Goal: Task Accomplishment & Management: Manage account settings

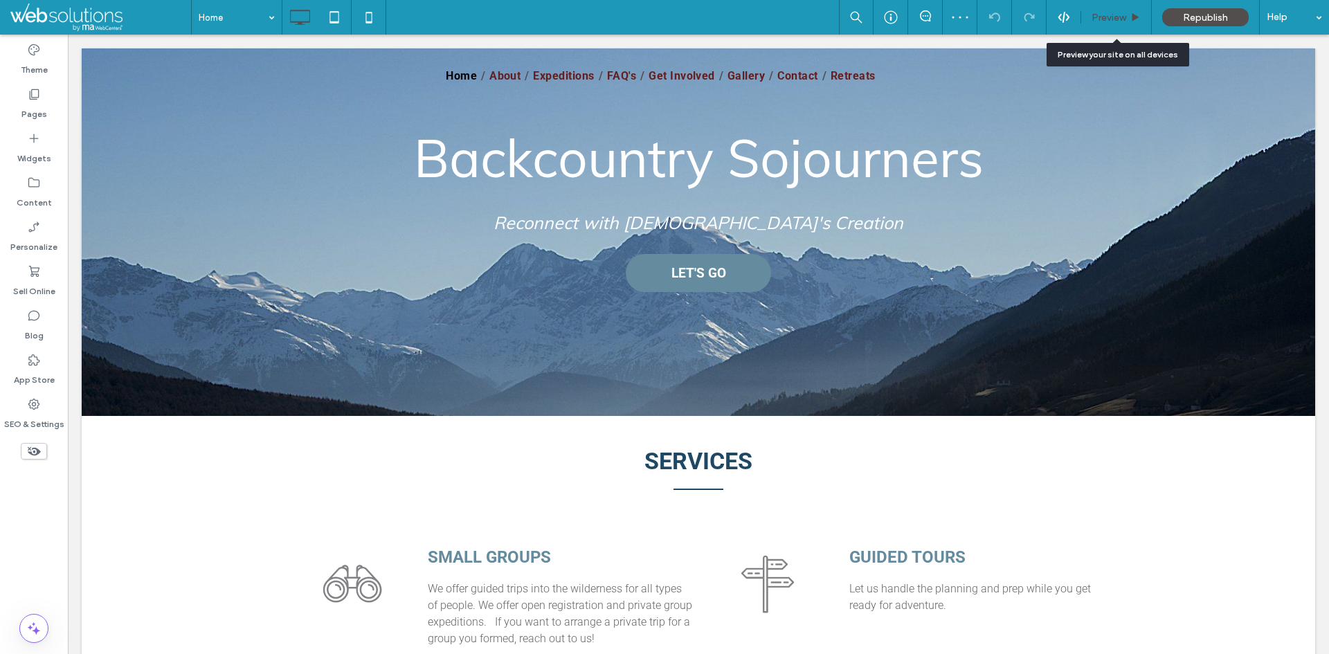
click at [1085, 18] on div "Preview" at bounding box center [1116, 18] width 70 height 12
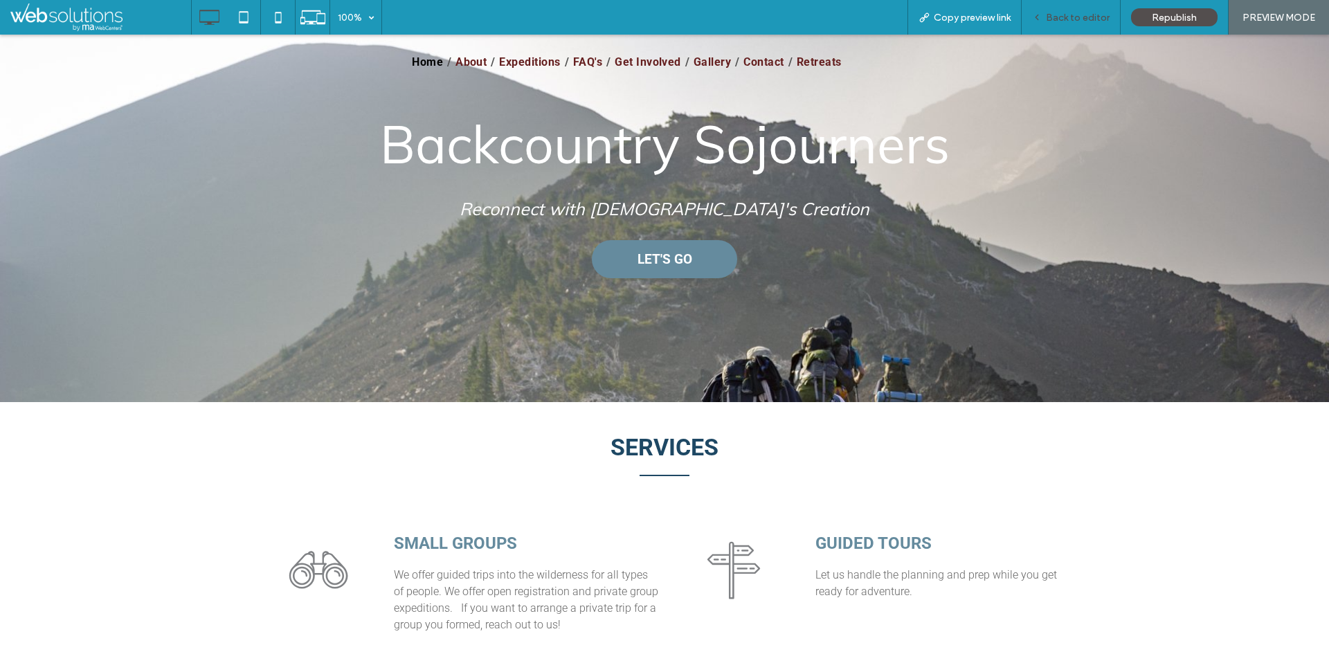
click at [1032, 12] on div "Back to editor" at bounding box center [1070, 18] width 98 height 12
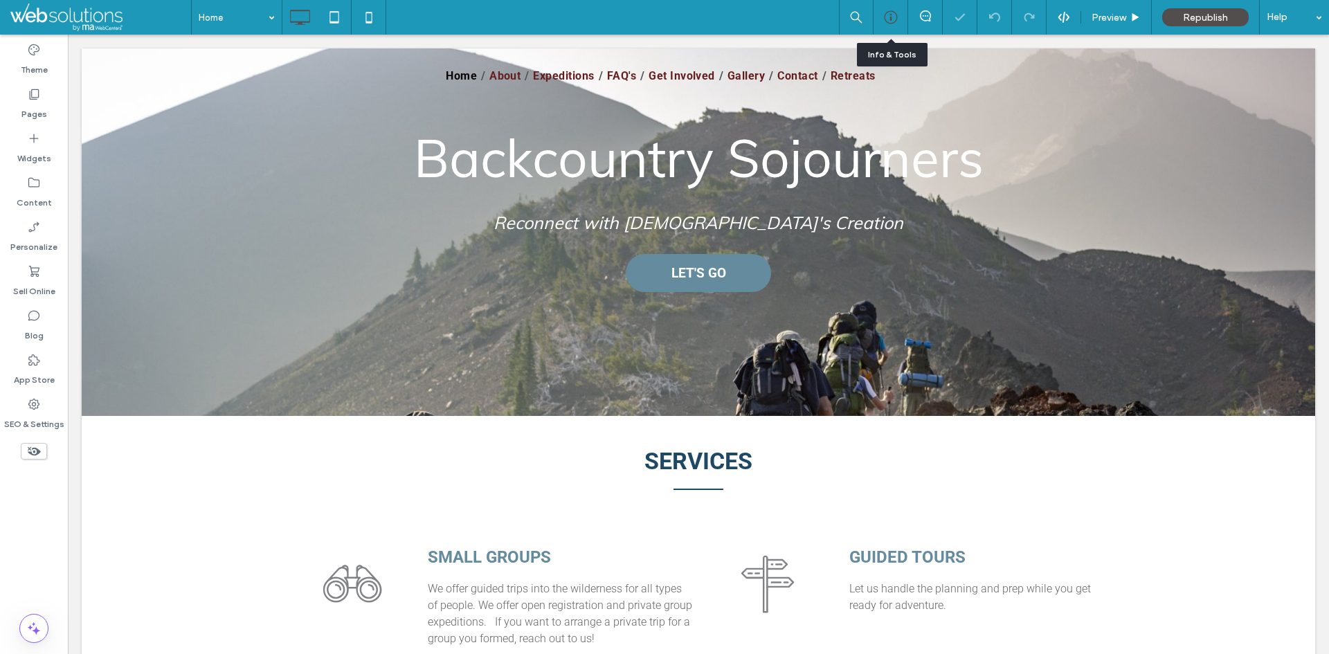
click at [892, 19] on icon at bounding box center [891, 17] width 14 height 14
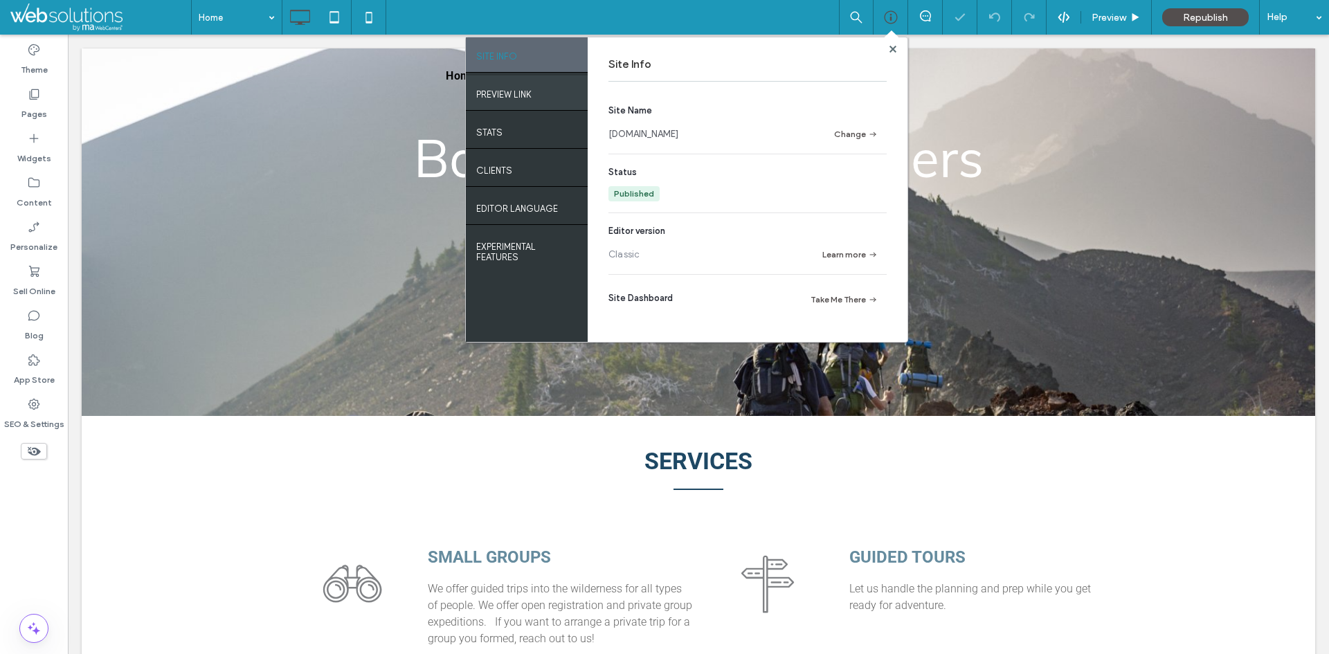
click at [534, 104] on div "PREVIEW LINK" at bounding box center [527, 92] width 122 height 35
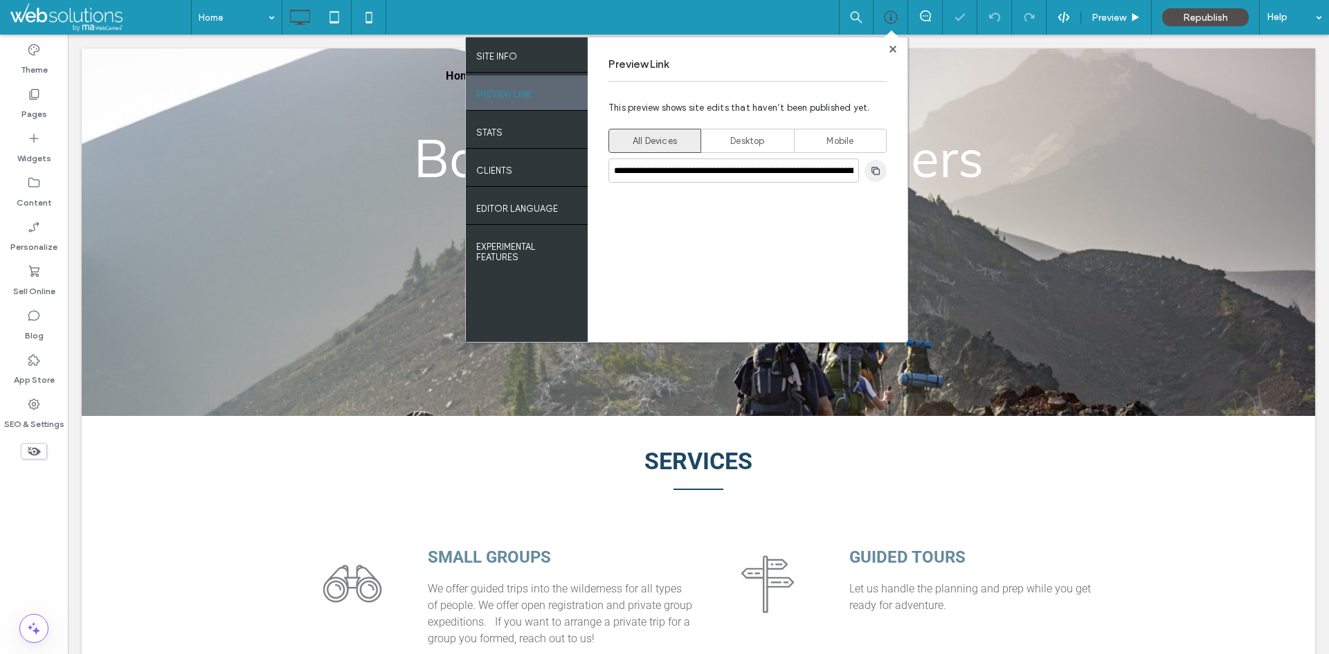
click at [882, 171] on span "button" at bounding box center [875, 171] width 22 height 22
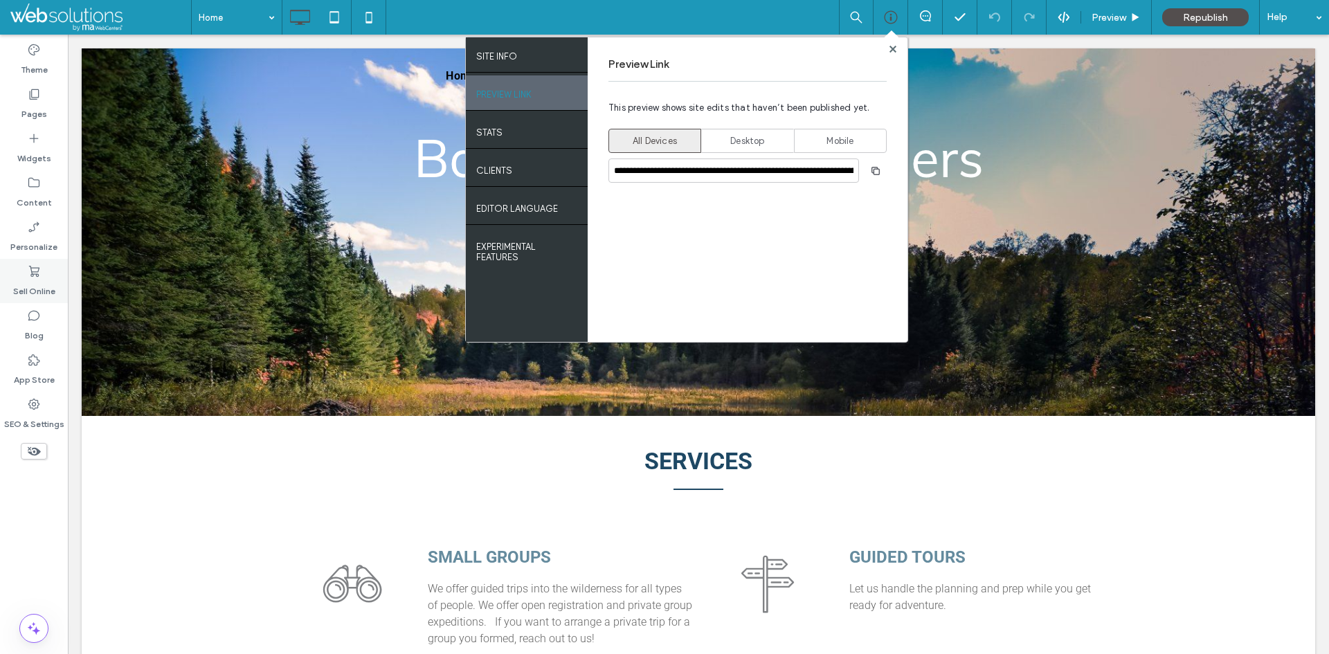
click at [43, 279] on label "Sell Online" at bounding box center [34, 287] width 42 height 19
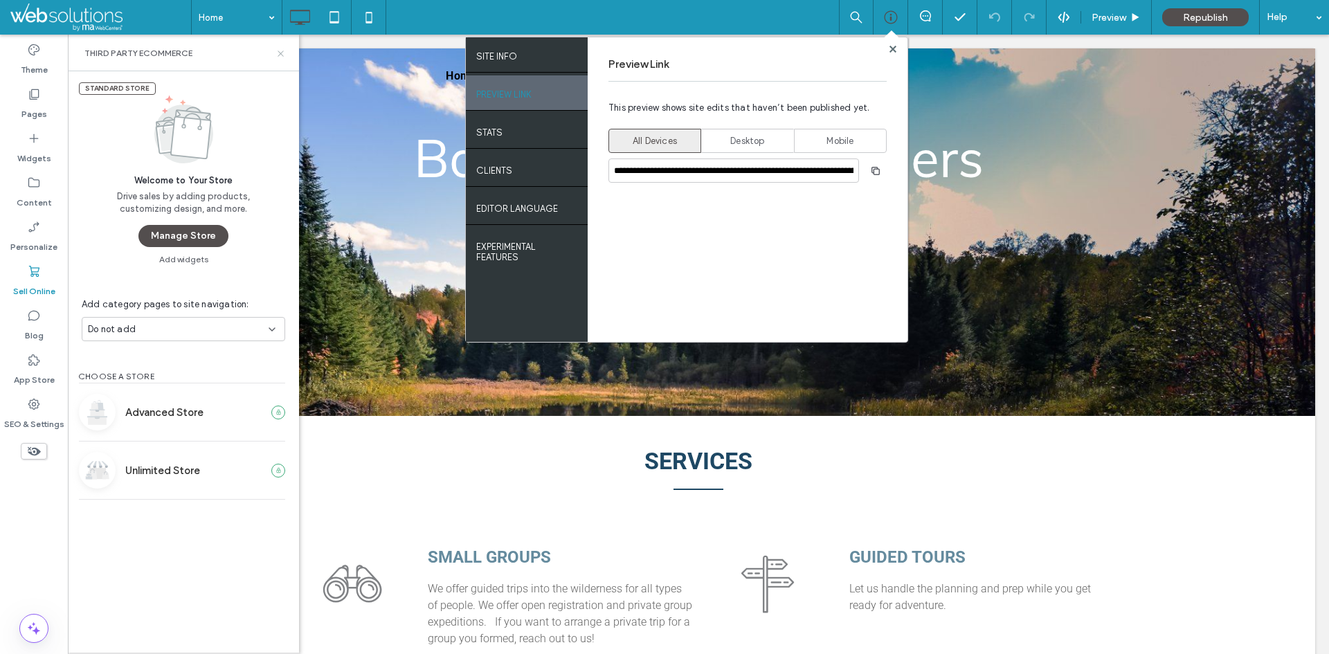
click at [280, 53] on use at bounding box center [280, 54] width 6 height 6
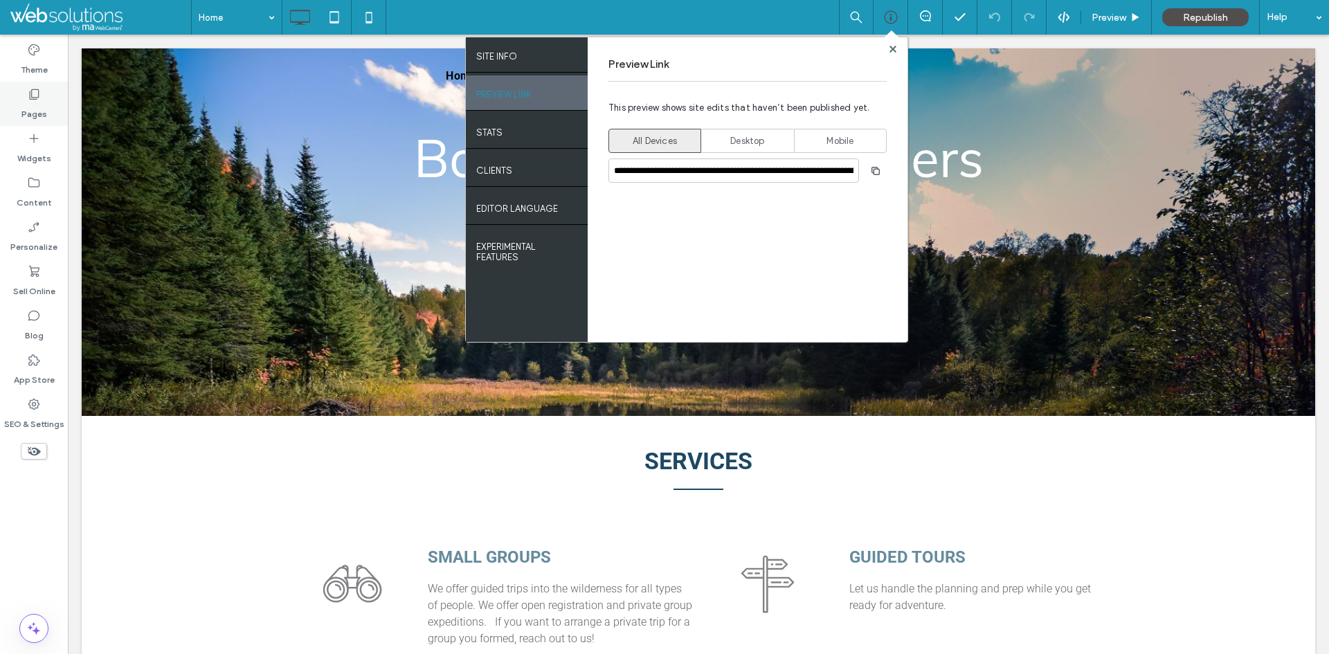
click at [38, 94] on icon at bounding box center [34, 94] width 14 height 14
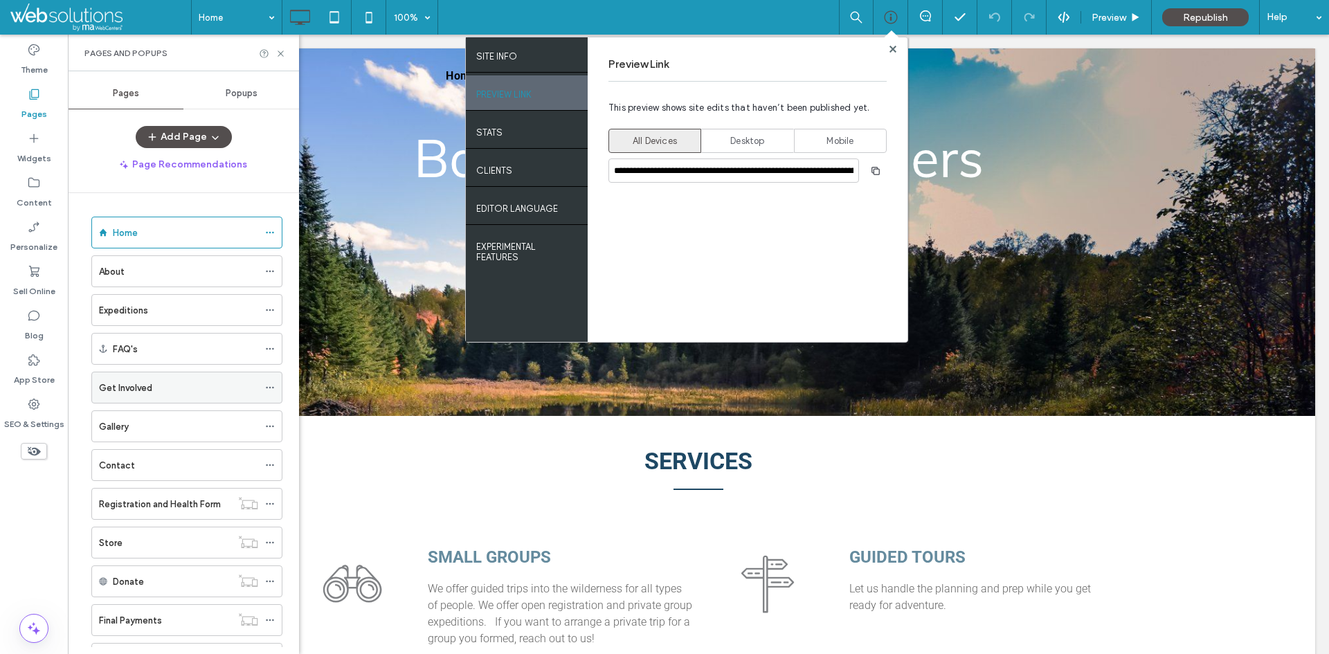
scroll to position [62, 0]
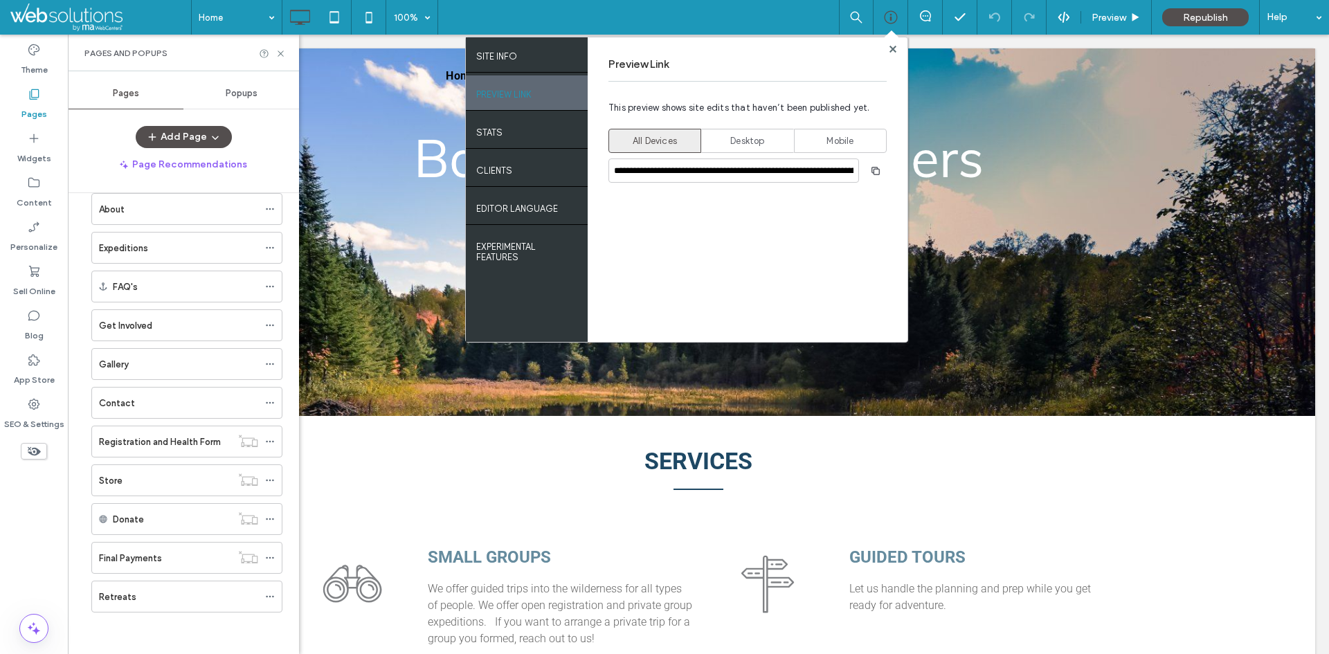
click at [80, 437] on div "Home About Expeditions FAQ's Get Involved Gallery Contact Registration and Heal…" at bounding box center [183, 420] width 231 height 454
click at [143, 484] on div "Store" at bounding box center [165, 480] width 132 height 15
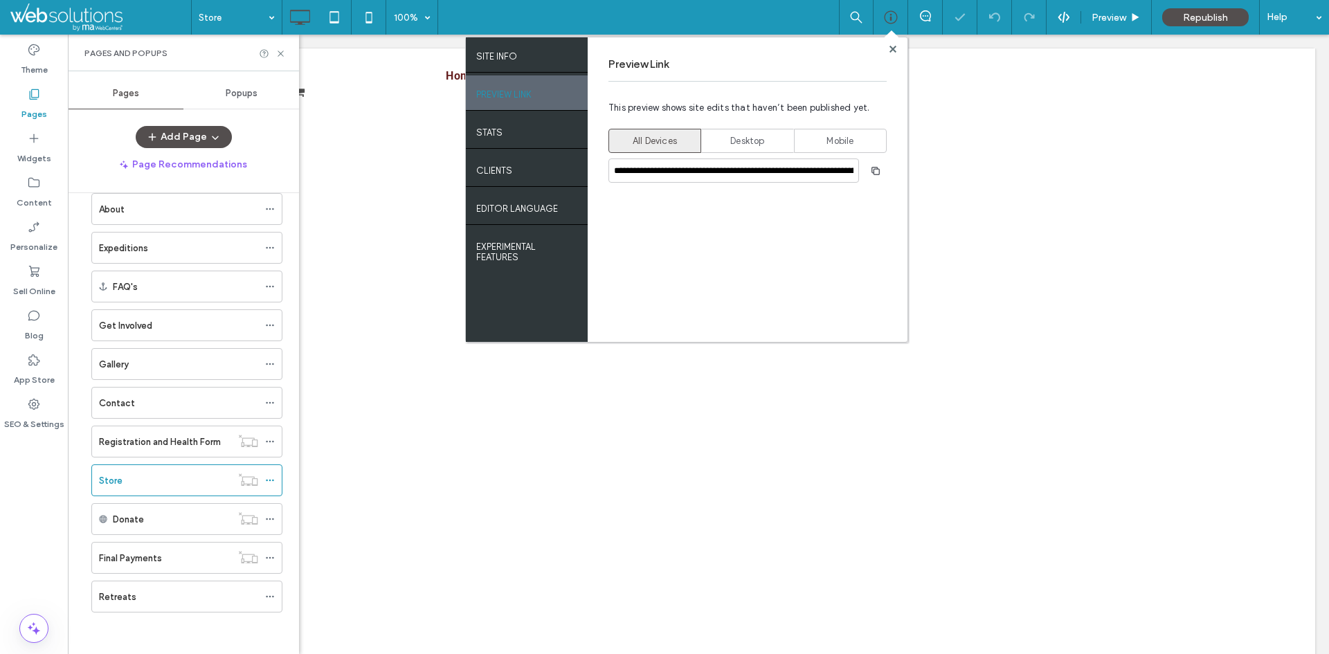
click at [891, 47] on use at bounding box center [891, 48] width 7 height 7
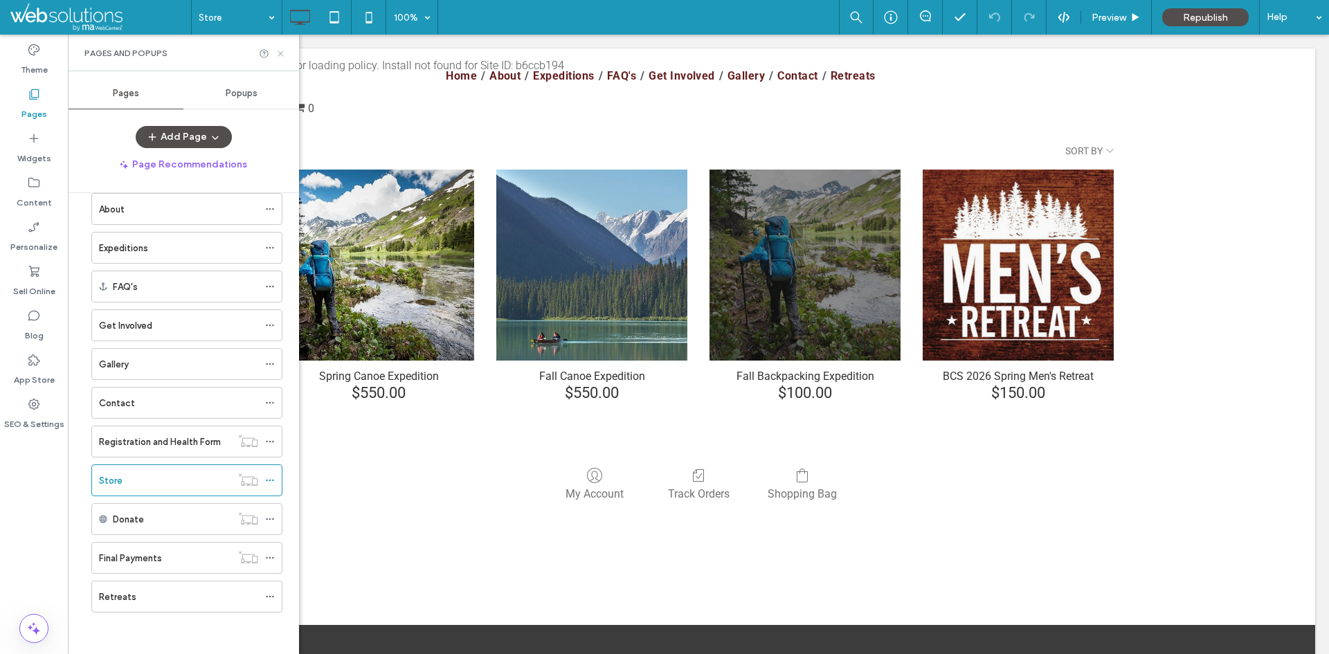
click at [282, 53] on icon at bounding box center [280, 53] width 10 height 10
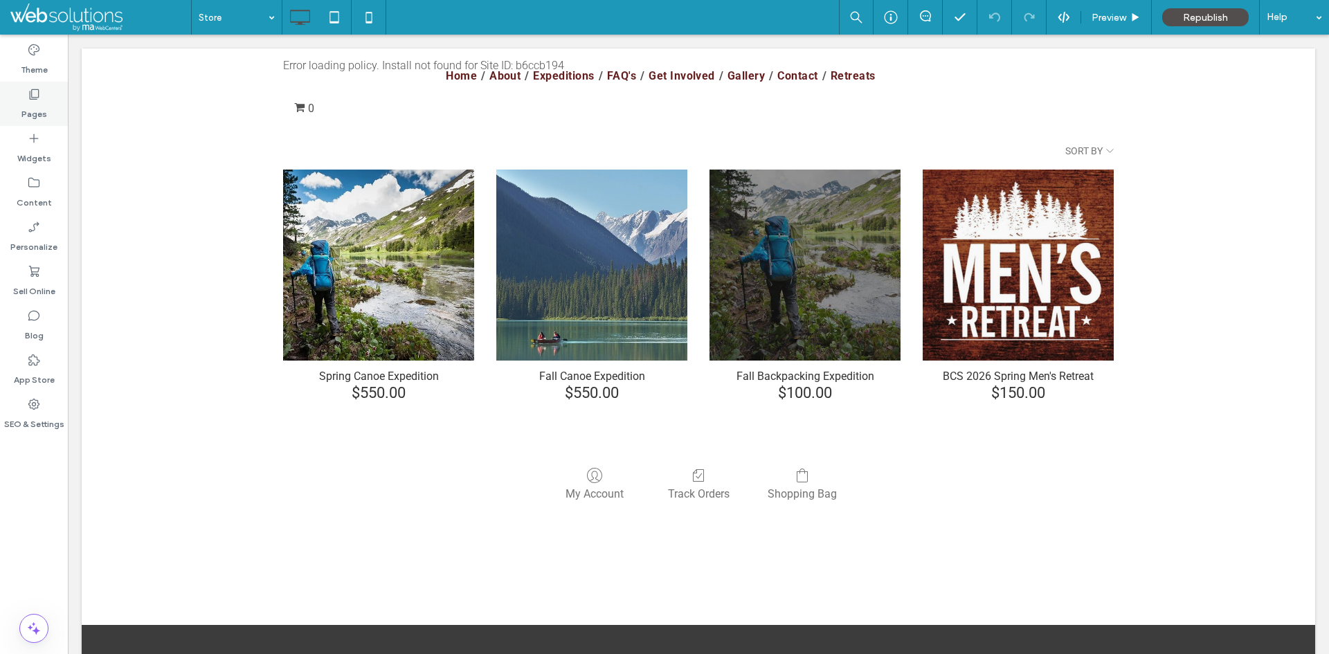
click at [46, 97] on div "Pages" at bounding box center [34, 104] width 68 height 44
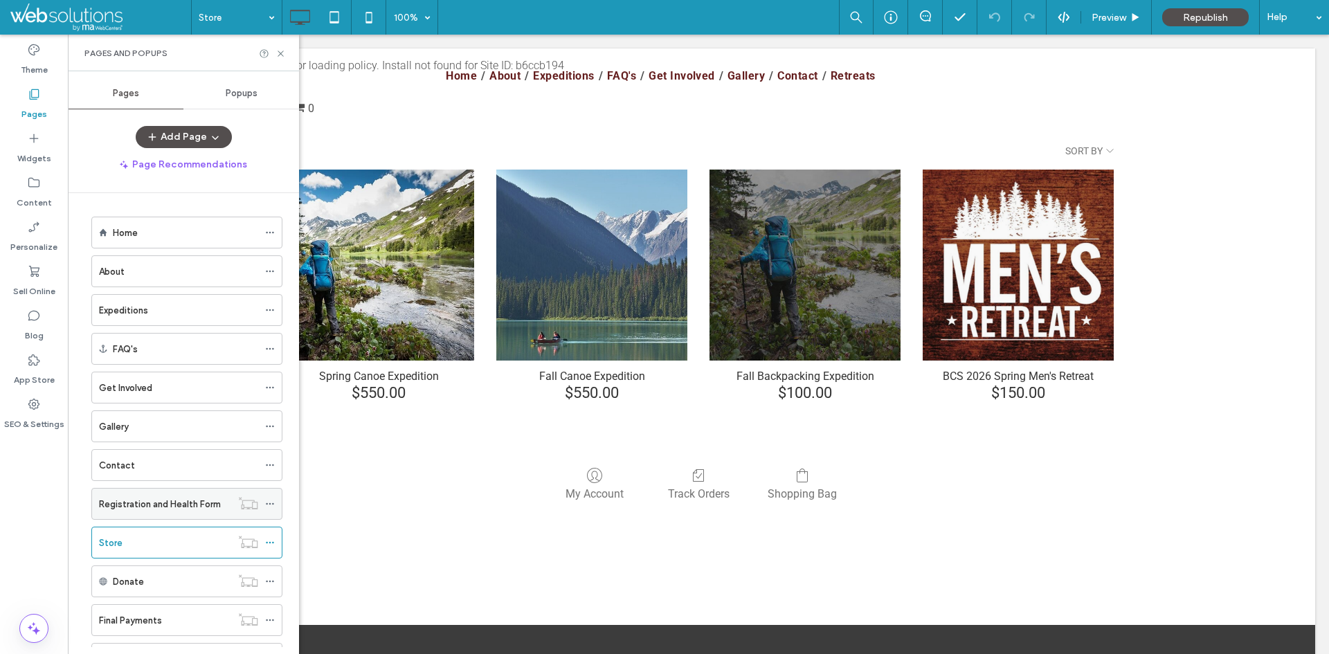
click at [155, 500] on label "Registration and Health Form" at bounding box center [160, 504] width 122 height 24
click at [275, 53] on icon at bounding box center [280, 53] width 10 height 10
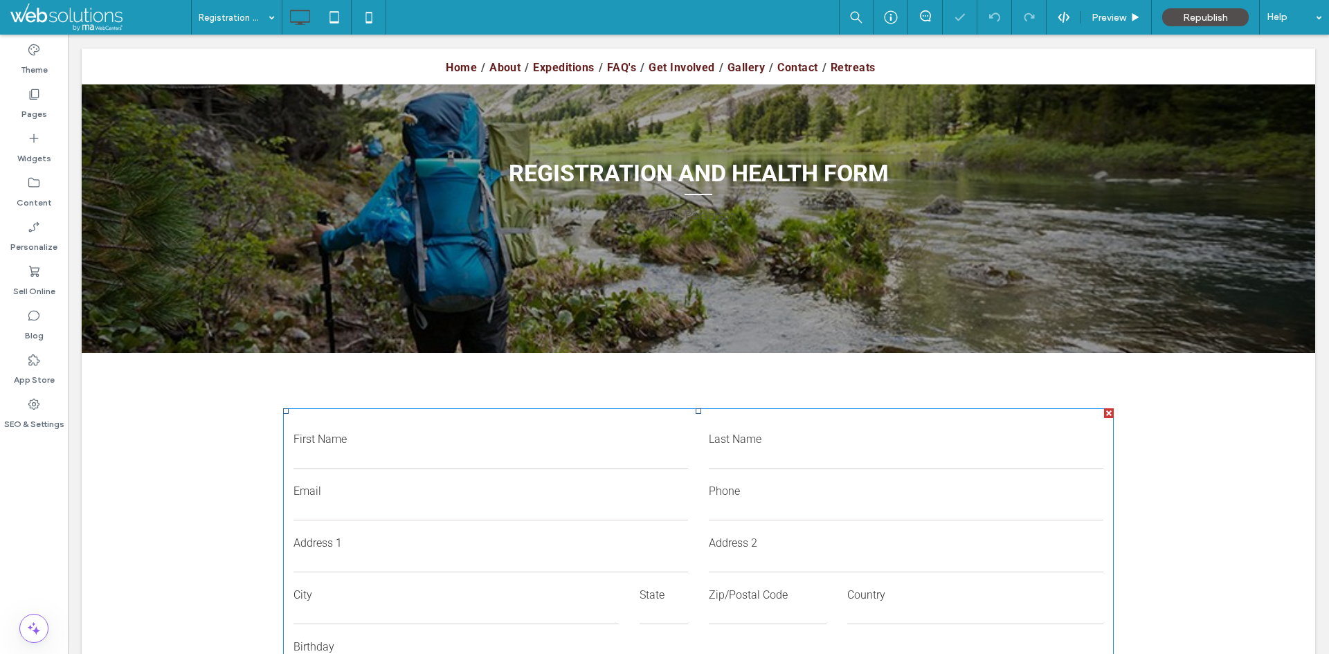
scroll to position [277, 0]
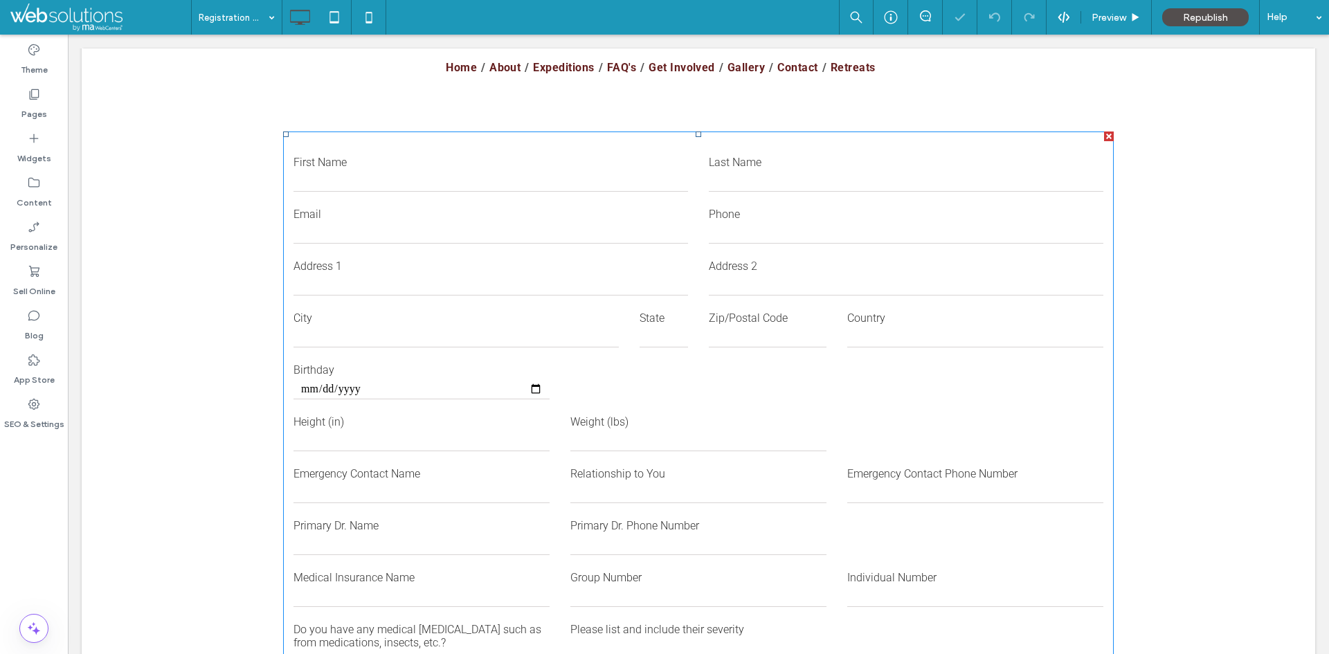
click at [437, 342] on input "text" at bounding box center [455, 337] width 325 height 21
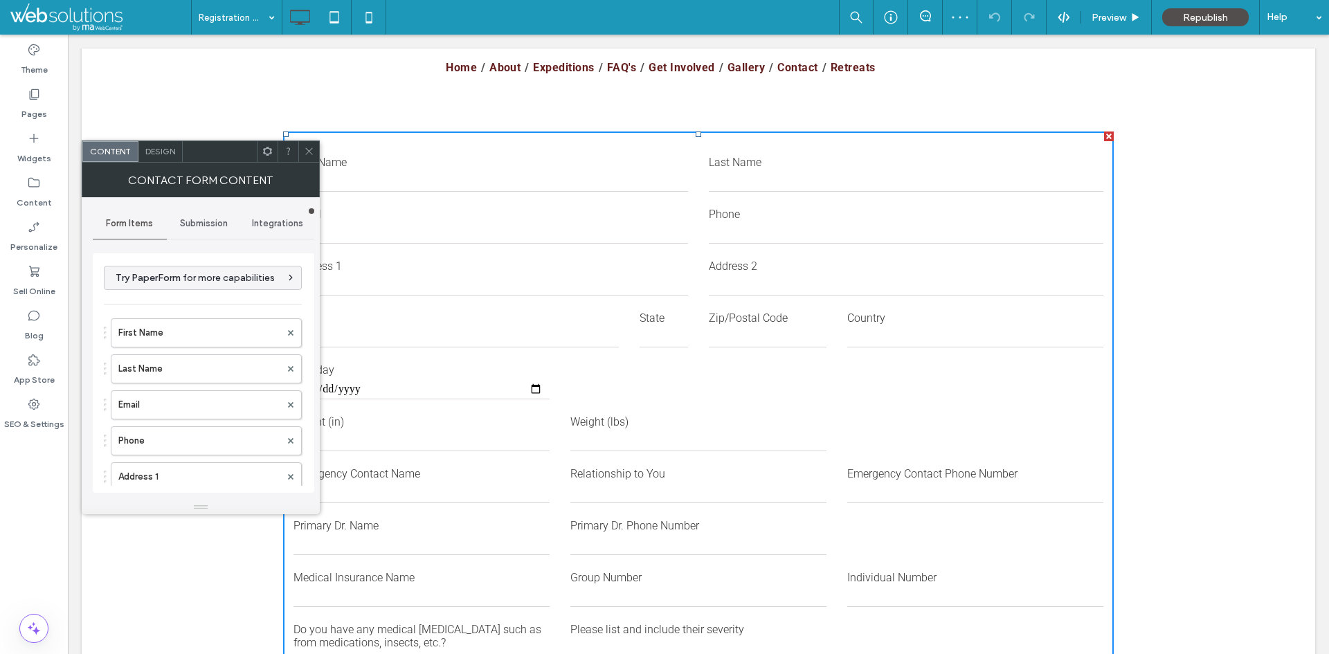
click at [163, 159] on div "Design" at bounding box center [160, 151] width 44 height 21
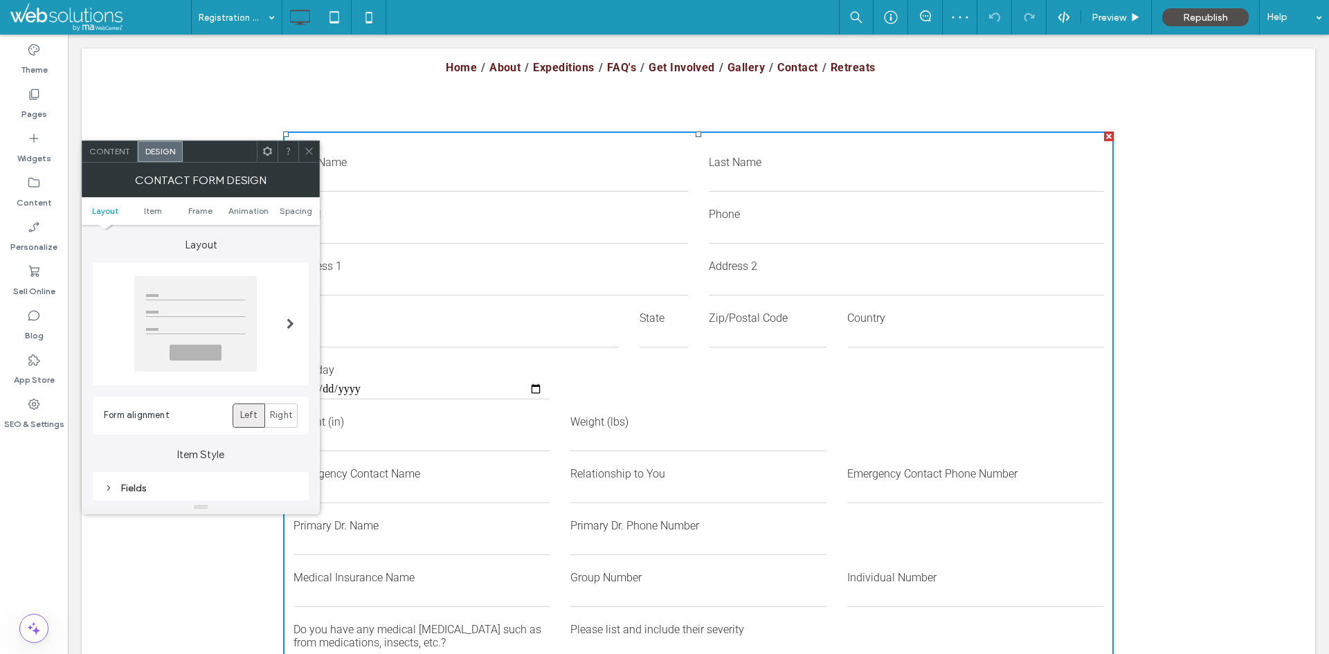
click at [127, 156] on span "Content" at bounding box center [109, 151] width 41 height 10
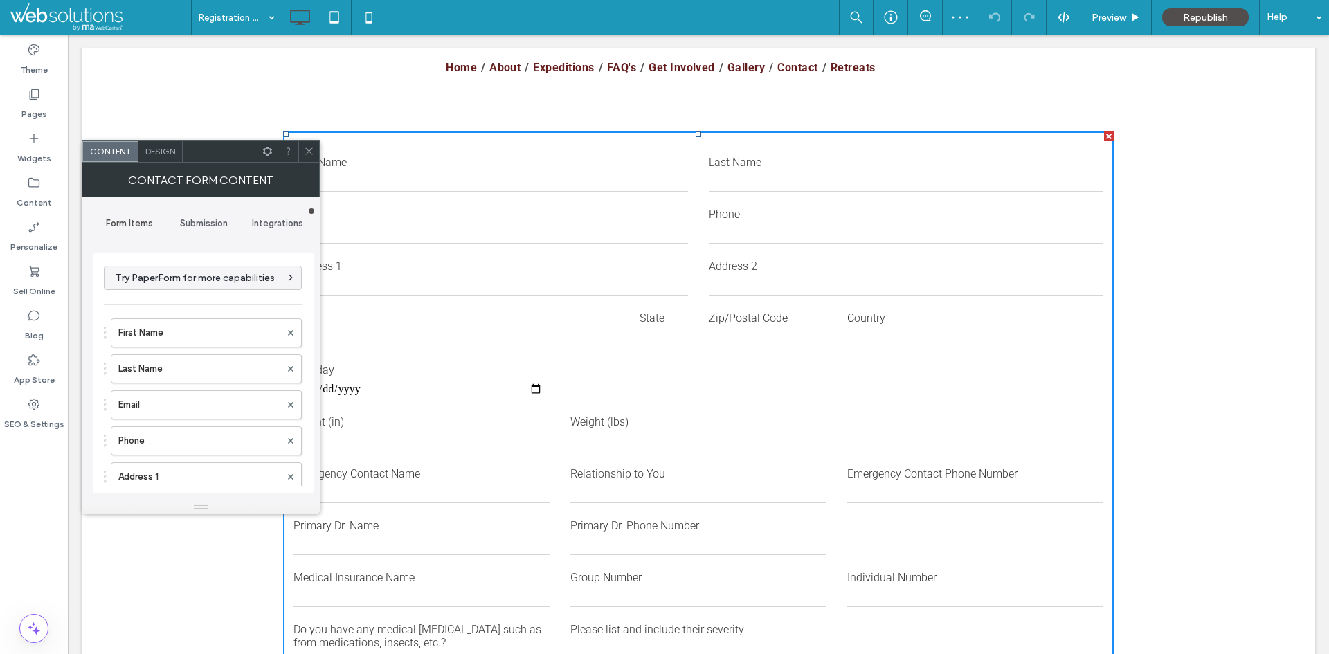
click at [200, 225] on span "Submission" at bounding box center [204, 223] width 48 height 11
click at [250, 220] on div "Integrations" at bounding box center [277, 223] width 74 height 30
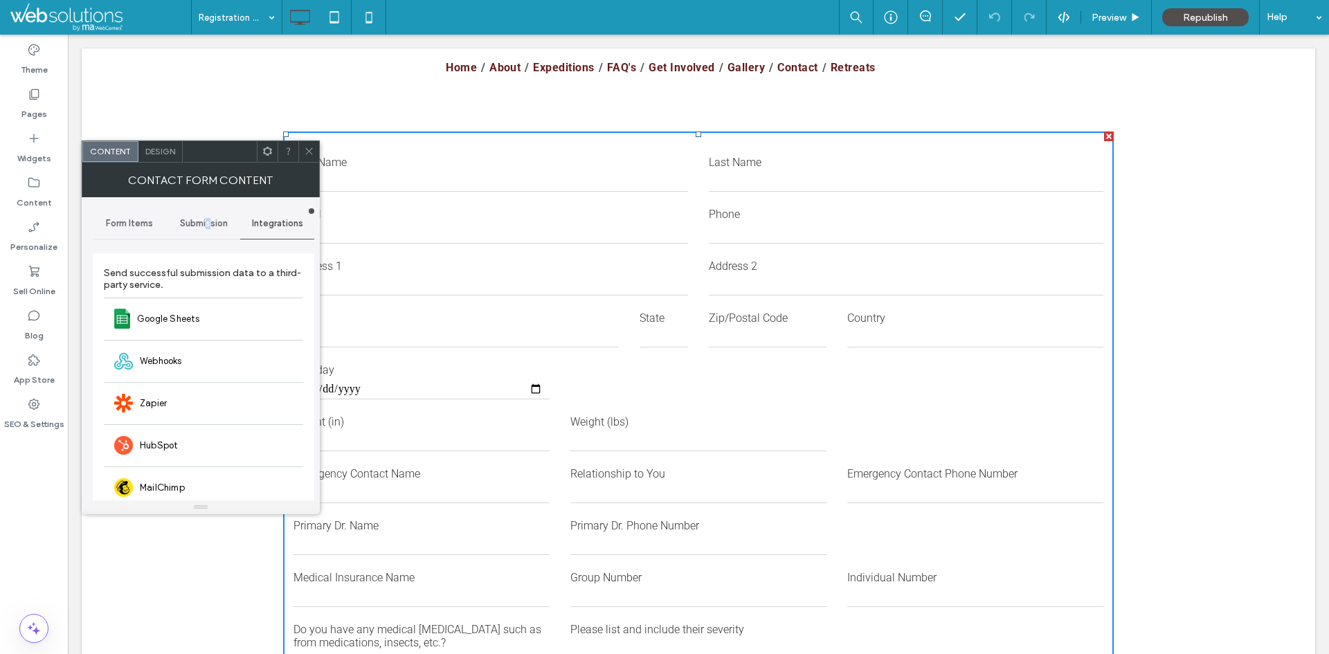
click at [208, 216] on div "Submission" at bounding box center [204, 223] width 74 height 30
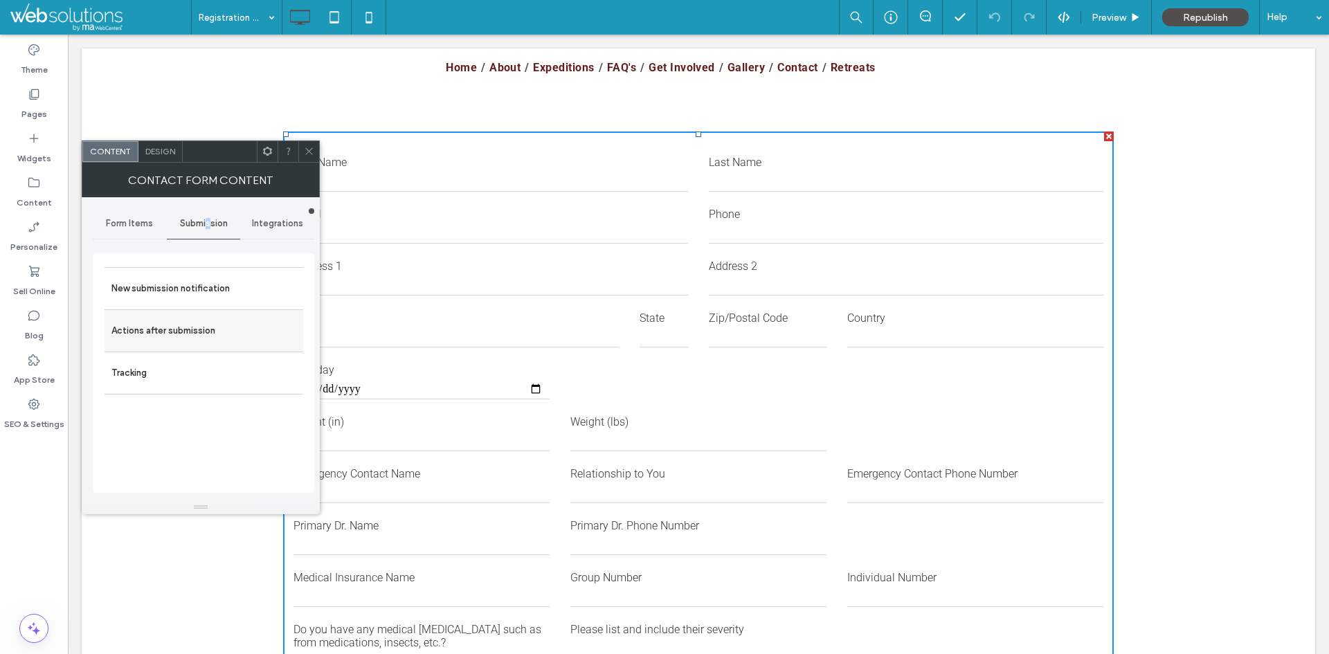
click at [209, 335] on label "Actions after submission" at bounding box center [203, 331] width 185 height 28
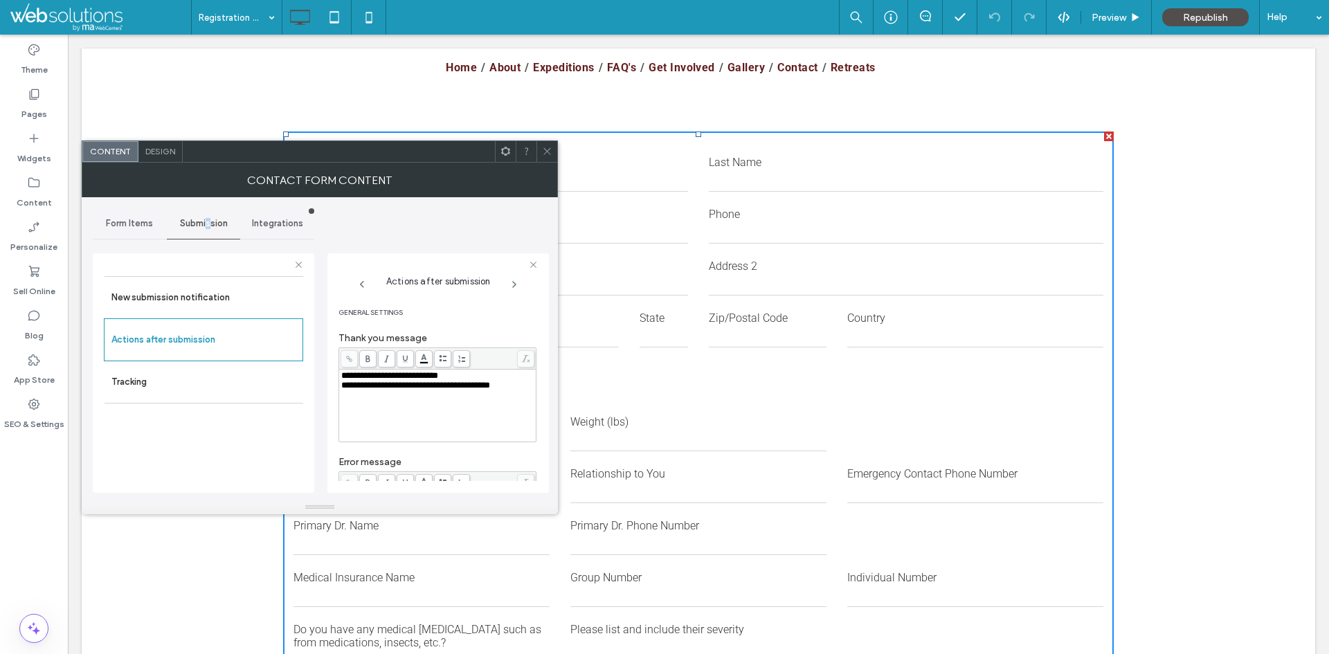
scroll to position [256, 0]
click at [544, 150] on icon at bounding box center [547, 151] width 10 height 10
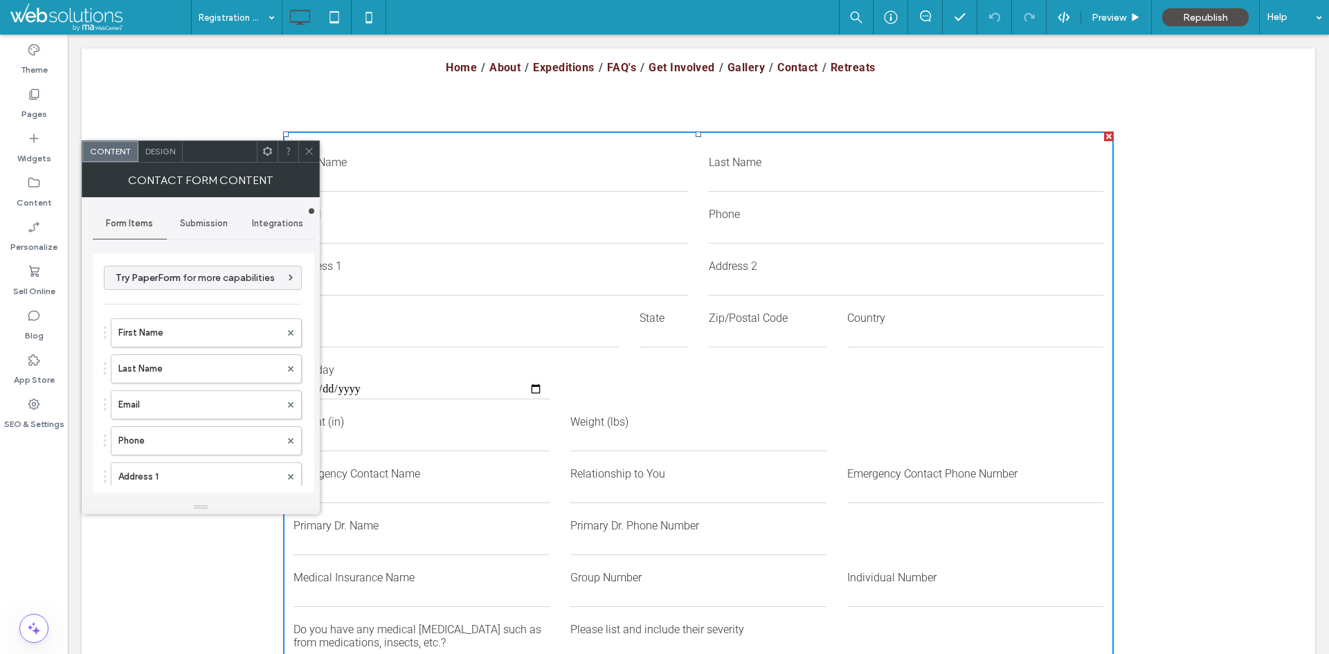
drag, startPoint x: 219, startPoint y: 223, endPoint x: 217, endPoint y: 233, distance: 9.8
click at [218, 223] on span "Submission" at bounding box center [204, 223] width 48 height 11
click at [219, 335] on label "Actions after submission" at bounding box center [203, 331] width 185 height 28
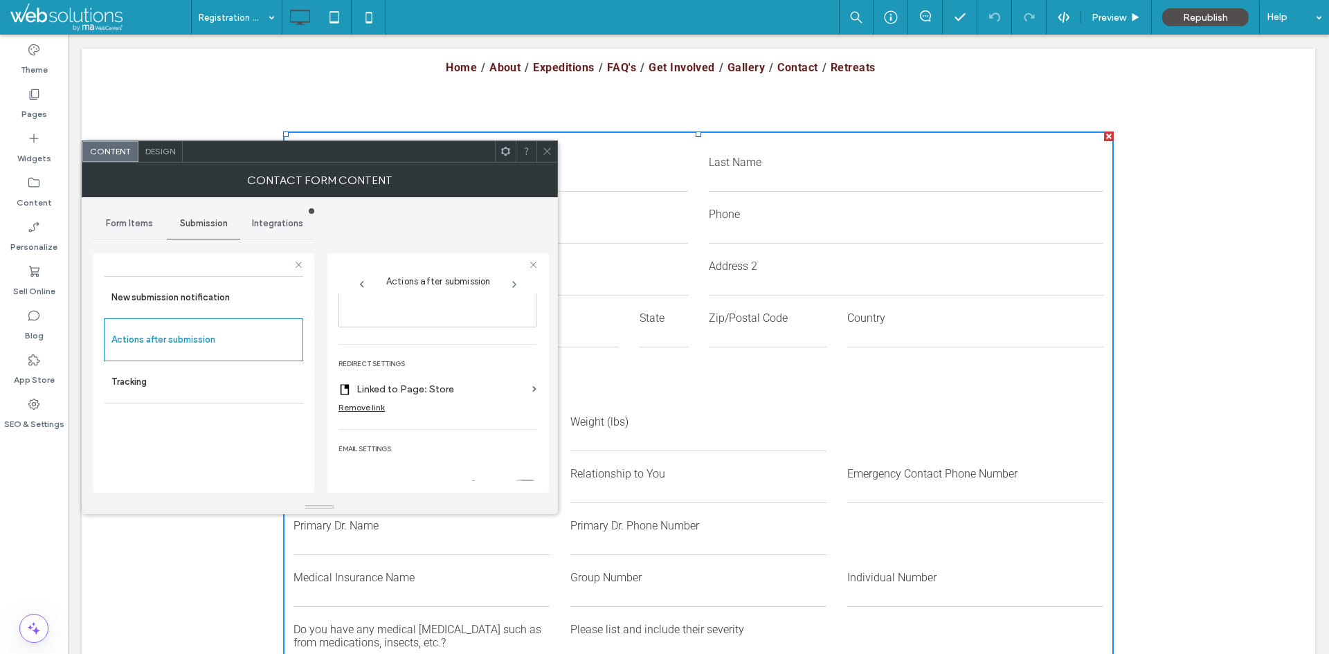
scroll to position [235, 0]
click at [517, 394] on label "Linked to Page: Store" at bounding box center [441, 393] width 170 height 26
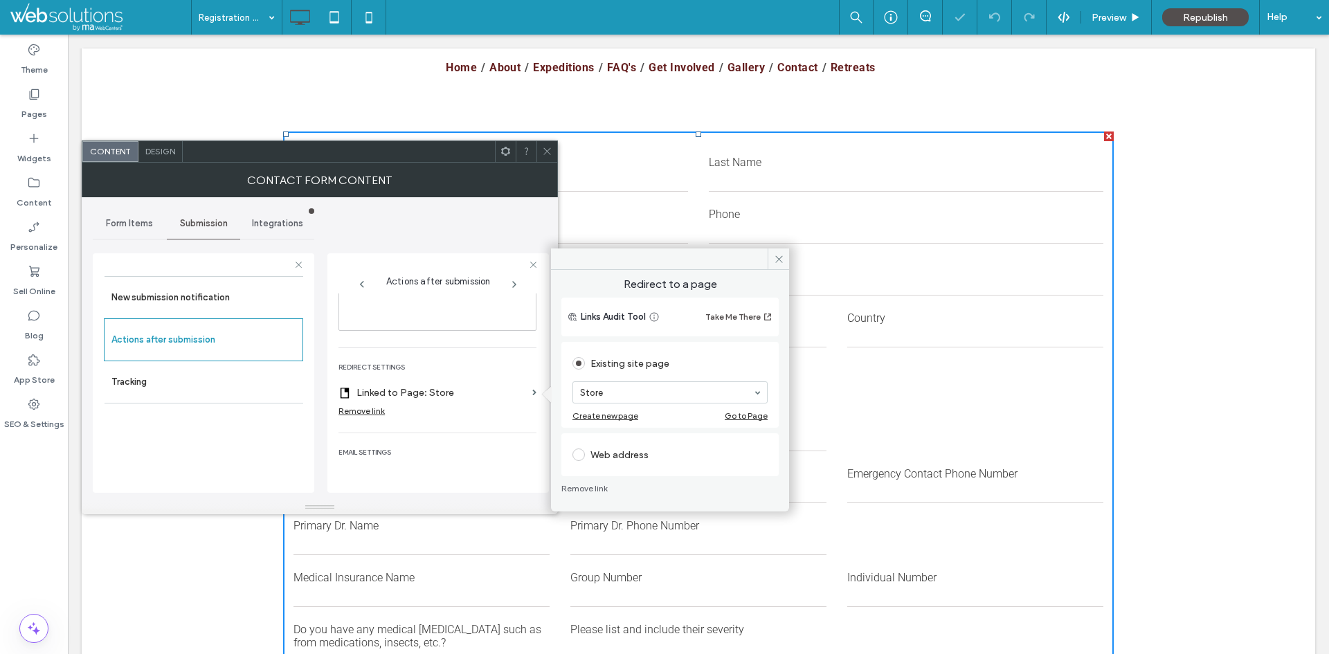
scroll to position [0, 0]
click at [772, 265] on span at bounding box center [777, 258] width 21 height 21
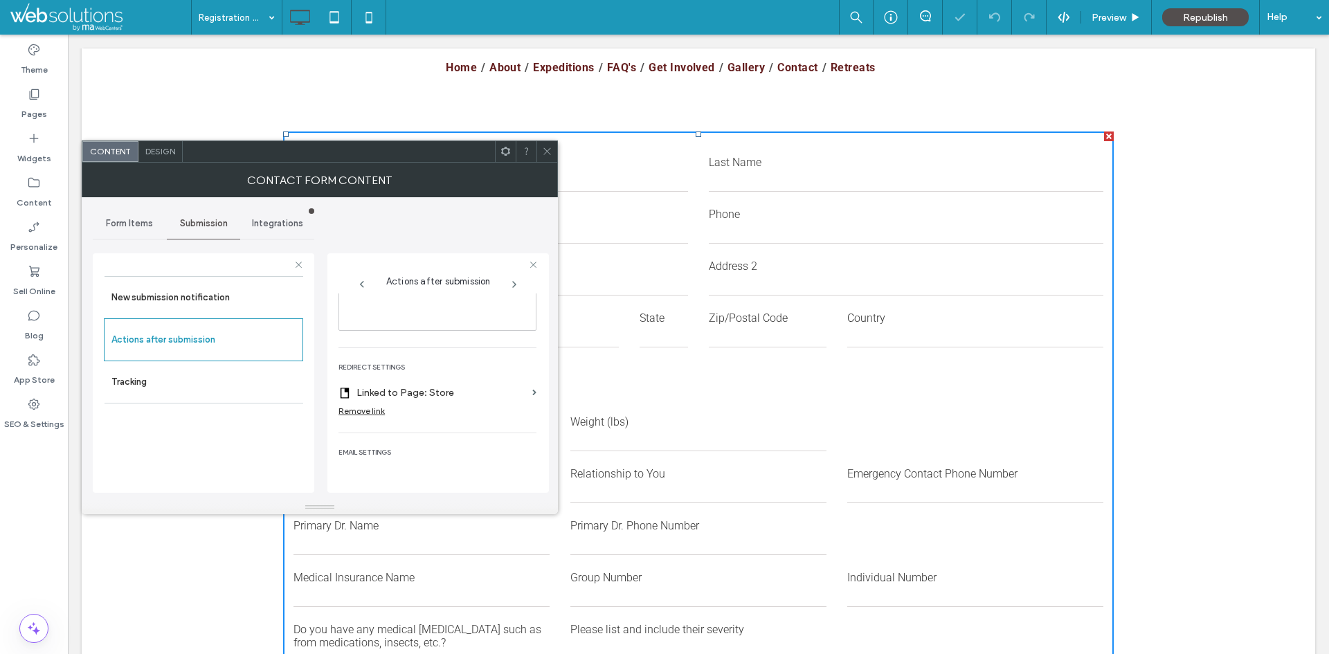
click at [551, 153] on icon at bounding box center [547, 151] width 10 height 10
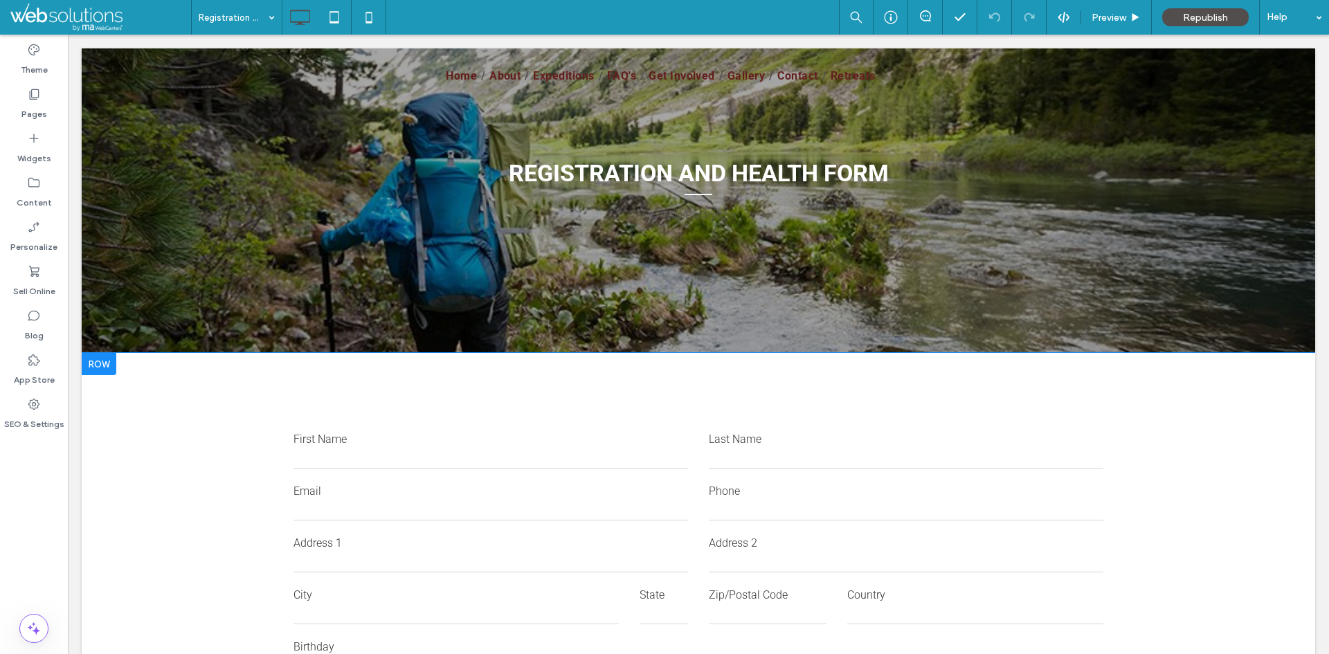
scroll to position [277, 0]
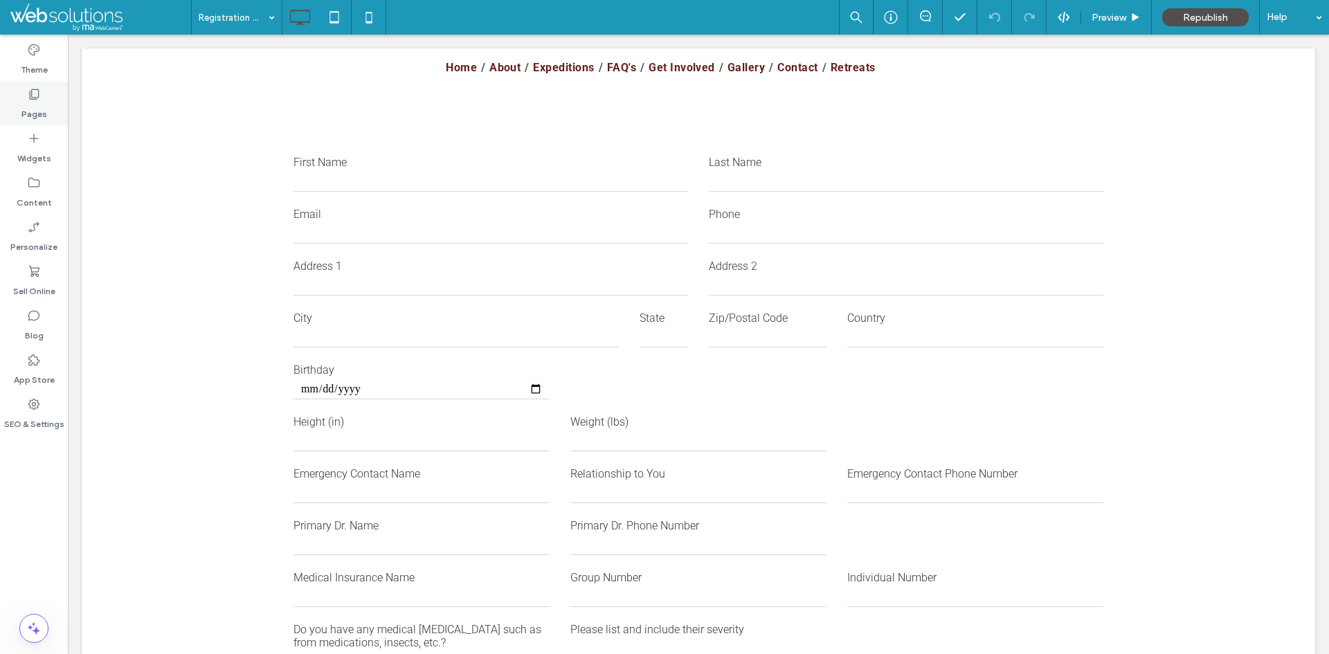
click at [42, 107] on label "Pages" at bounding box center [34, 110] width 26 height 19
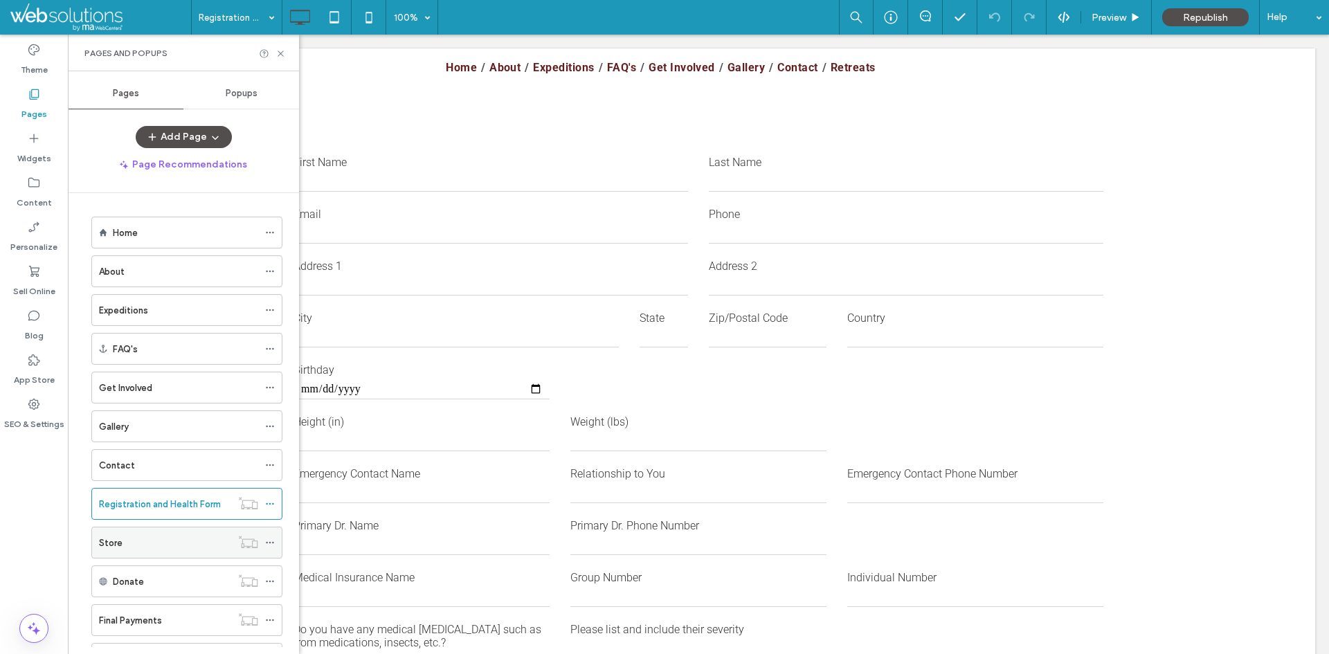
click at [170, 534] on div "Store" at bounding box center [165, 542] width 132 height 30
click at [280, 53] on div at bounding box center [664, 327] width 1329 height 654
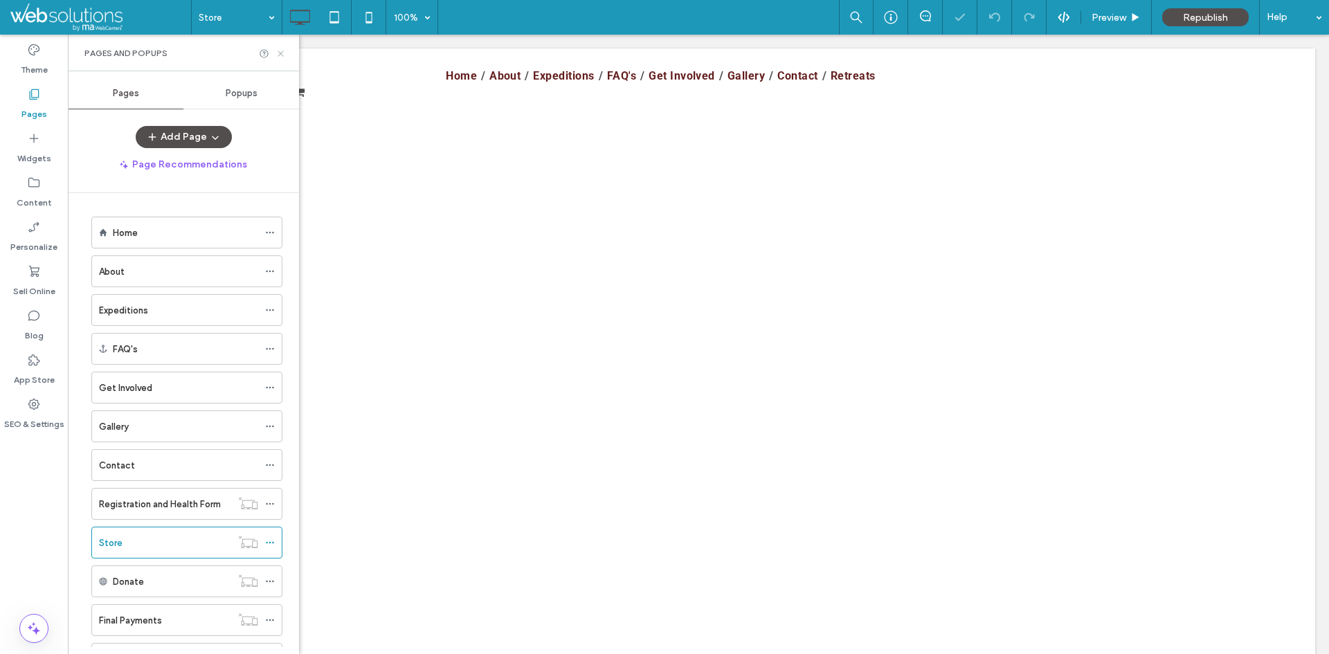
click at [278, 55] on use at bounding box center [280, 54] width 6 height 6
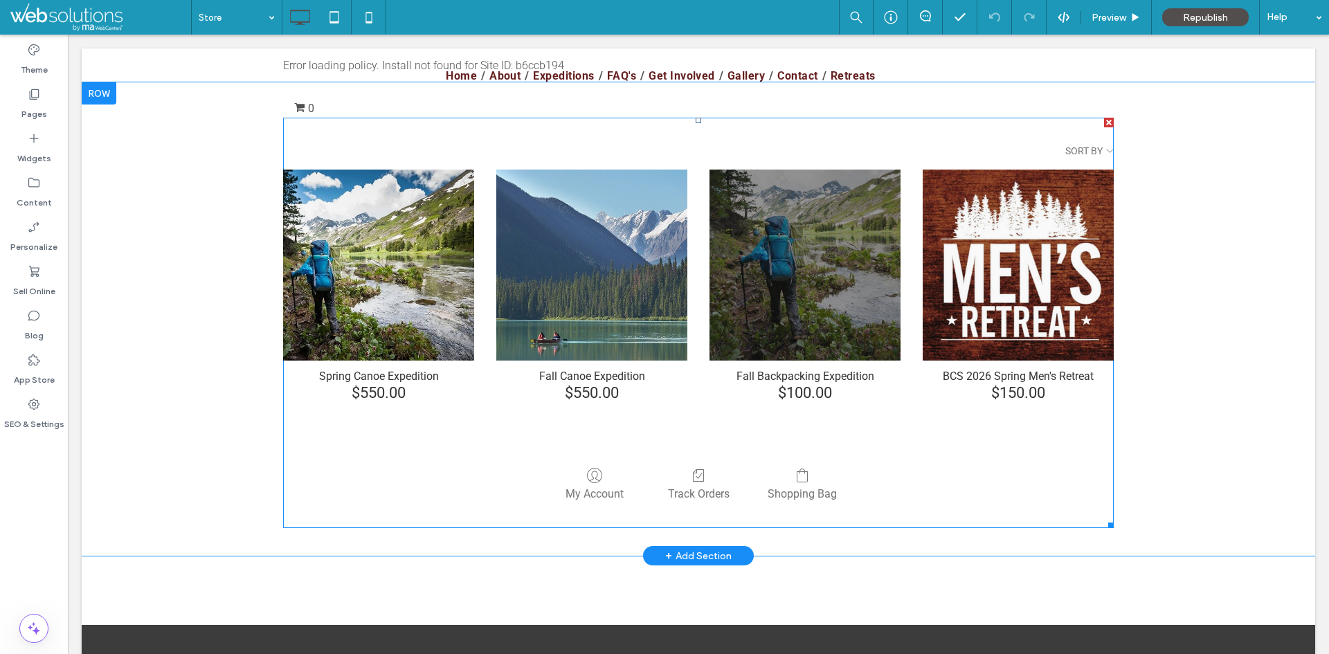
click at [658, 334] on span at bounding box center [698, 323] width 830 height 410
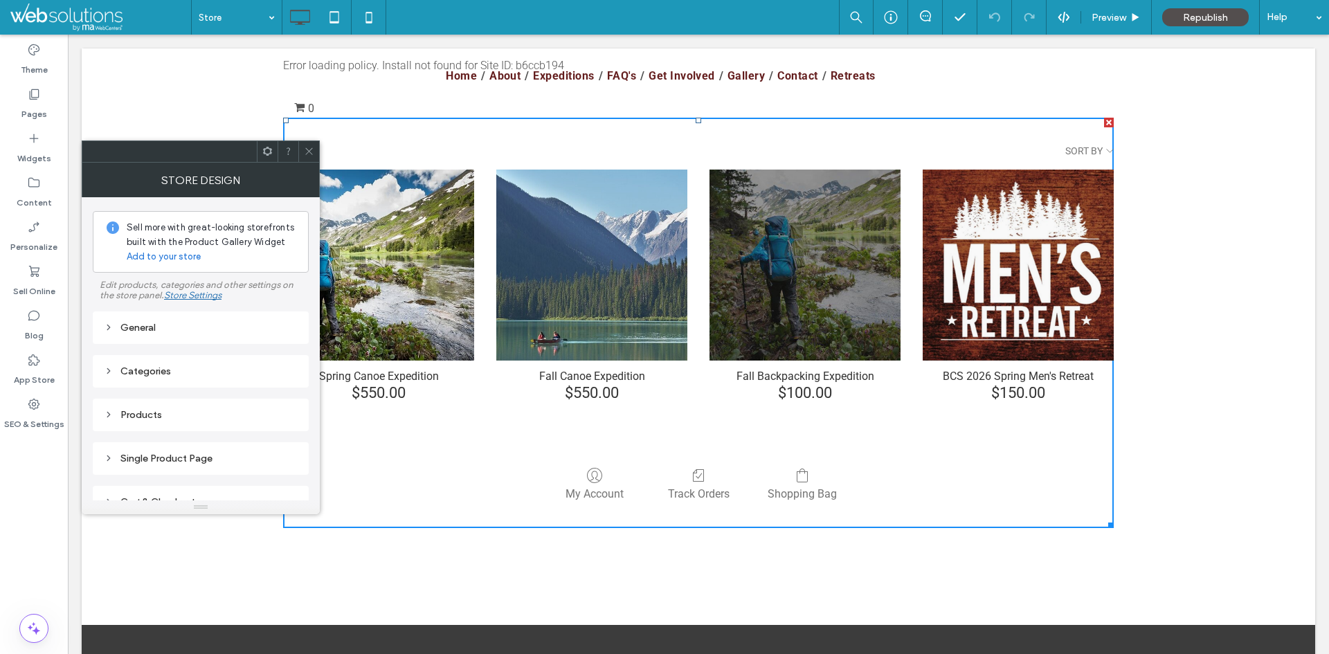
click at [223, 385] on div "Categories" at bounding box center [201, 371] width 216 height 33
click at [223, 372] on div "Categories" at bounding box center [201, 371] width 194 height 12
click at [223, 370] on div "Categories" at bounding box center [201, 371] width 194 height 12
click at [197, 331] on div "General" at bounding box center [201, 328] width 194 height 12
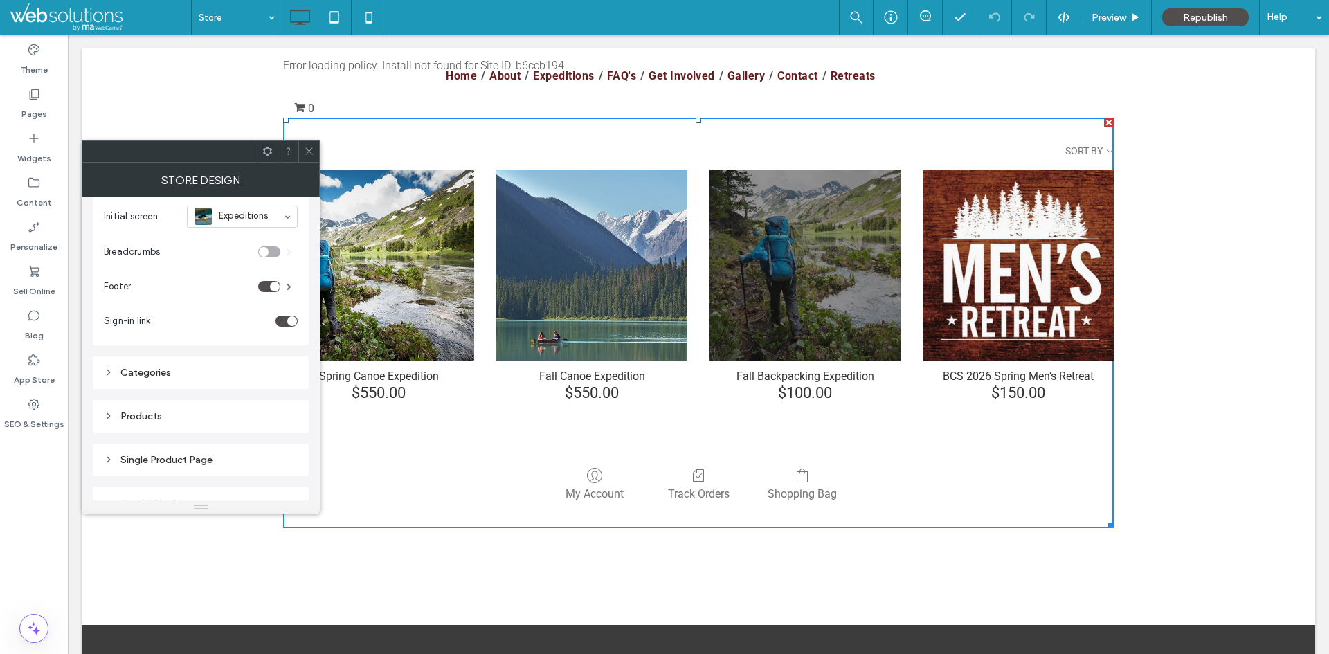
click at [288, 322] on div "toggle" at bounding box center [292, 321] width 10 height 10
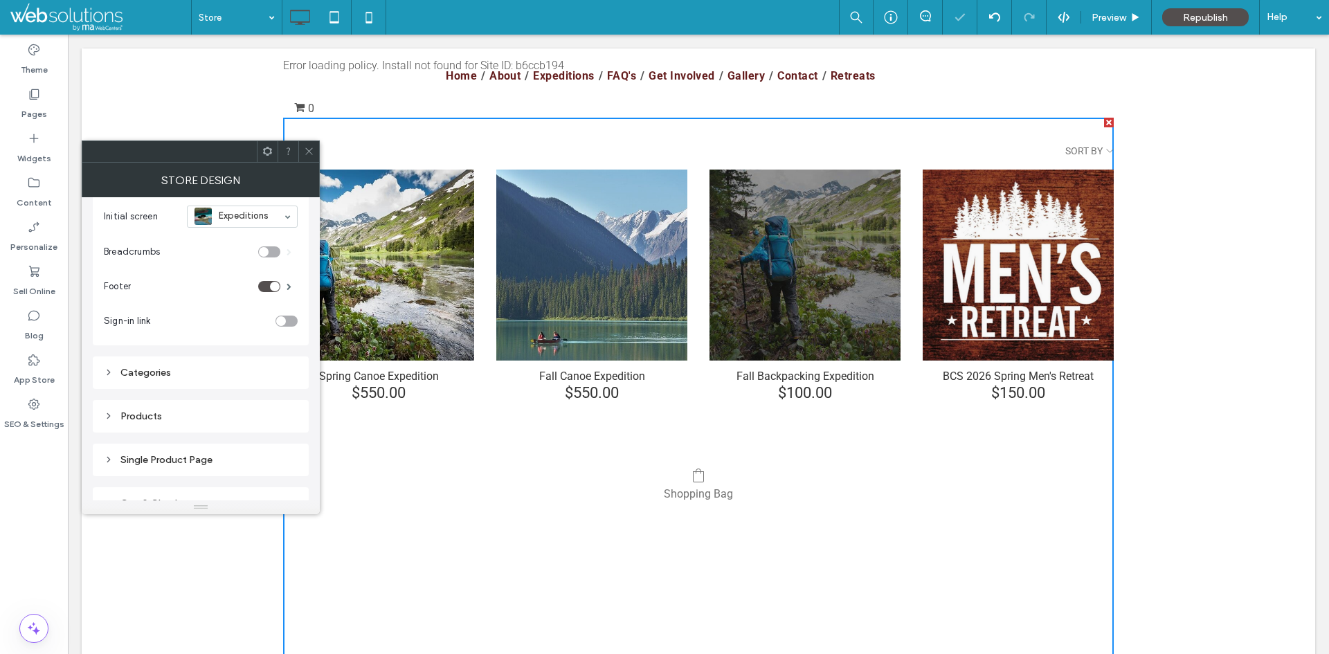
click at [288, 322] on div "toggle" at bounding box center [286, 321] width 22 height 11
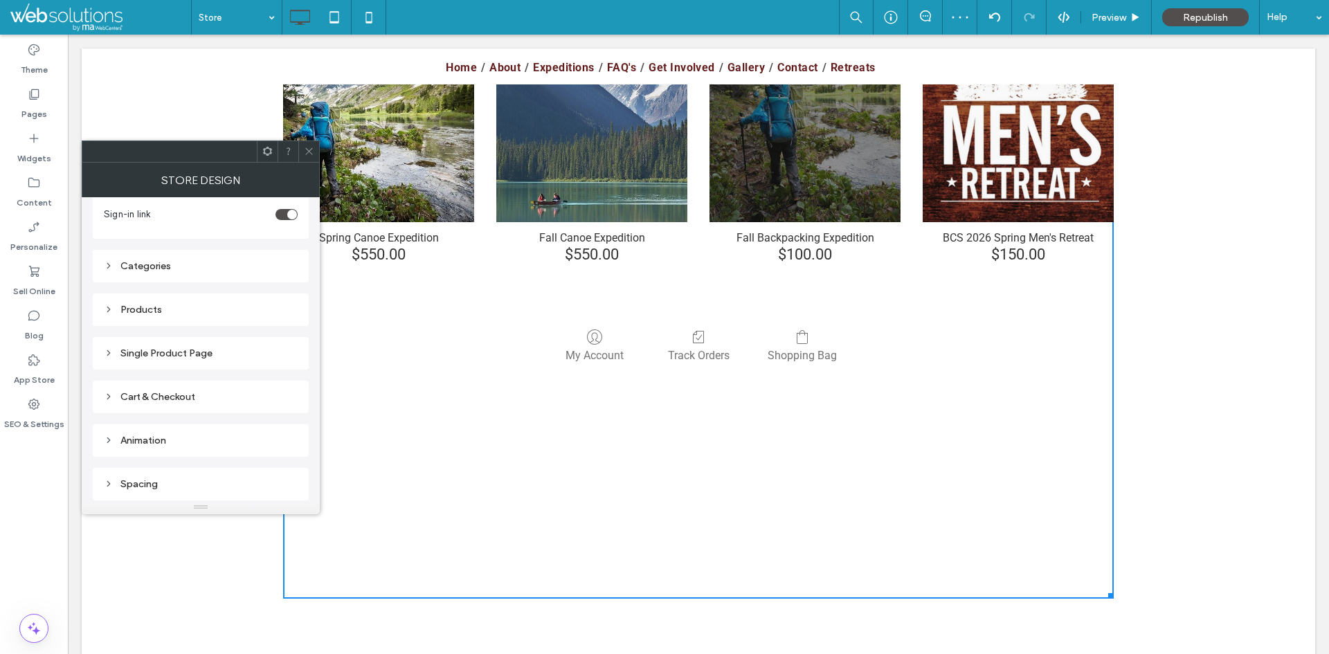
scroll to position [107, 0]
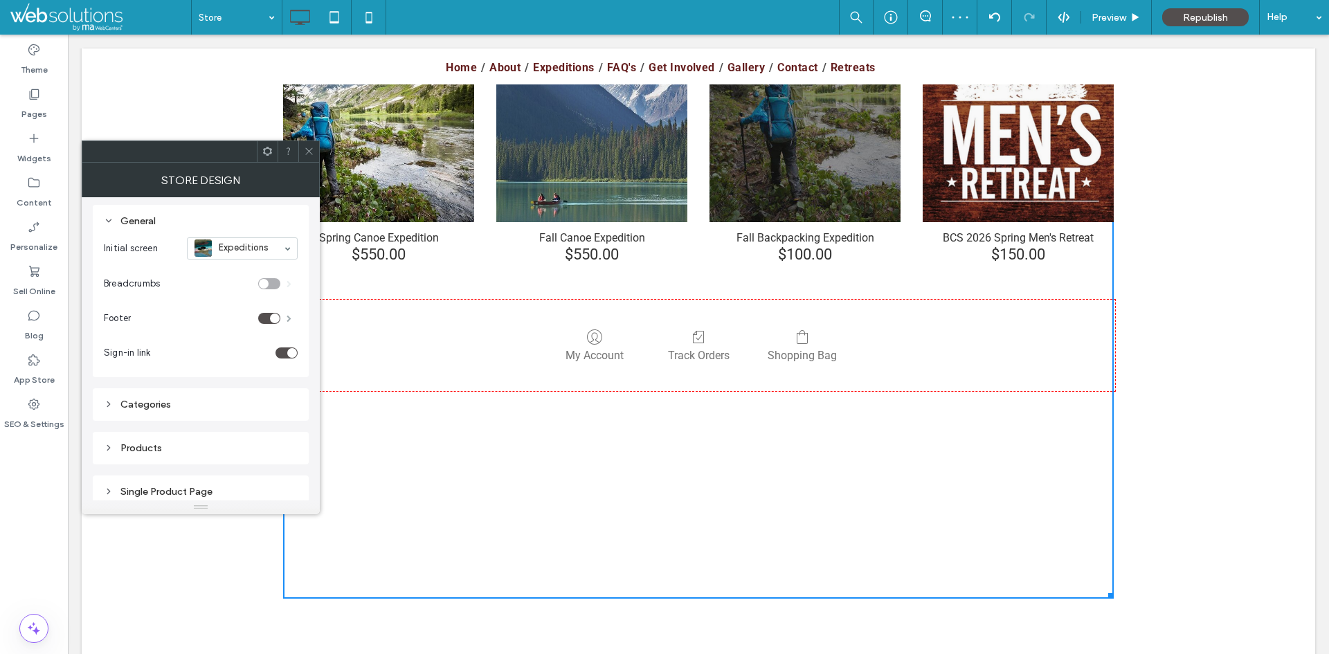
click at [286, 316] on span at bounding box center [288, 318] width 5 height 7
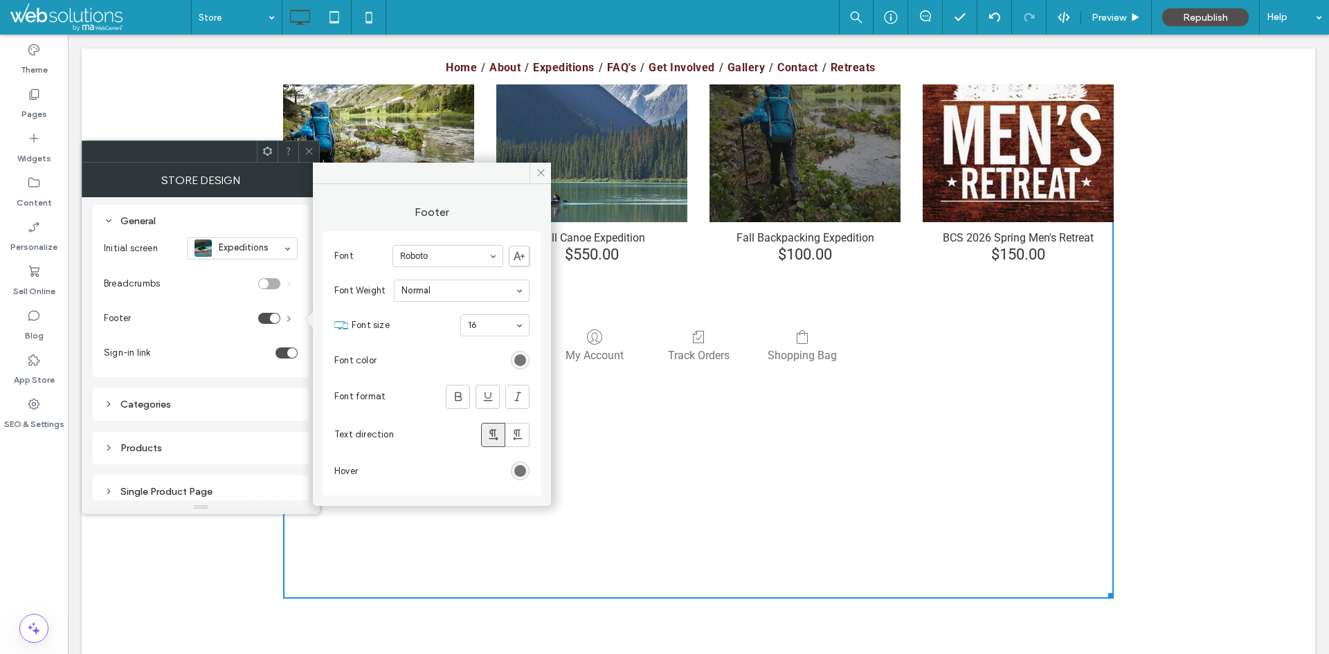
click at [286, 316] on span at bounding box center [288, 318] width 5 height 7
click at [219, 326] on label "Footer" at bounding box center [181, 318] width 154 height 28
click at [229, 338] on section "Sign-in link" at bounding box center [201, 353] width 194 height 35
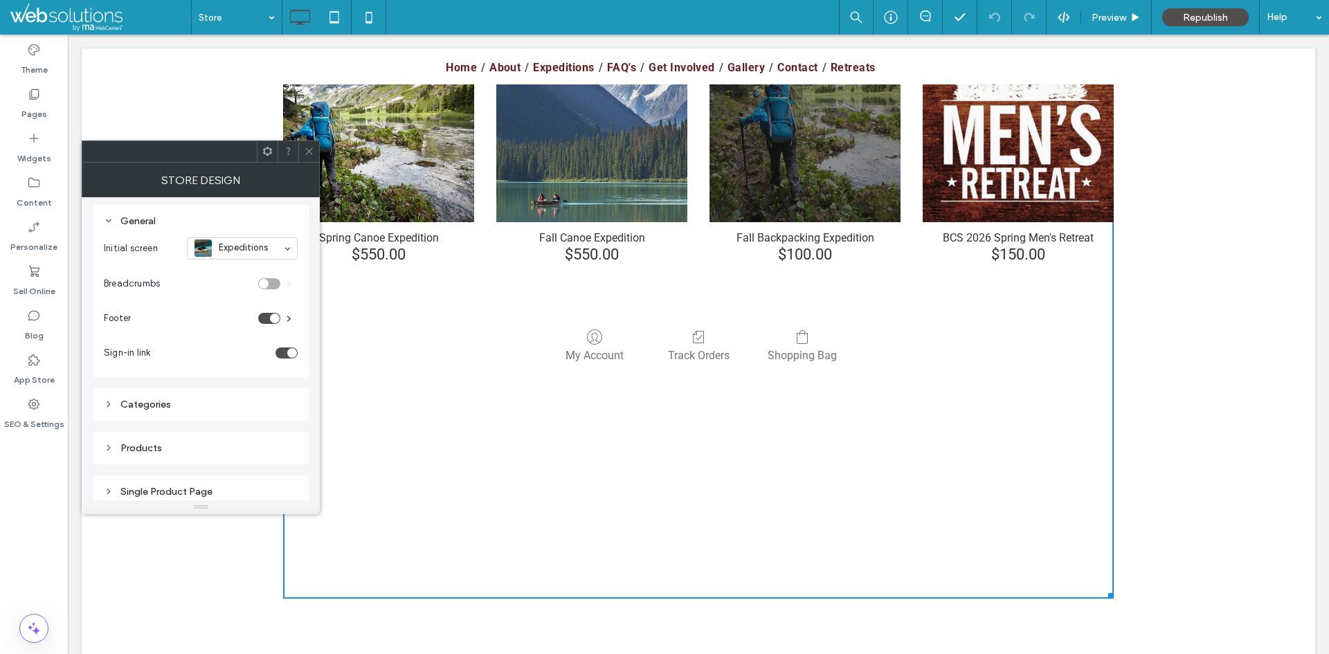
click at [289, 354] on div "toggle" at bounding box center [292, 353] width 10 height 10
click at [288, 352] on div "toggle" at bounding box center [286, 352] width 22 height 11
click at [267, 316] on div "toggle" at bounding box center [269, 318] width 22 height 11
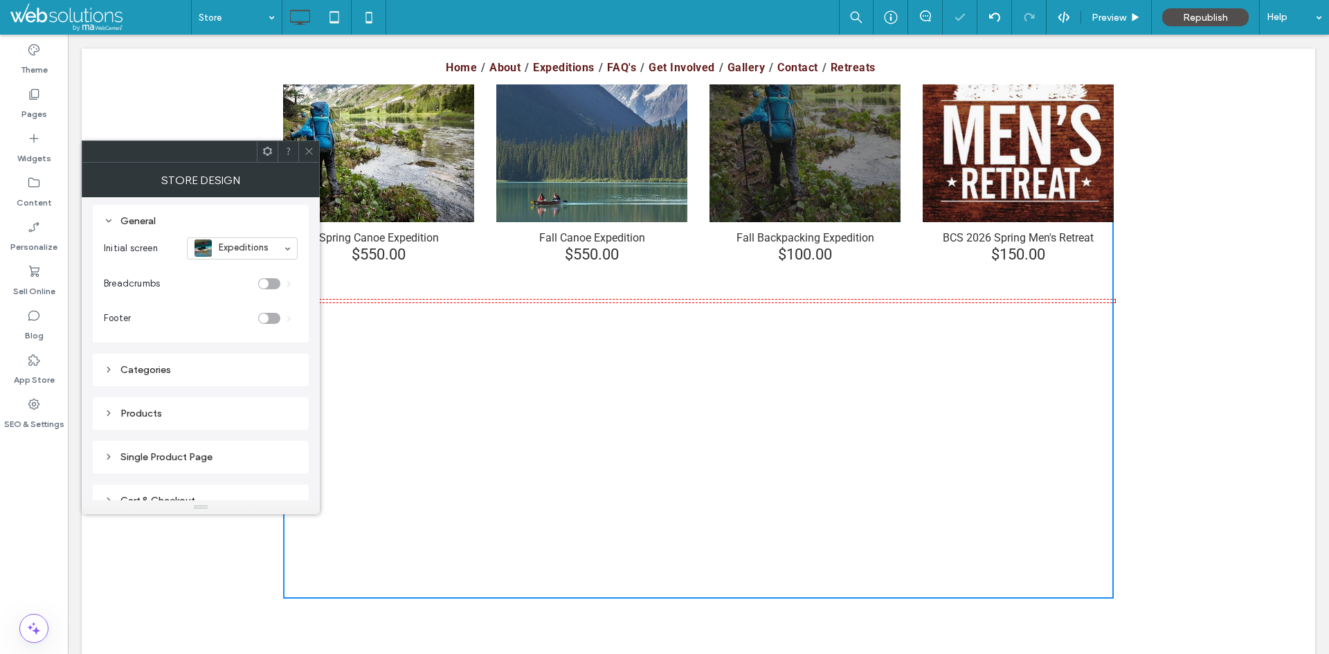
click at [267, 316] on div "toggle" at bounding box center [264, 318] width 10 height 10
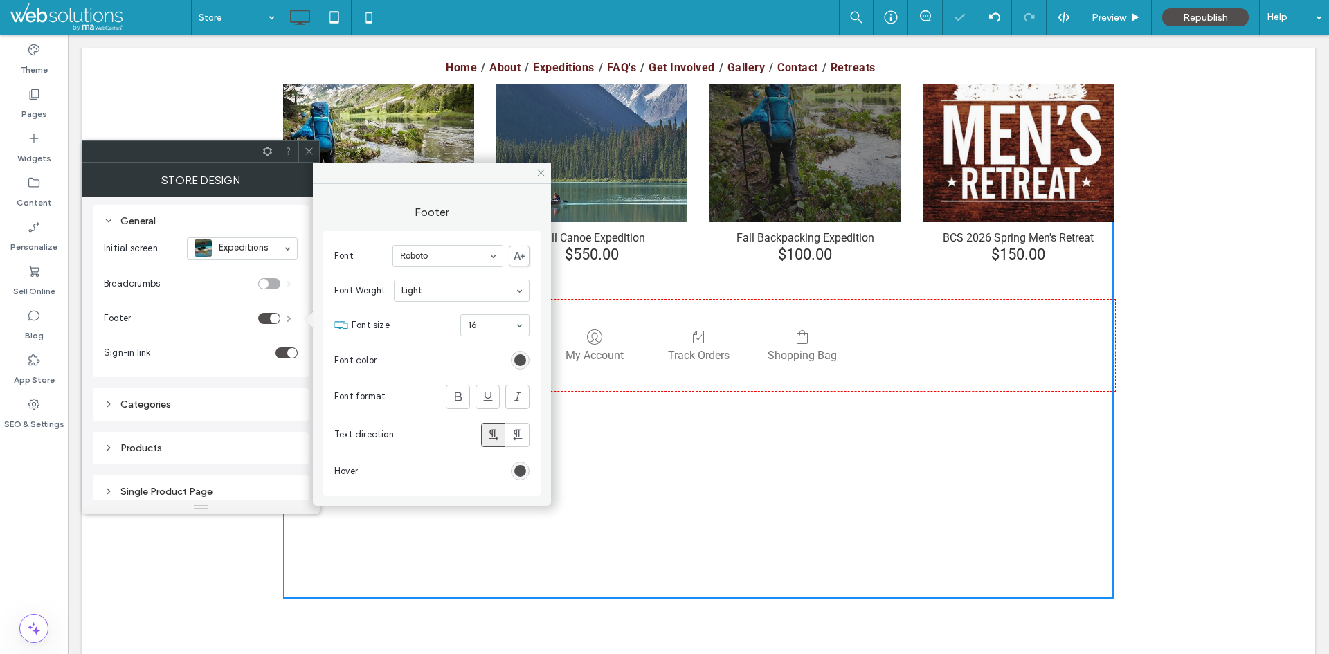
click at [289, 318] on span at bounding box center [288, 318] width 5 height 7
click at [536, 169] on icon at bounding box center [541, 172] width 10 height 10
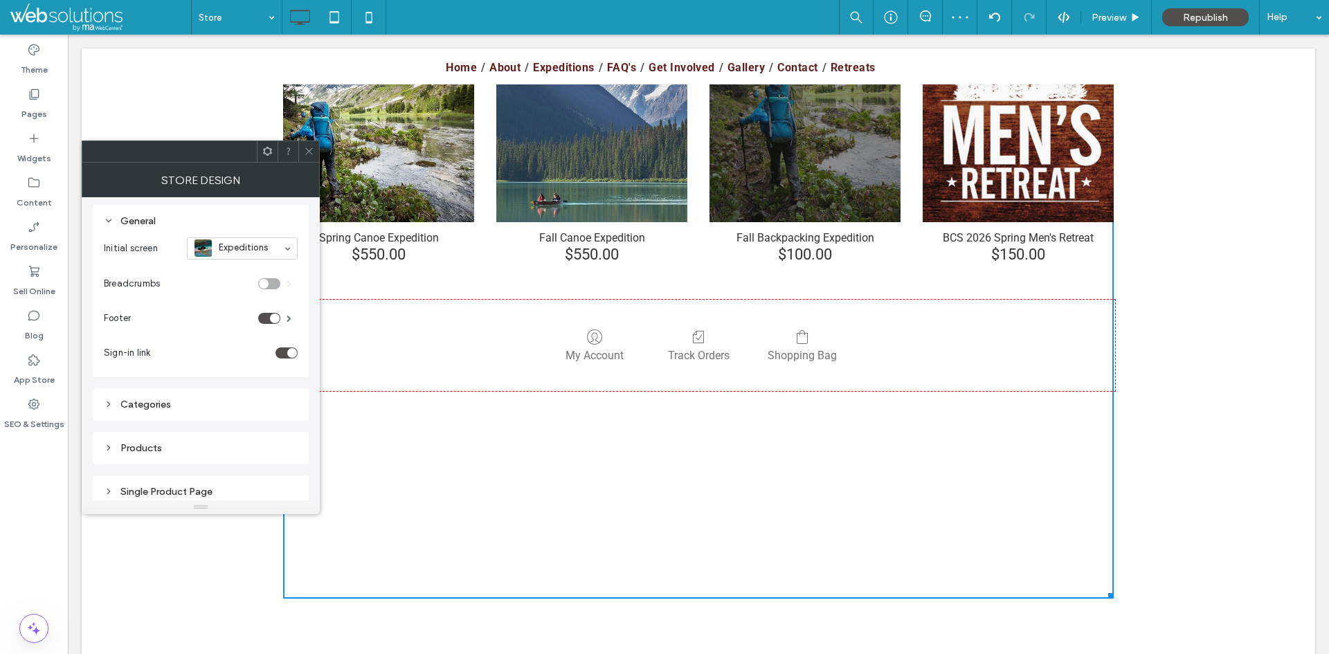
scroll to position [0, 0]
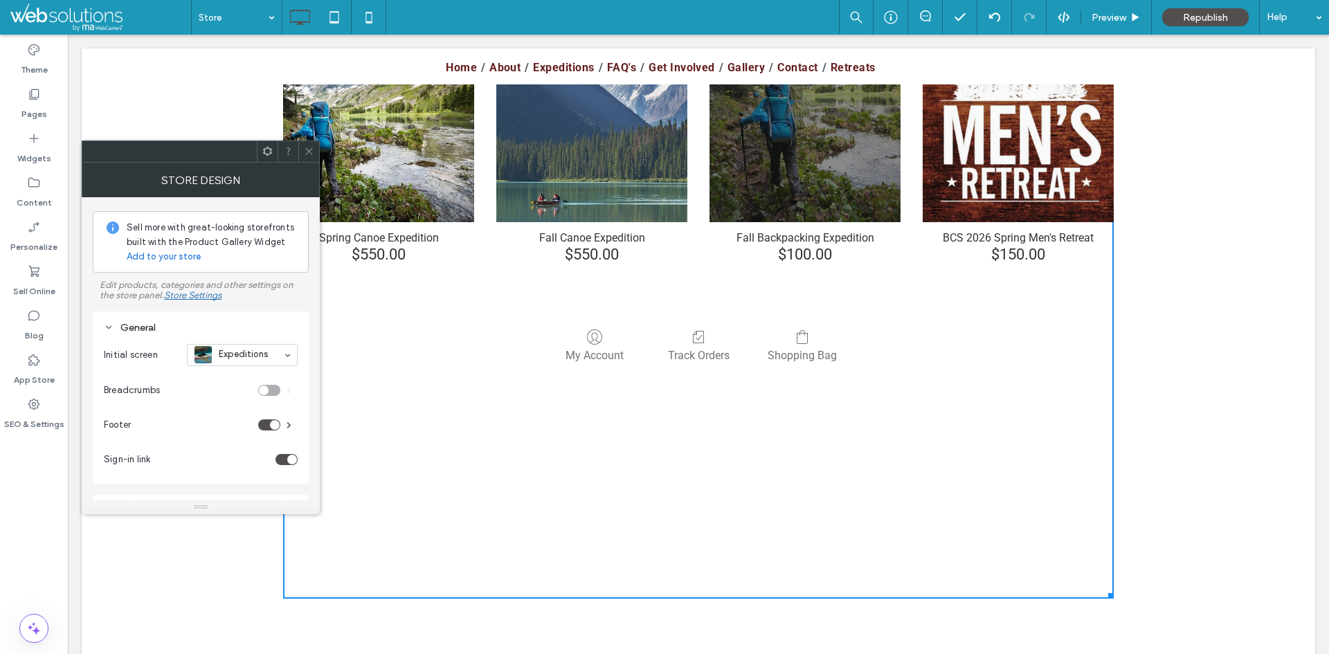
click at [275, 383] on div "Breadcrumbs" at bounding box center [201, 390] width 194 height 35
click at [277, 390] on div "toggle" at bounding box center [269, 390] width 22 height 11
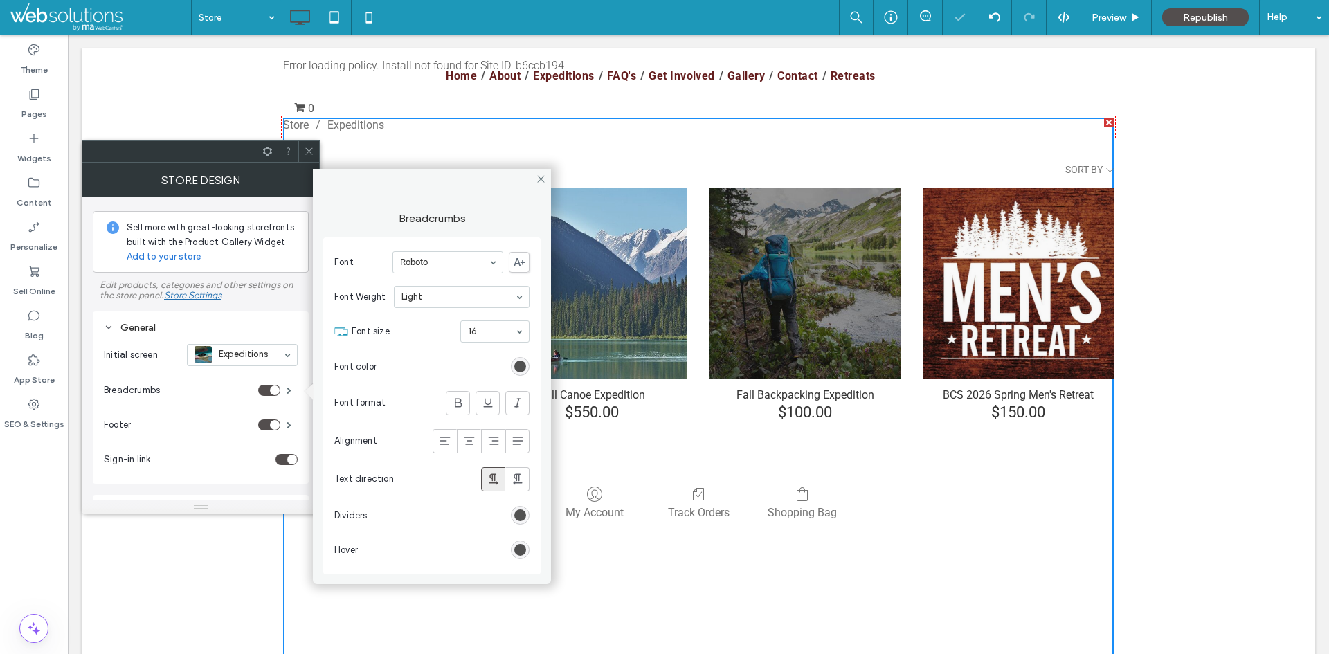
click at [271, 390] on div "toggle" at bounding box center [275, 390] width 10 height 10
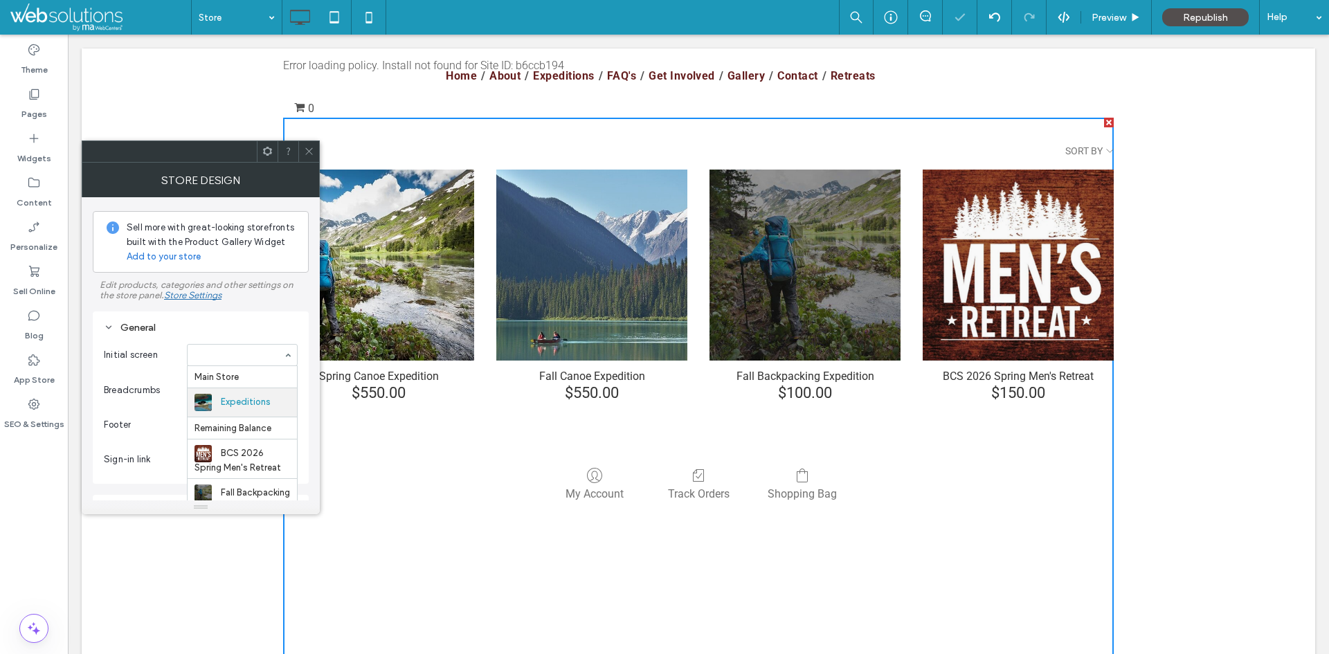
scroll to position [22, 0]
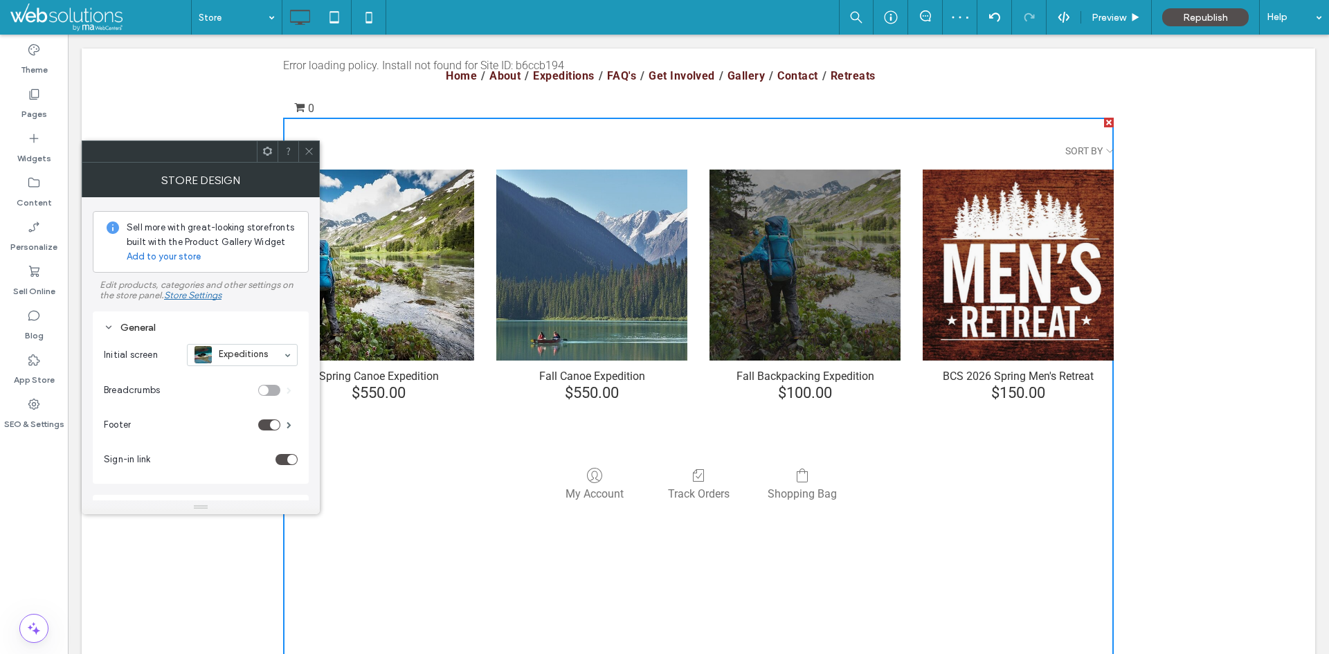
click at [281, 302] on div "General Initial screen Expeditions Breadcrumbs Footer Sign-in link Categories P…" at bounding box center [201, 479] width 216 height 358
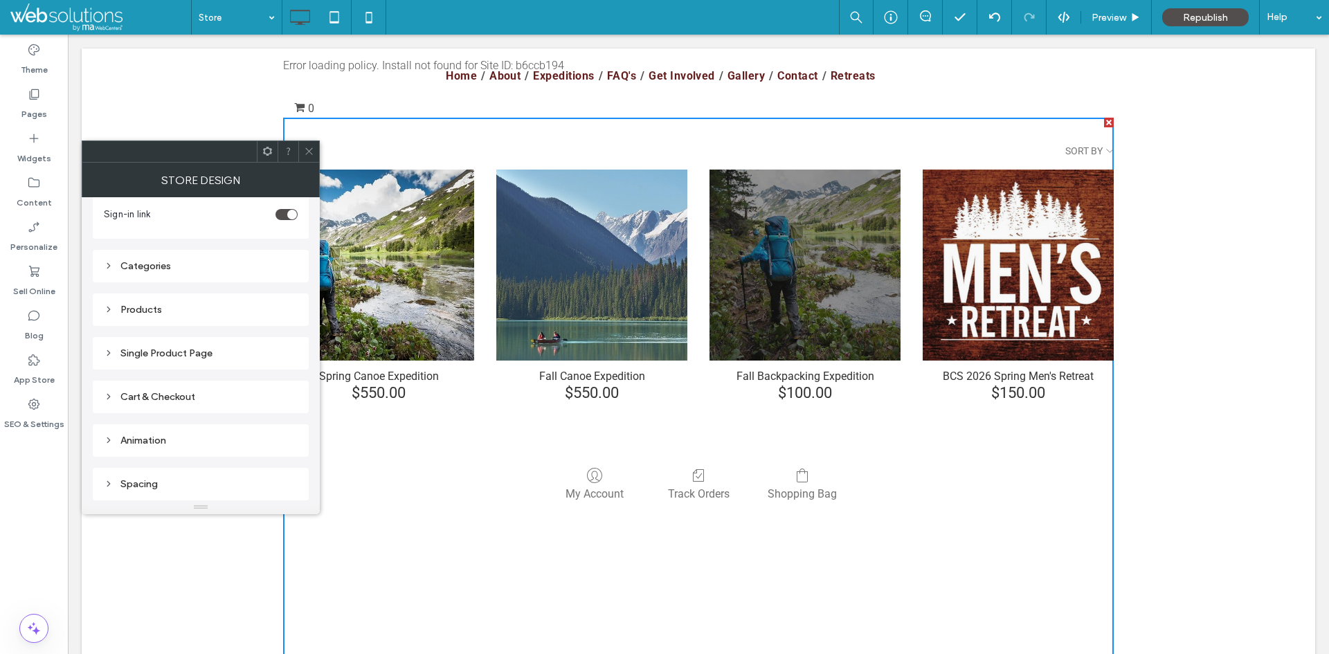
click at [309, 147] on icon at bounding box center [309, 151] width 10 height 10
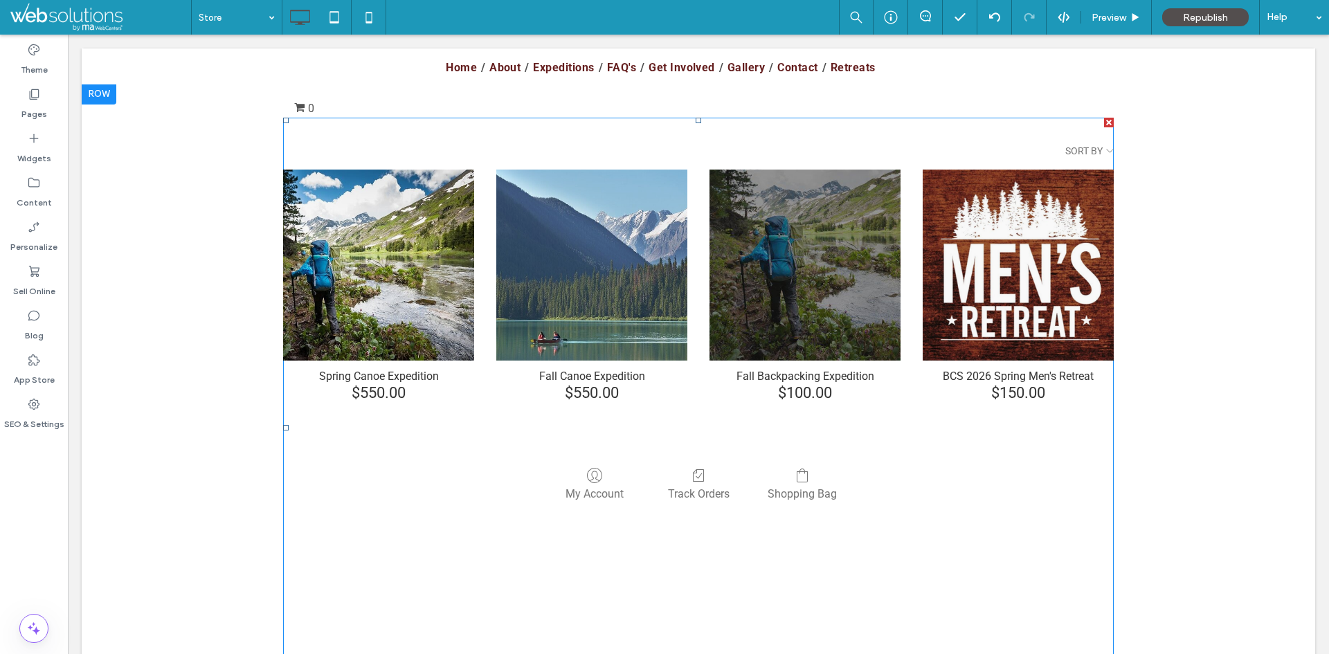
scroll to position [277, 0]
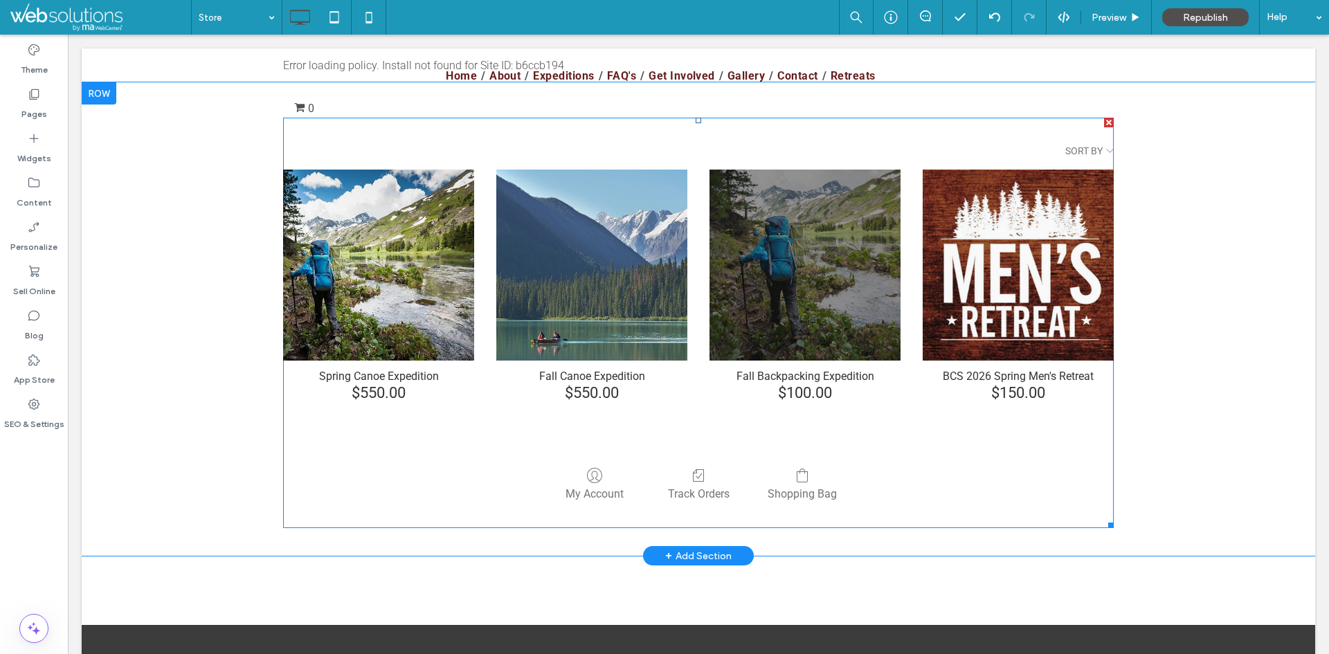
click at [565, 266] on span at bounding box center [698, 323] width 830 height 410
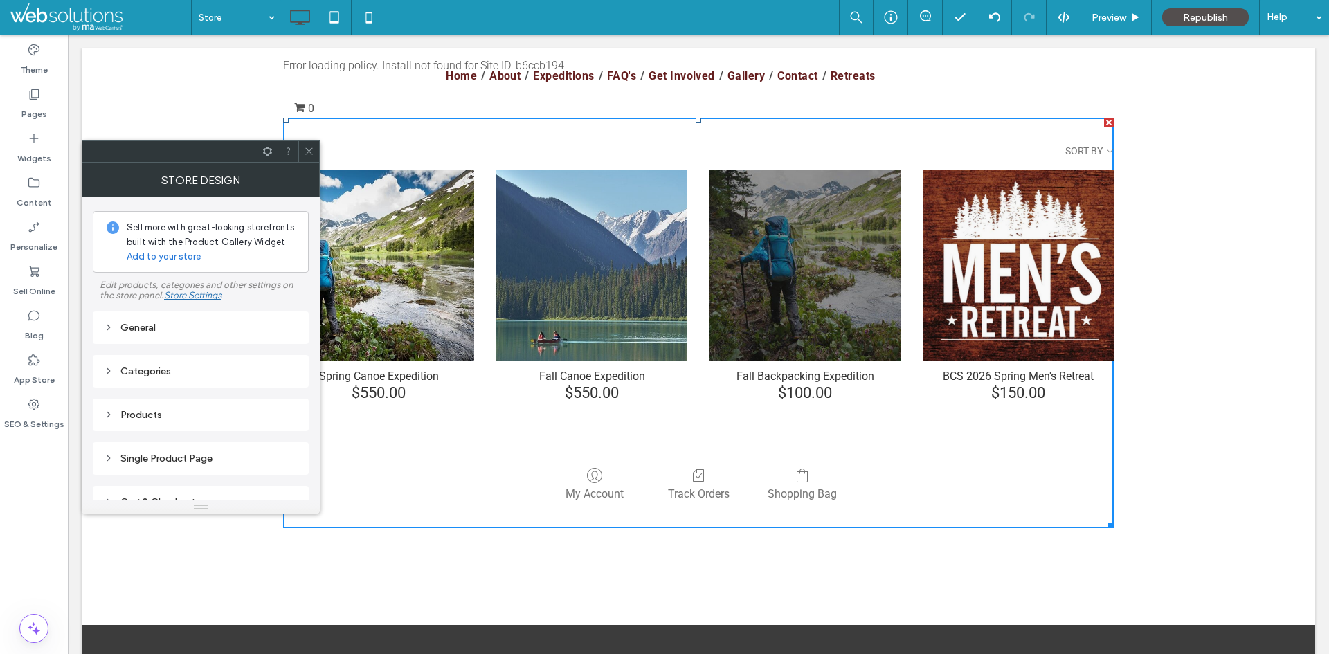
drag, startPoint x: 311, startPoint y: 150, endPoint x: 318, endPoint y: 155, distance: 7.9
click at [310, 150] on icon at bounding box center [309, 151] width 10 height 10
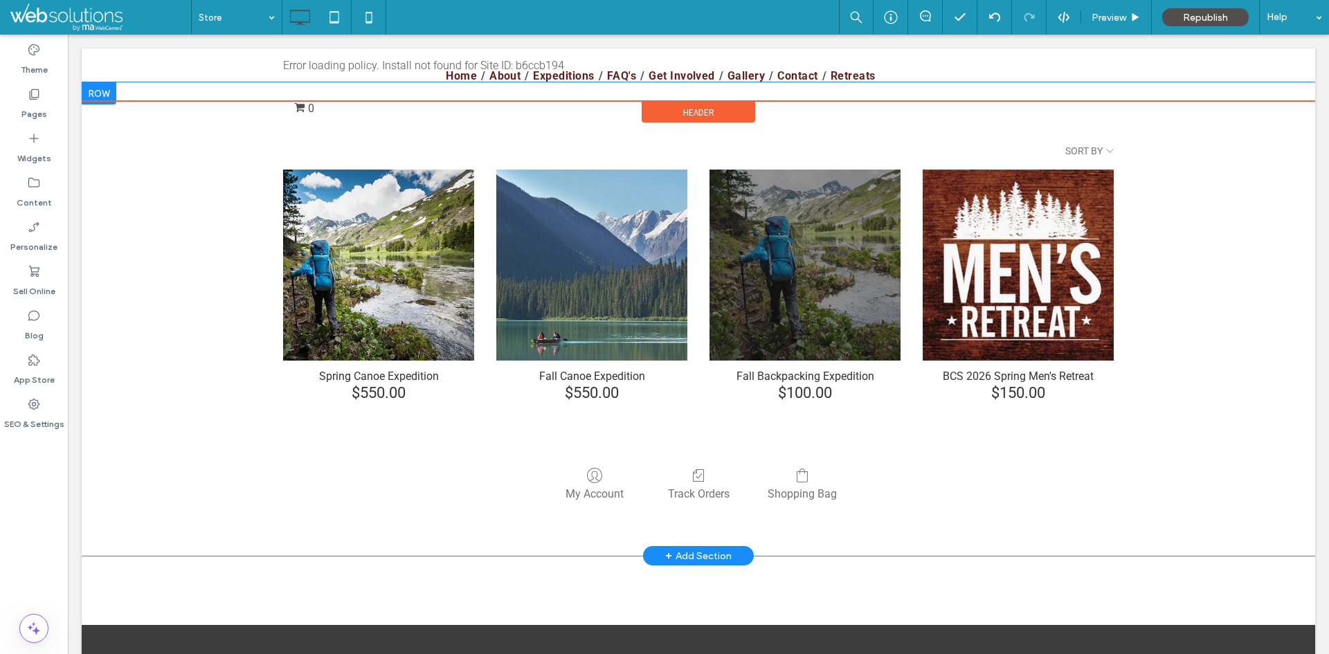
click at [677, 105] on div "Header" at bounding box center [697, 112] width 113 height 21
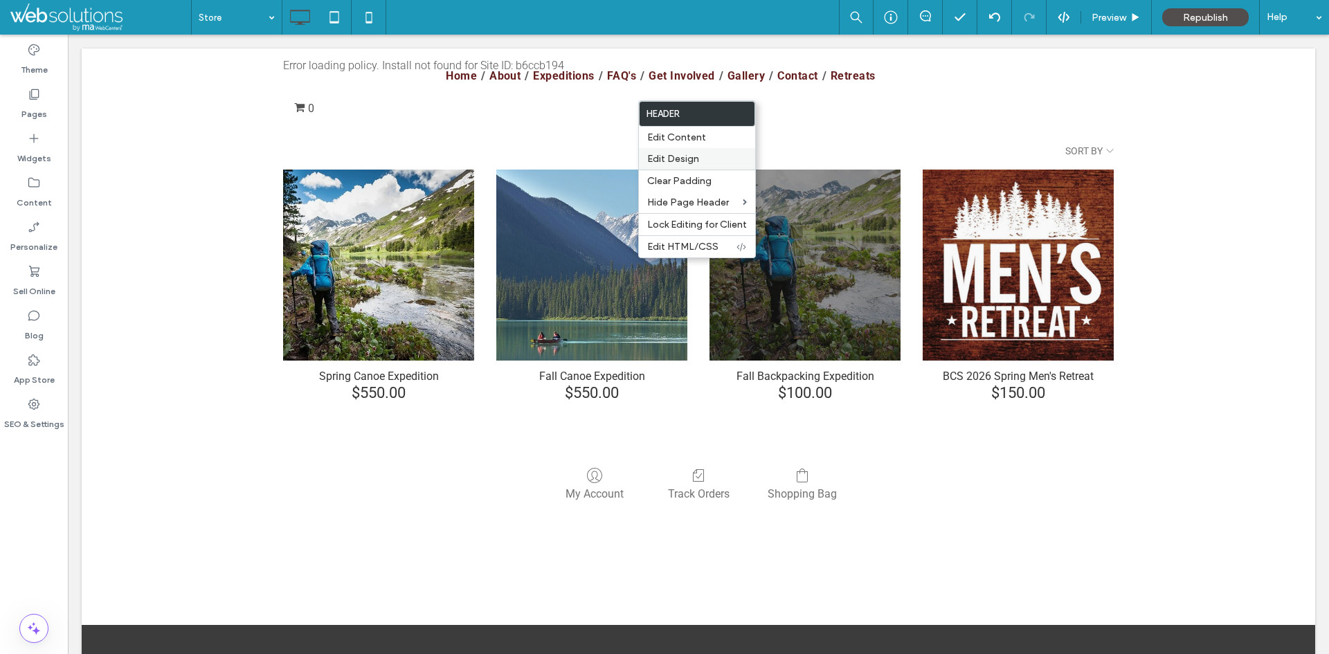
click at [695, 149] on div "Edit Design" at bounding box center [697, 158] width 116 height 21
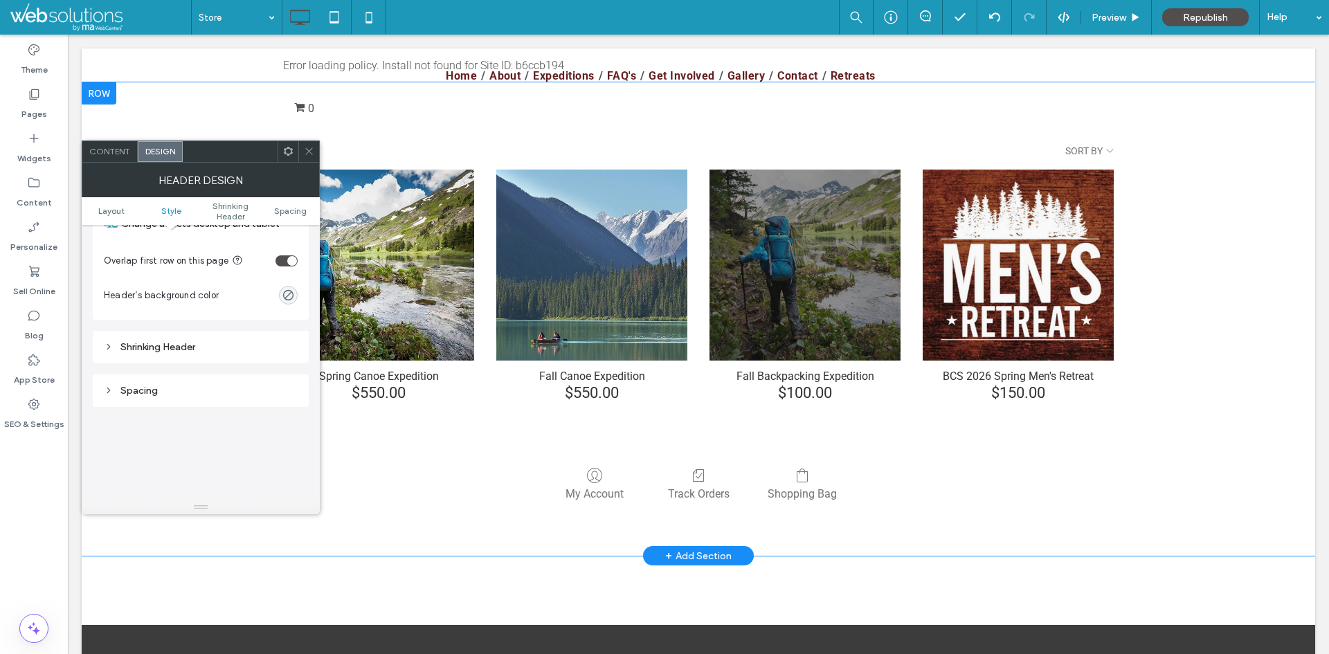
scroll to position [231, 0]
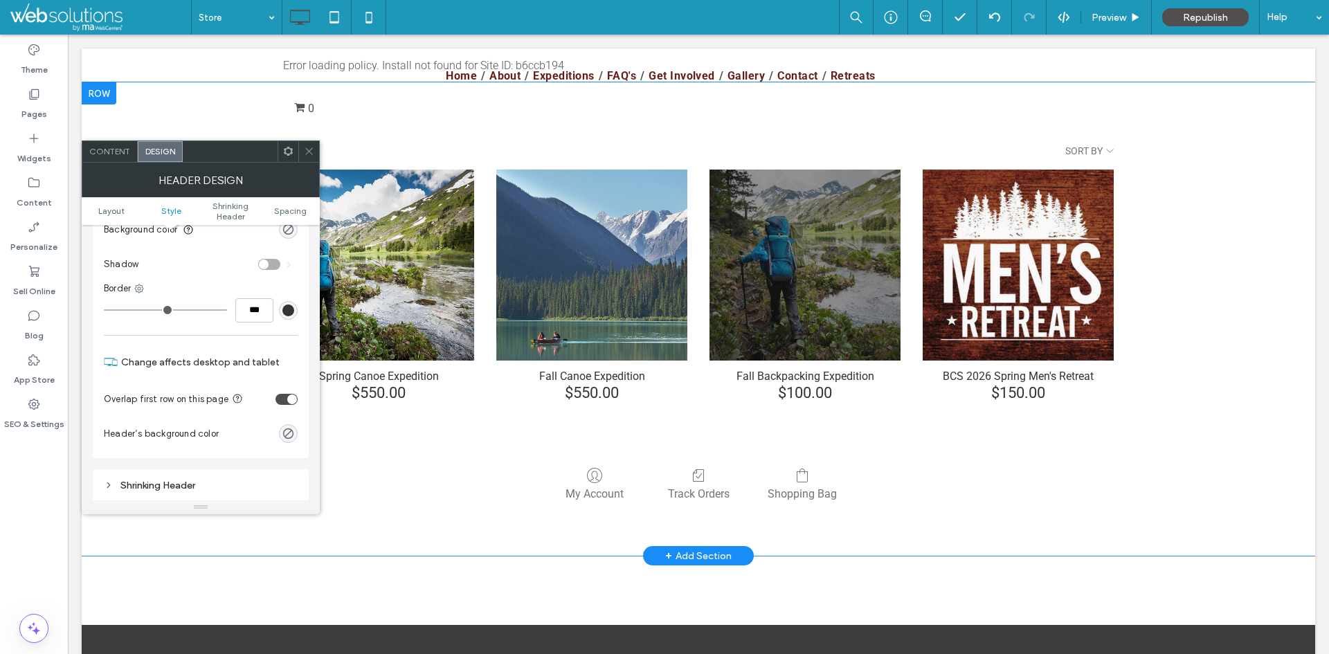
click at [289, 401] on div "toggle" at bounding box center [292, 399] width 10 height 10
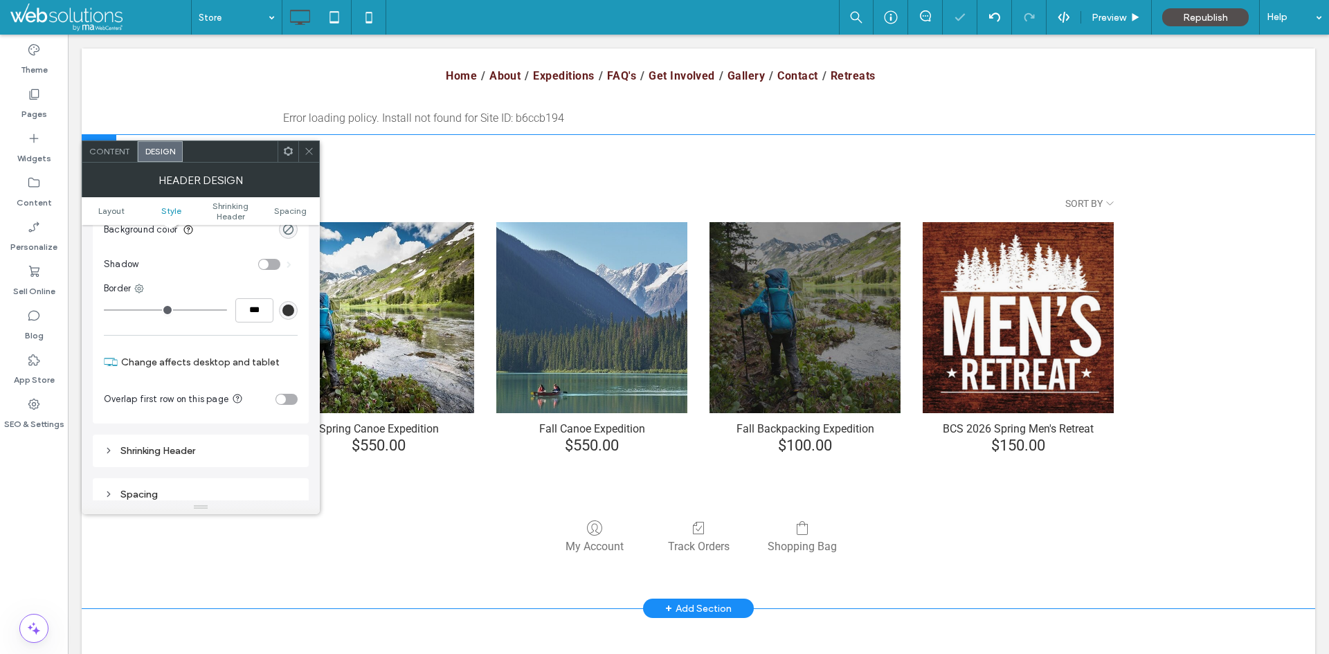
click at [305, 148] on icon at bounding box center [309, 151] width 10 height 10
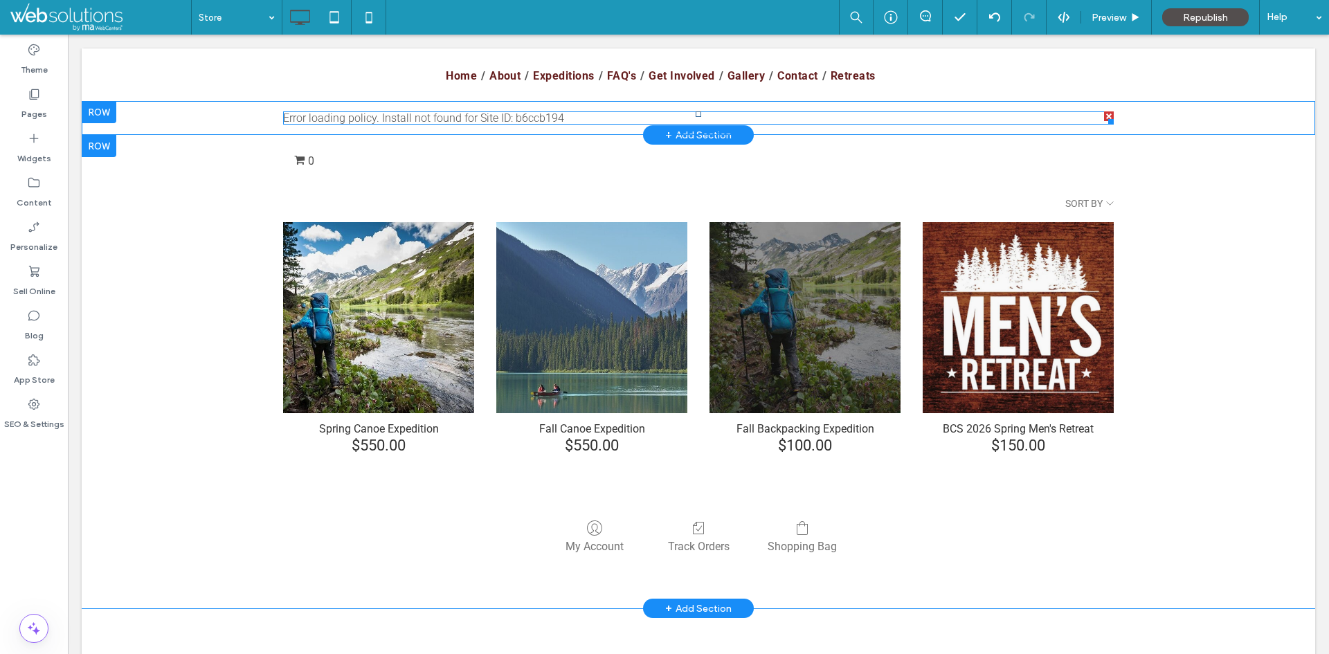
click at [540, 120] on span at bounding box center [698, 117] width 830 height 13
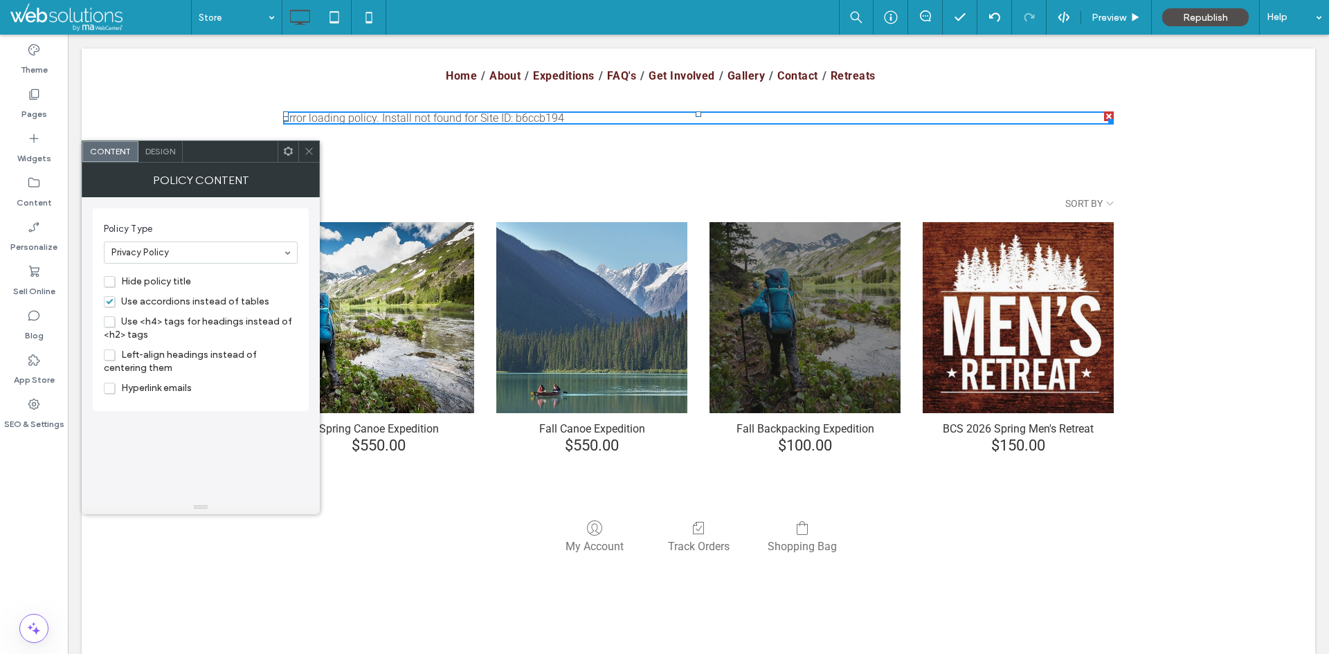
click at [110, 282] on span "Hide policy title" at bounding box center [147, 281] width 87 height 12
click at [306, 148] on use at bounding box center [308, 151] width 7 height 7
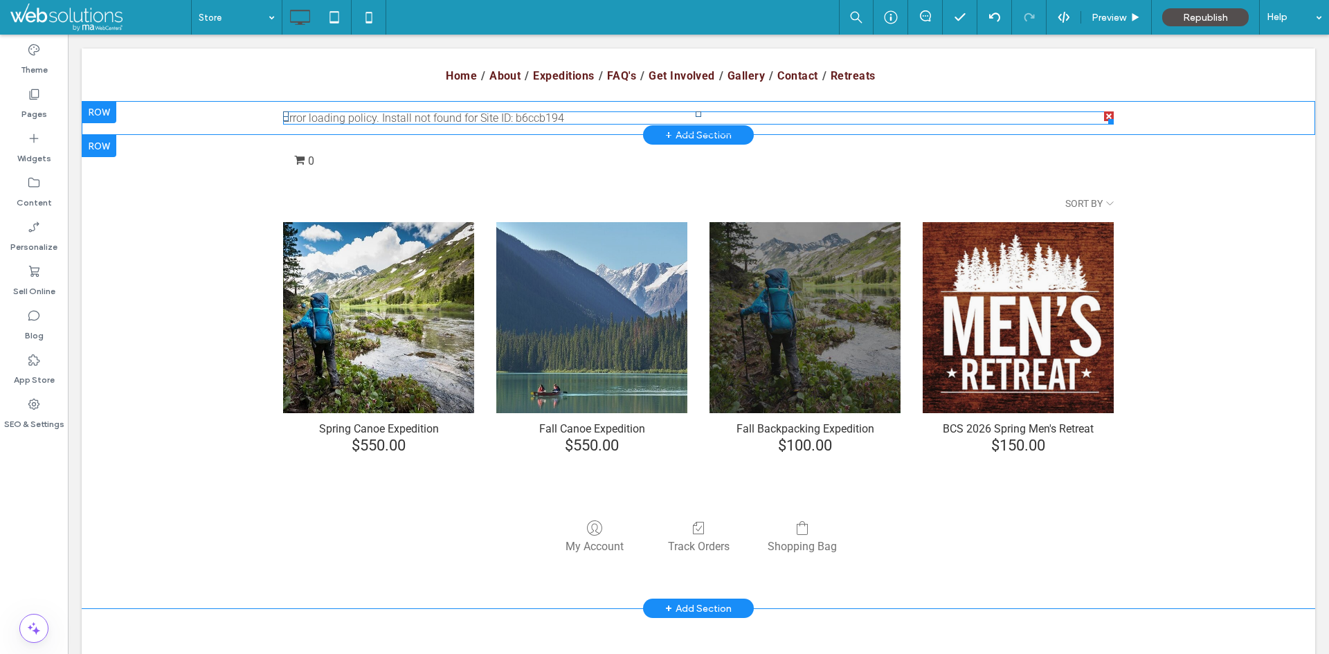
click at [428, 118] on span at bounding box center [698, 117] width 830 height 13
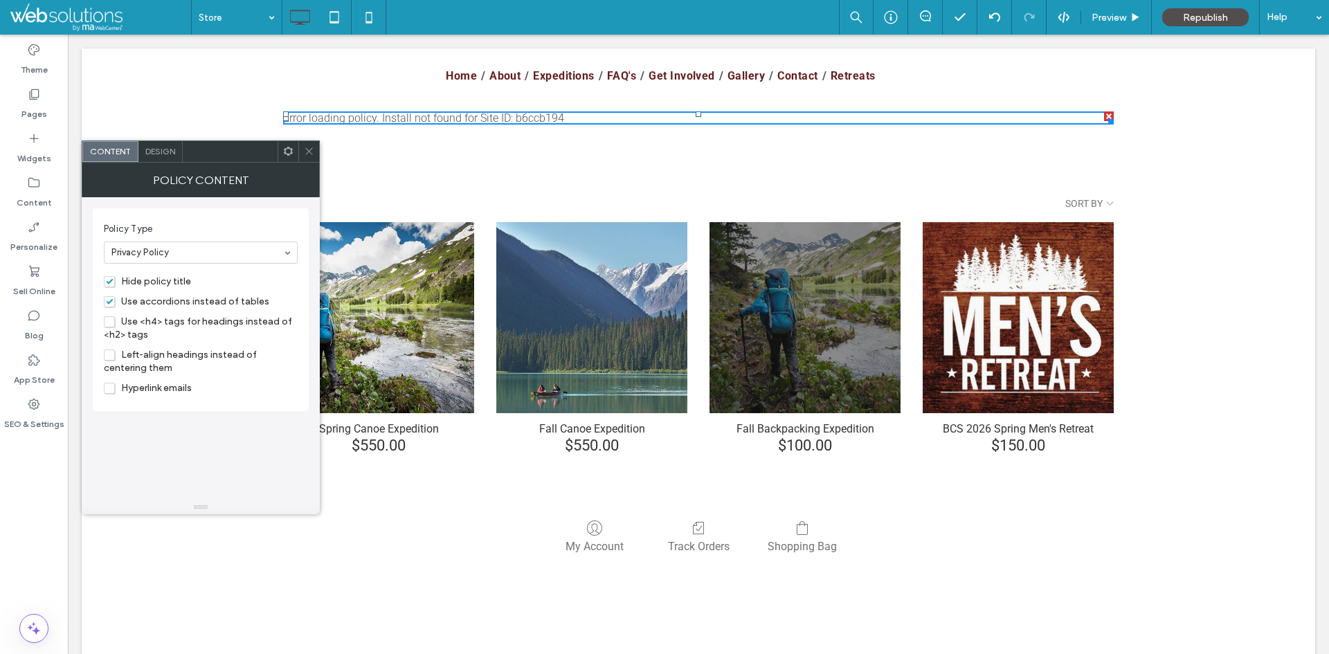
click at [111, 280] on span "Hide policy title" at bounding box center [147, 281] width 87 height 12
click at [111, 279] on span "Hide policy title" at bounding box center [147, 281] width 87 height 12
click at [316, 147] on div at bounding box center [308, 151] width 21 height 21
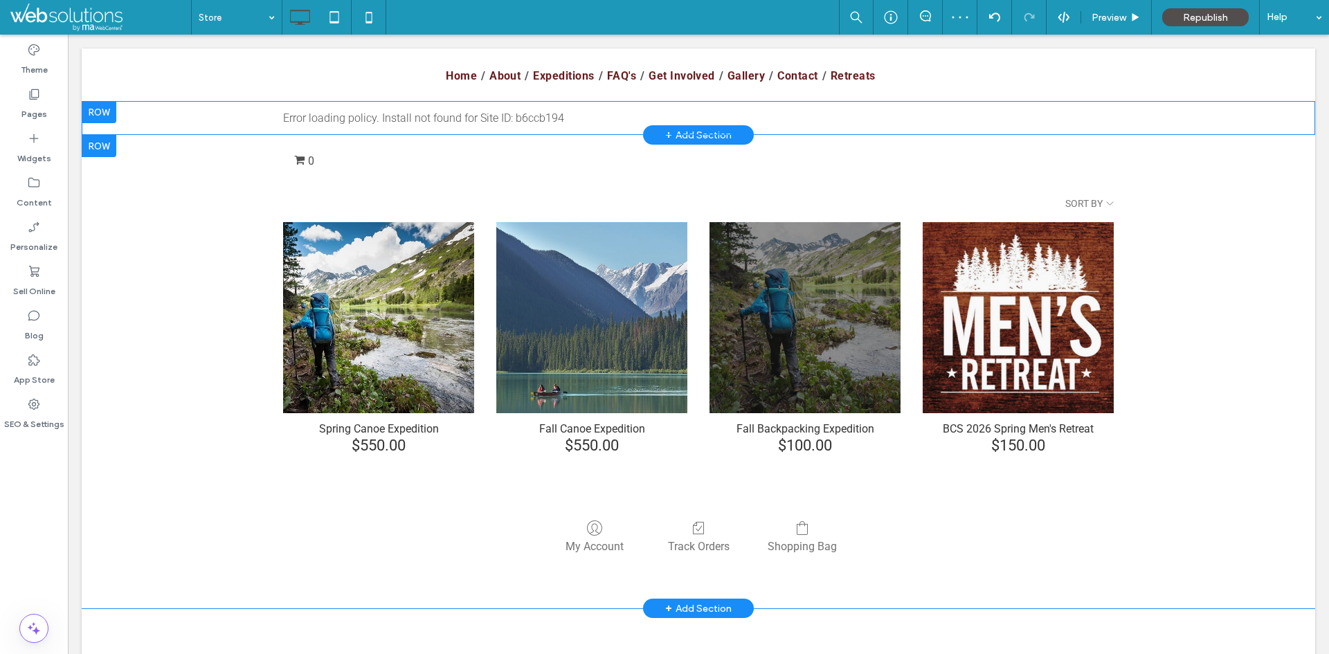
click at [104, 110] on div at bounding box center [99, 112] width 35 height 22
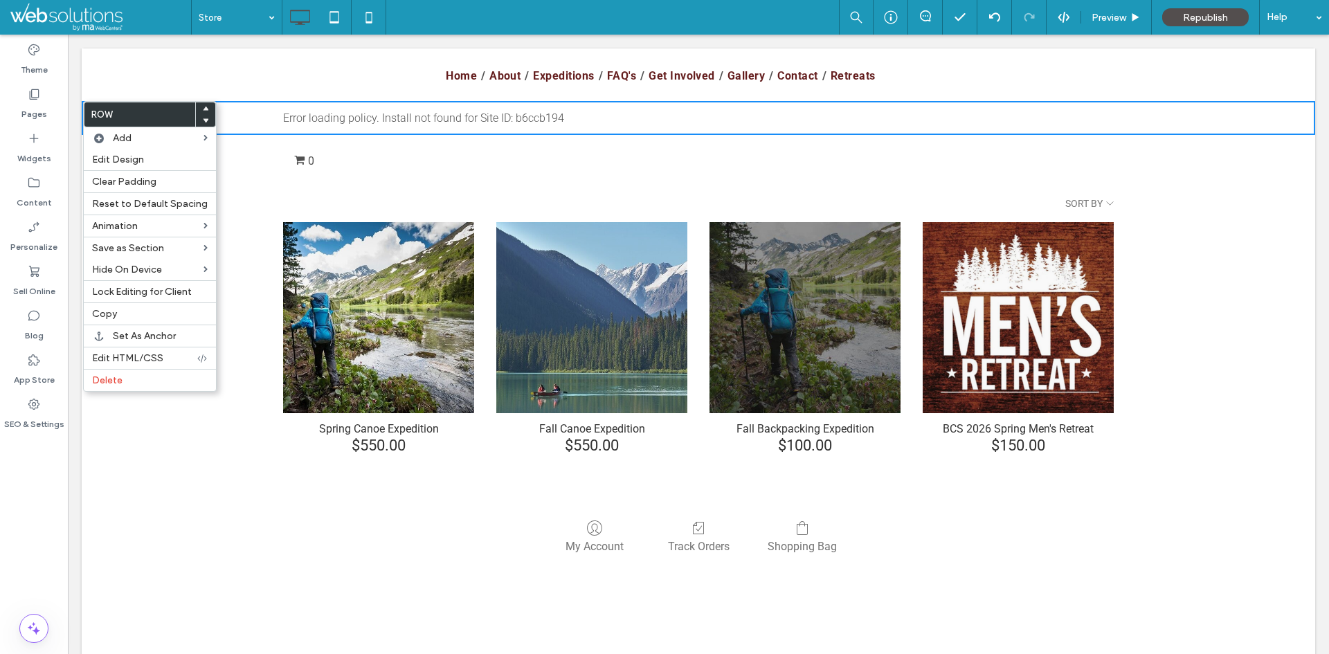
click at [227, 109] on div "Error loading policy. Install not found for Site ID: b6ccb194 Click To Paste Ro…" at bounding box center [698, 118] width 1233 height 34
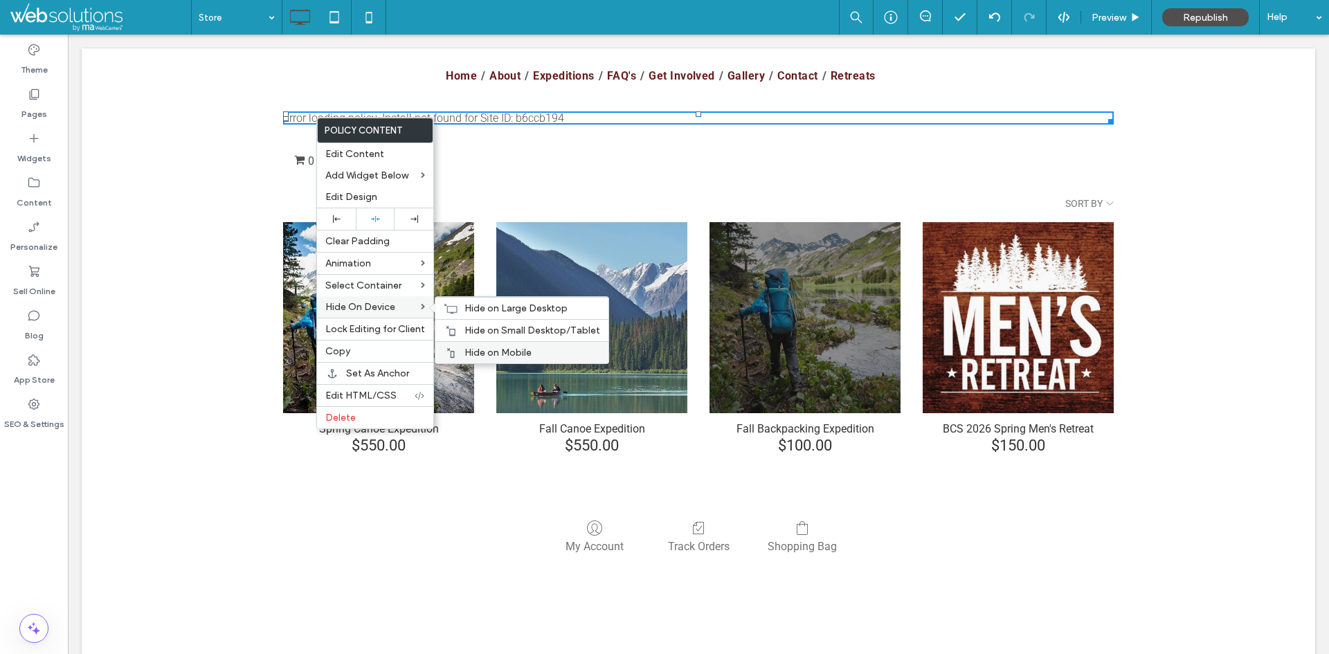
click at [504, 347] on span "Hide on Mobile" at bounding box center [497, 353] width 67 height 12
click at [498, 335] on span "Hide on Small Desktop/Tablet" at bounding box center [532, 331] width 136 height 12
click at [482, 311] on span "Hide on Large Desktop" at bounding box center [515, 308] width 103 height 12
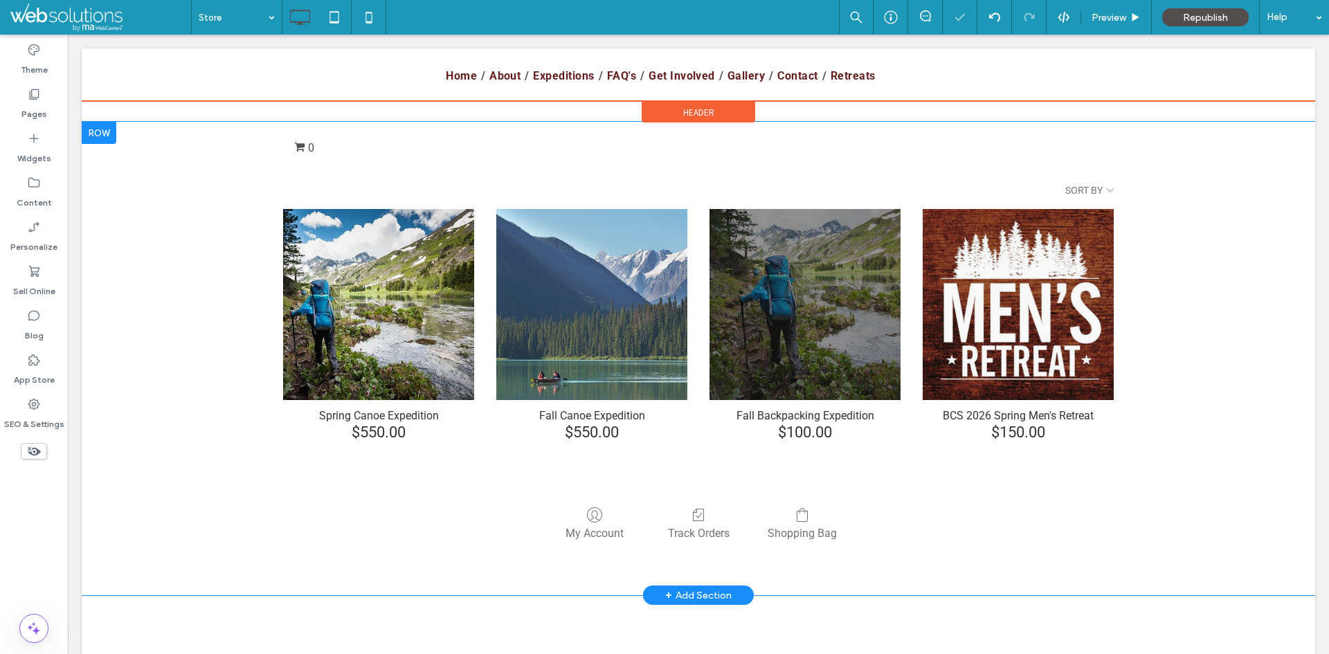
click at [672, 107] on div "Header" at bounding box center [697, 112] width 113 height 21
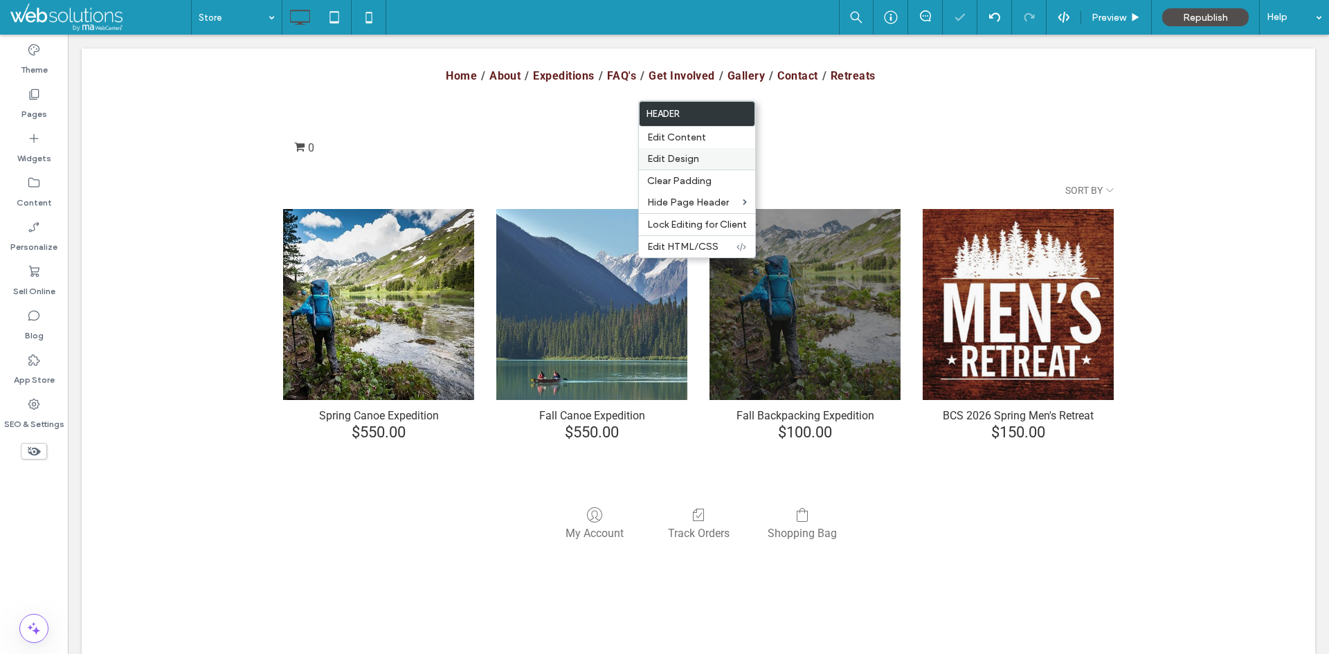
click at [686, 152] on div "Edit Design" at bounding box center [697, 158] width 116 height 21
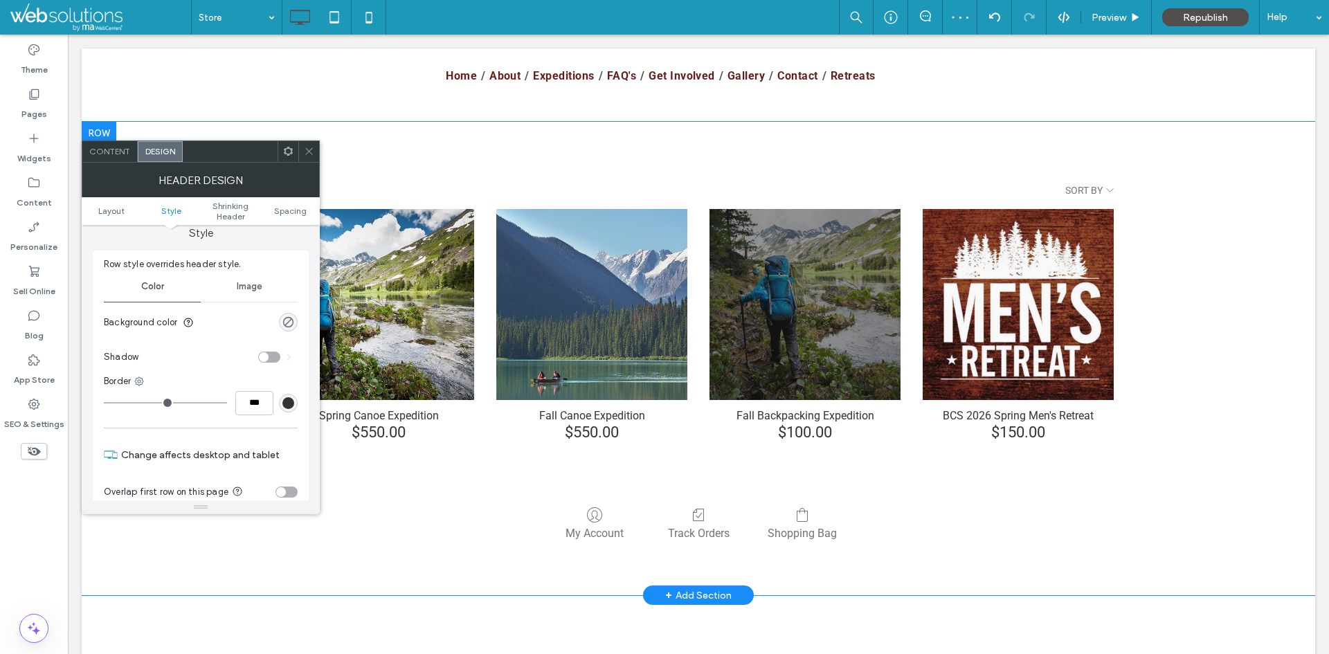
scroll to position [277, 0]
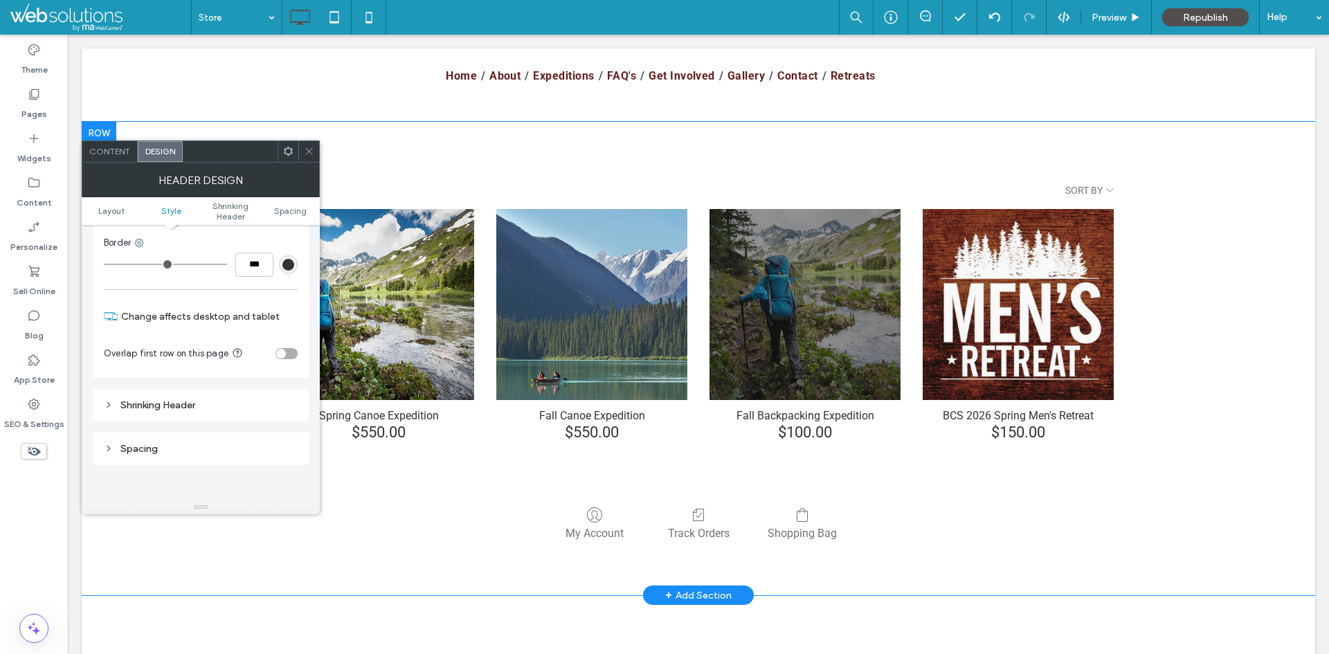
click at [290, 352] on div "toggle" at bounding box center [286, 353] width 22 height 11
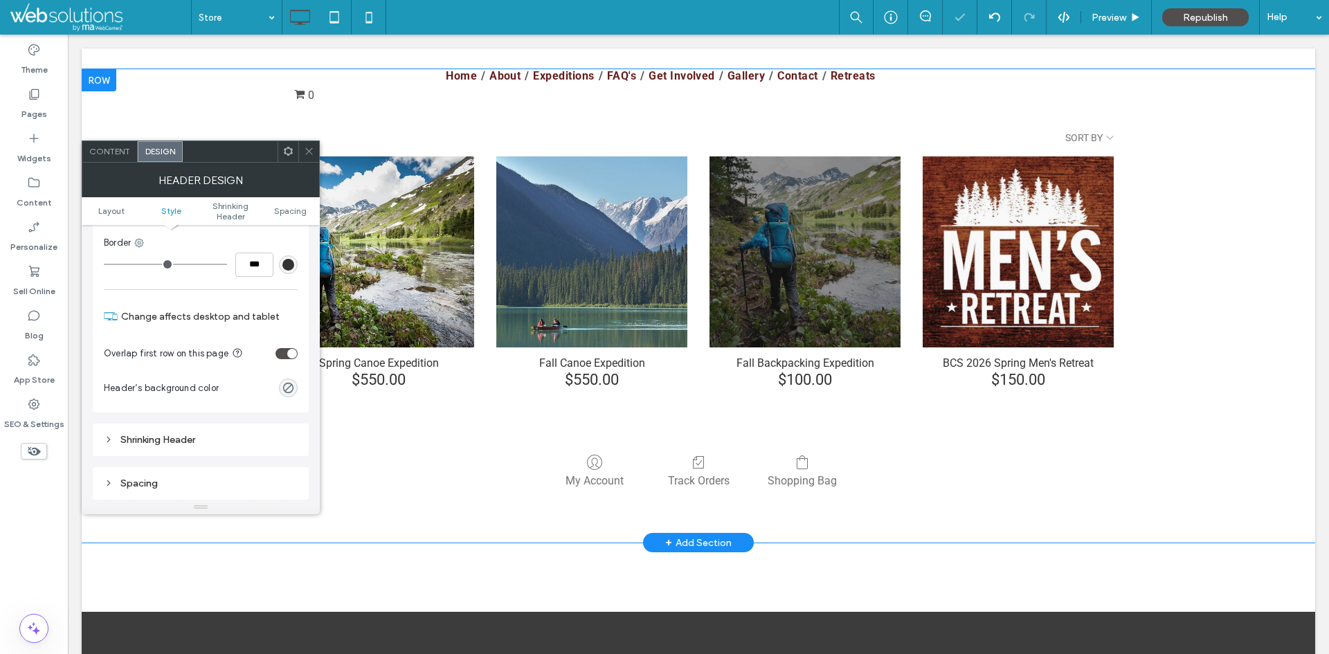
drag, startPoint x: 315, startPoint y: 150, endPoint x: 261, endPoint y: 92, distance: 79.3
click at [315, 150] on div at bounding box center [308, 151] width 21 height 21
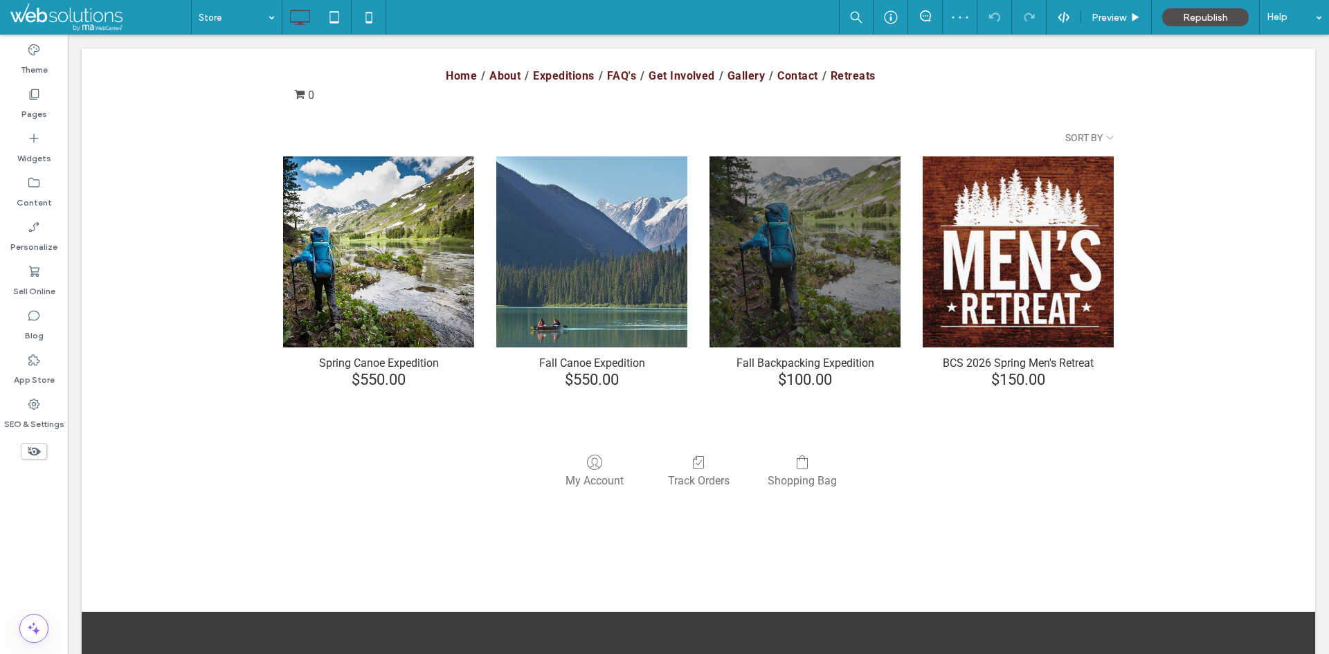
click at [35, 447] on icon at bounding box center [33, 451] width 15 height 15
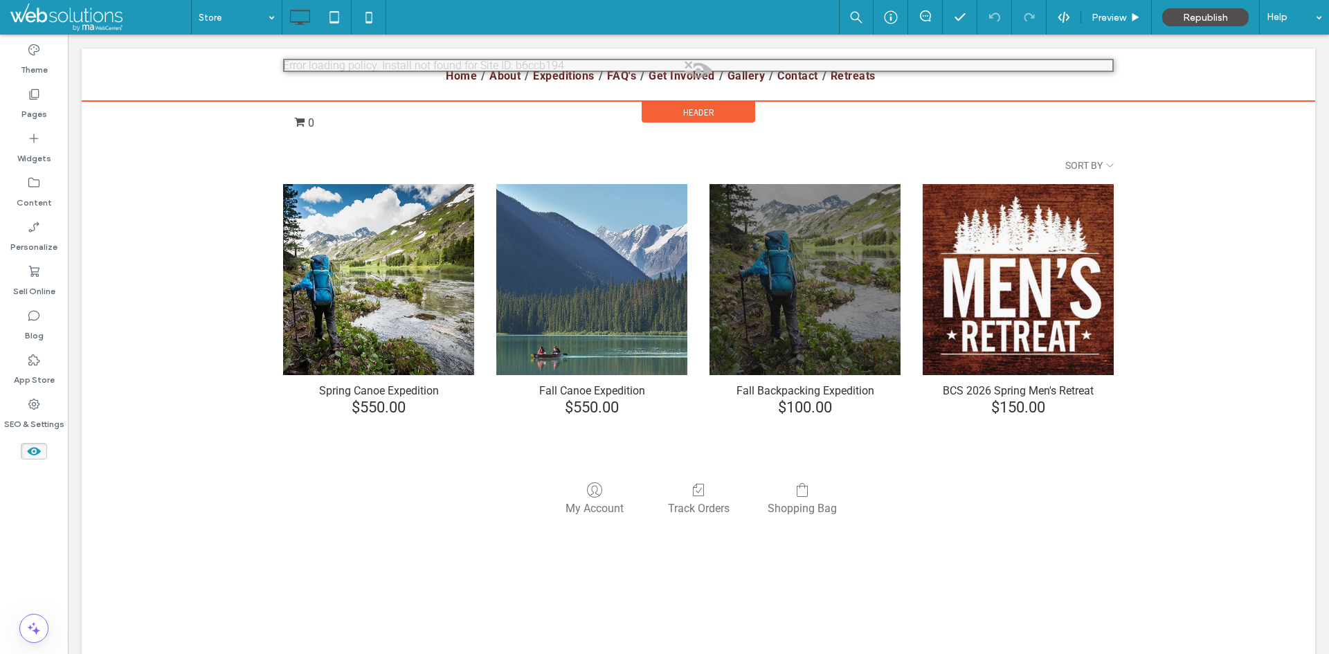
click at [690, 104] on div "Header" at bounding box center [697, 112] width 113 height 21
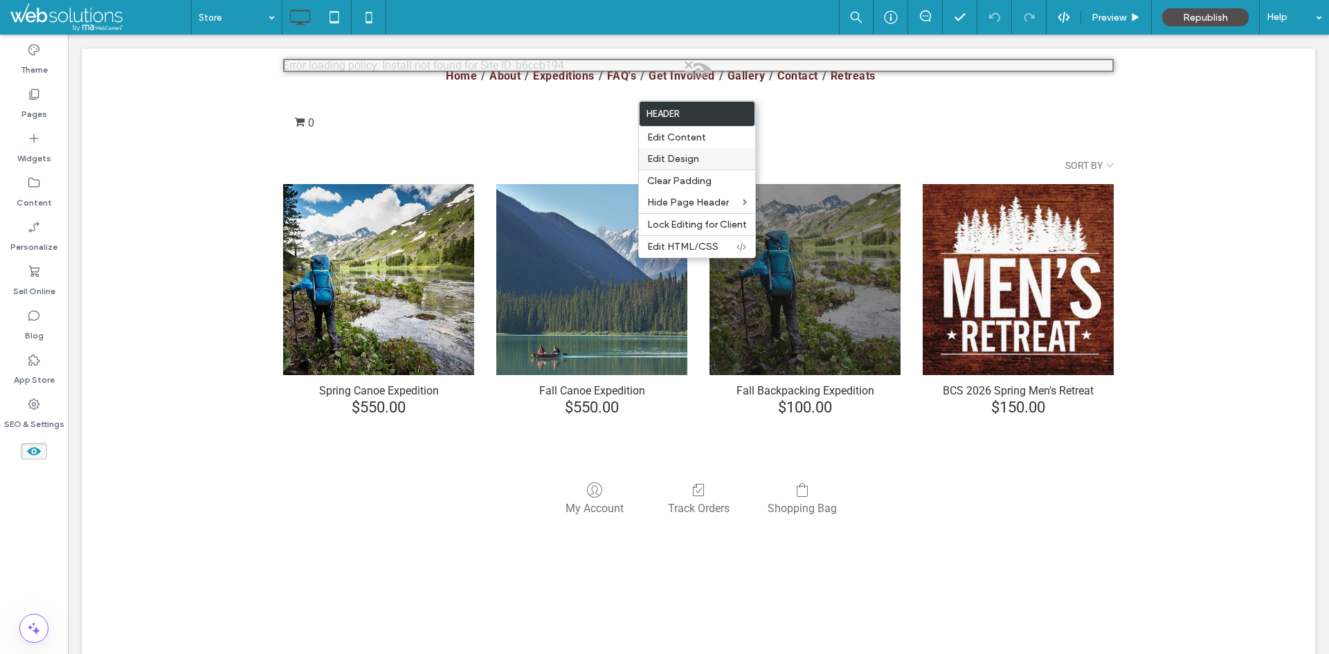
click at [697, 152] on div "Edit Design" at bounding box center [697, 158] width 116 height 21
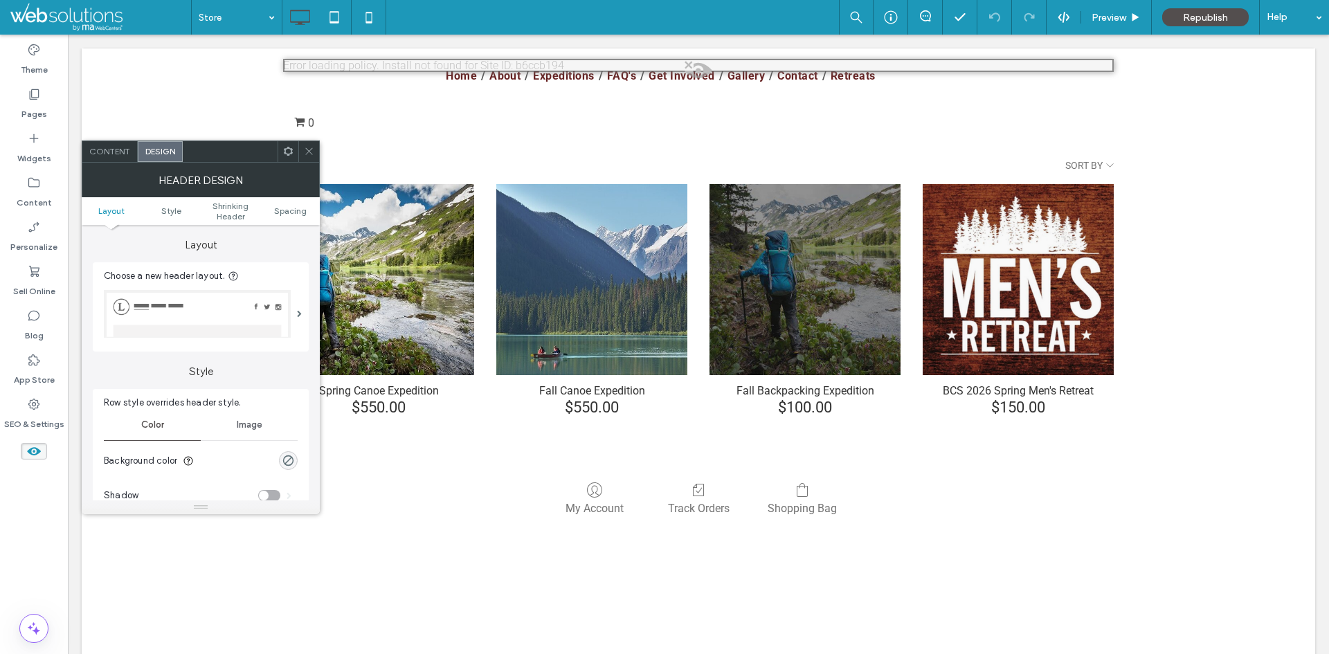
click at [309, 164] on div "Header Design" at bounding box center [201, 180] width 238 height 35
click at [311, 146] on icon at bounding box center [309, 151] width 10 height 10
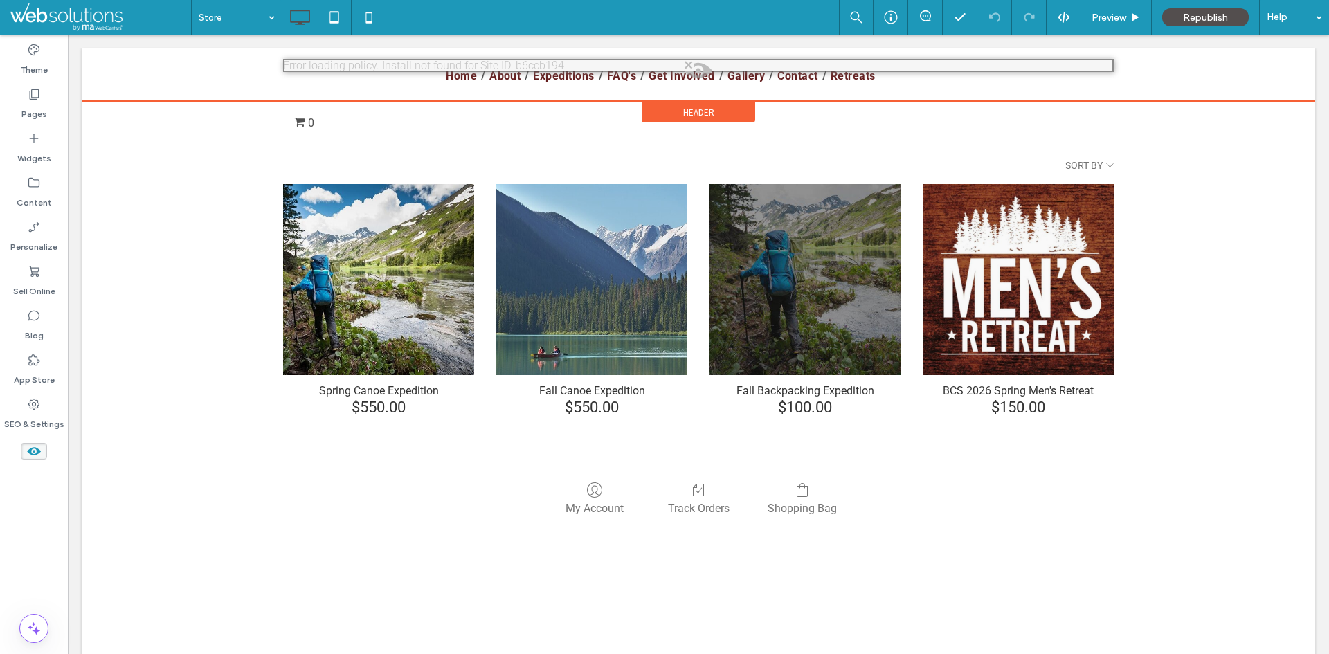
click at [687, 105] on div "Header" at bounding box center [697, 112] width 113 height 21
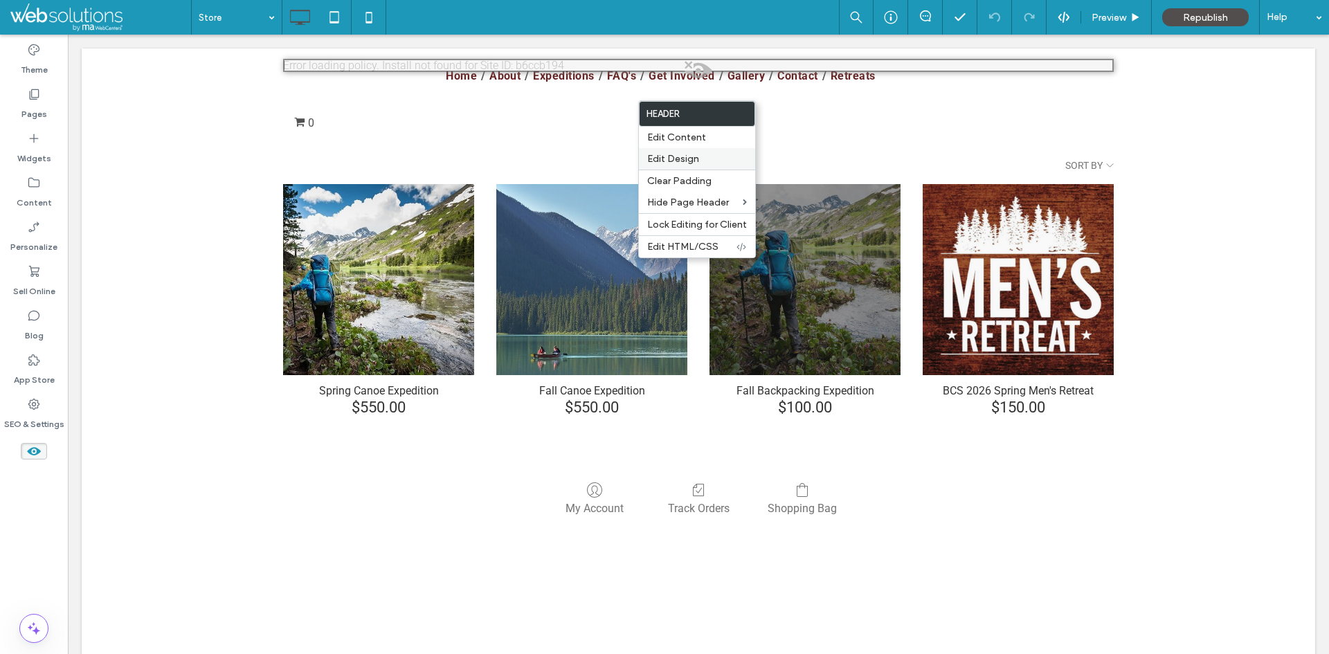
click at [699, 156] on label "Edit Design" at bounding box center [697, 159] width 100 height 12
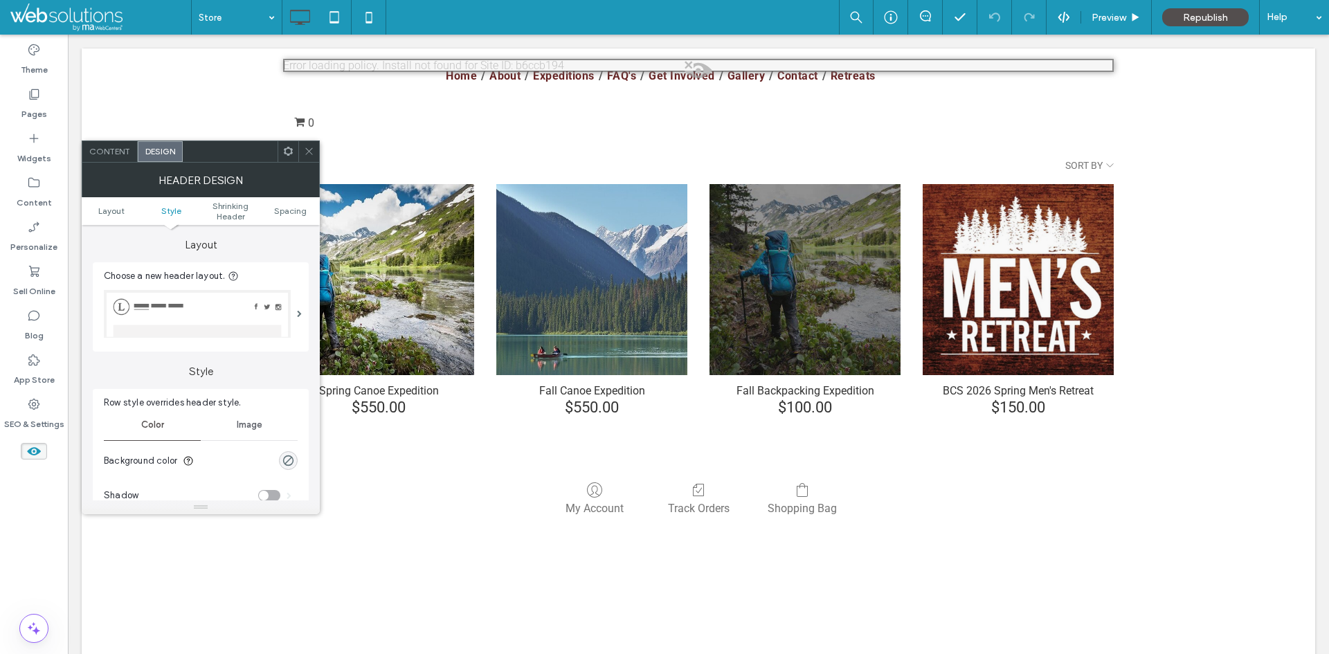
scroll to position [138, 0]
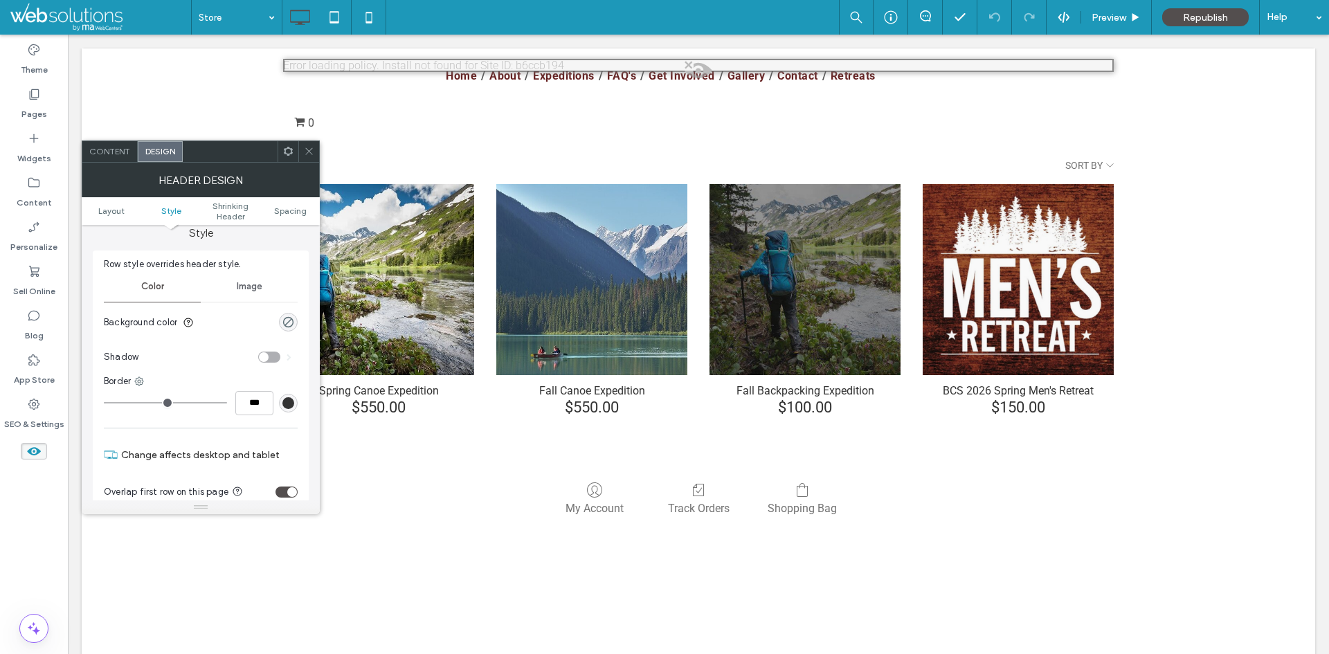
click at [287, 486] on div "toggle" at bounding box center [286, 491] width 22 height 11
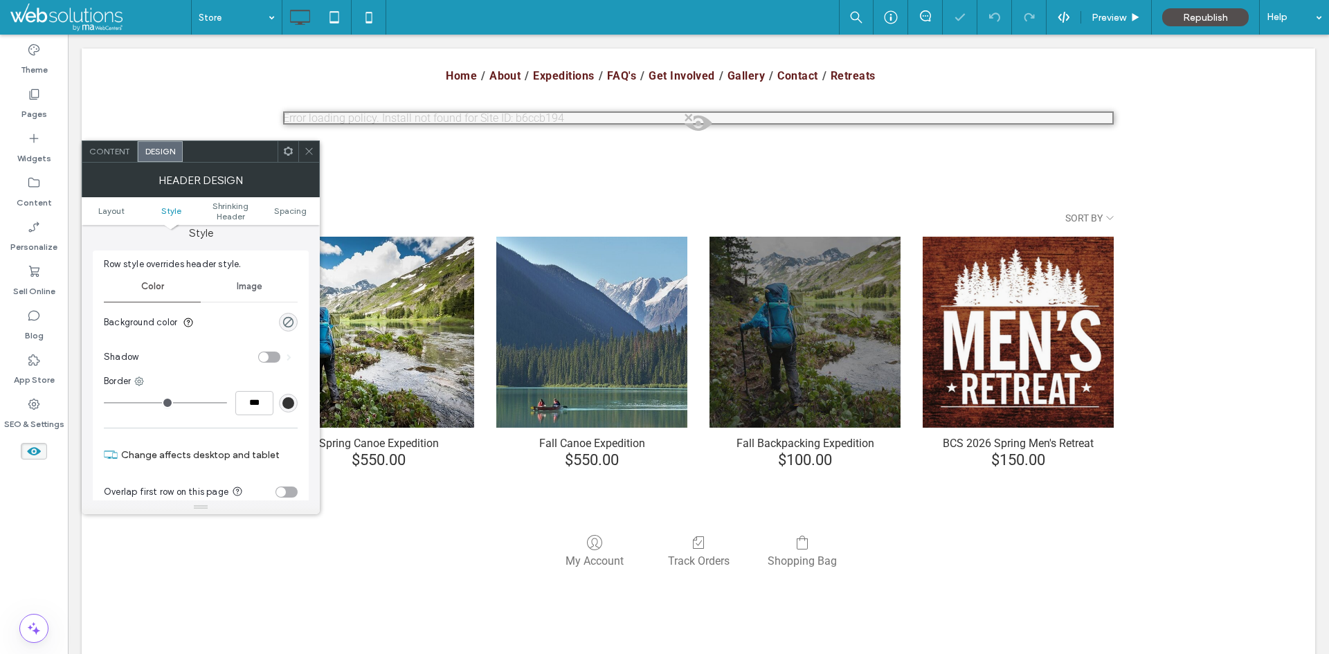
click at [310, 154] on icon at bounding box center [309, 151] width 10 height 10
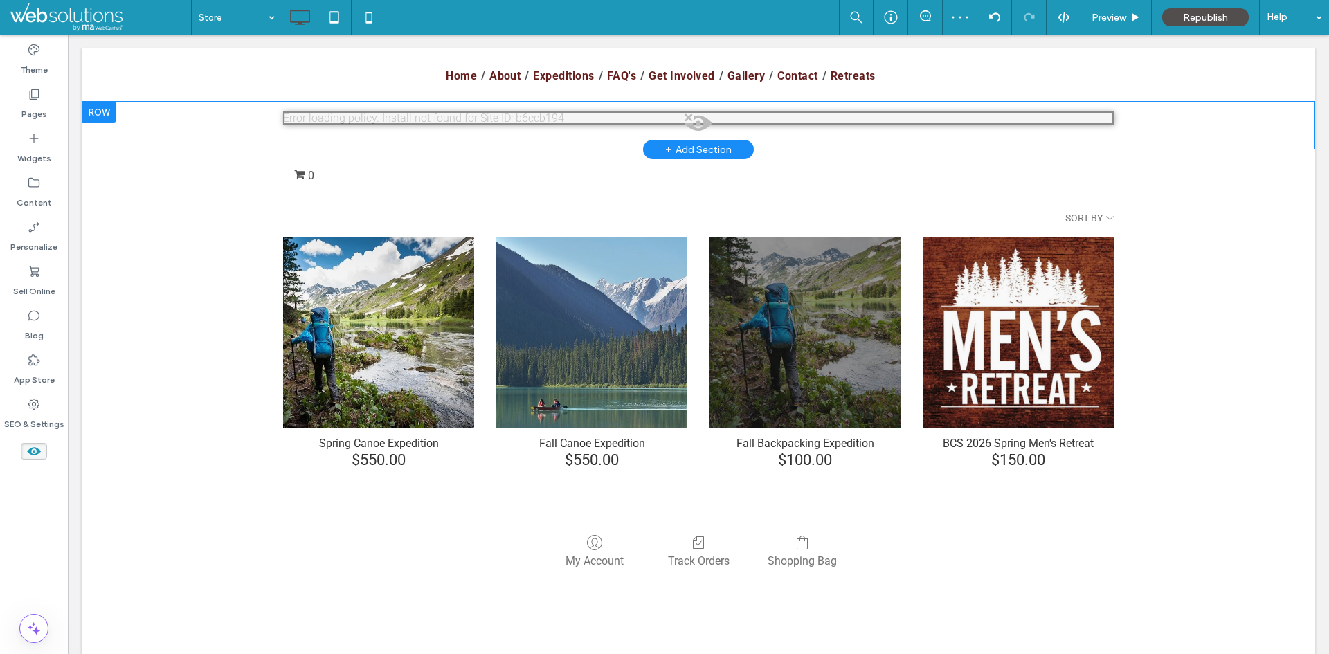
click at [626, 118] on span at bounding box center [698, 127] width 828 height 28
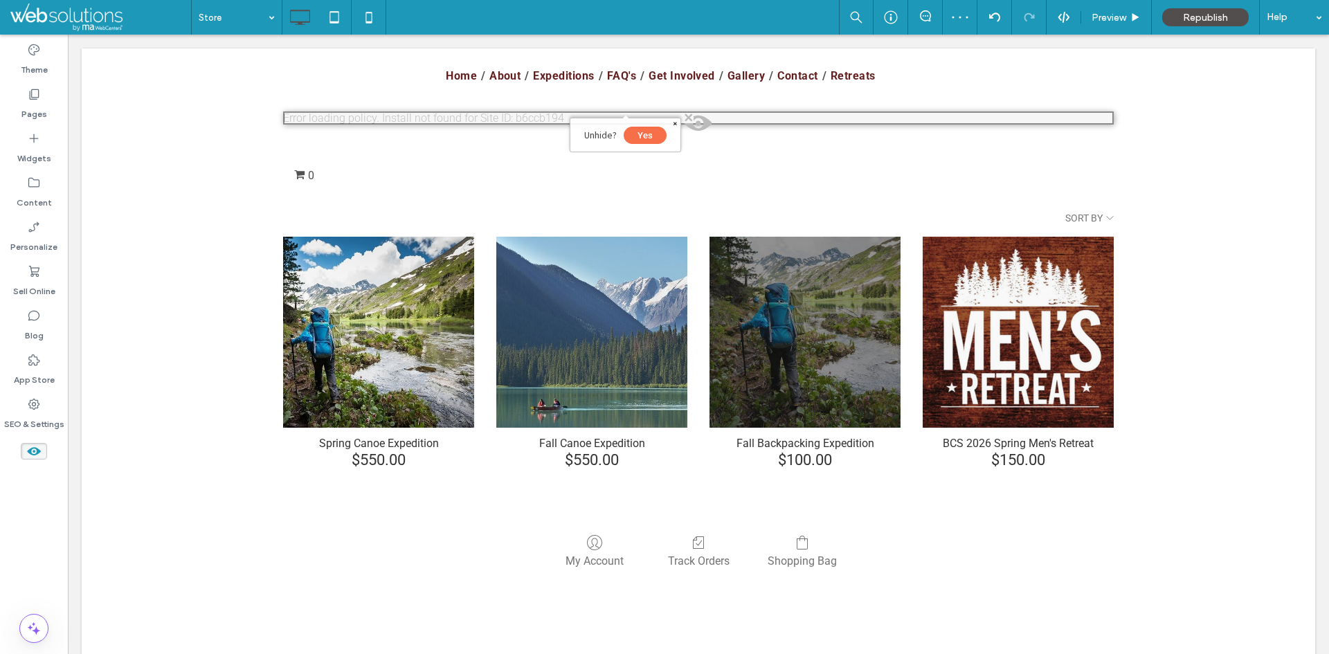
click at [639, 130] on button "Yes" at bounding box center [644, 135] width 43 height 17
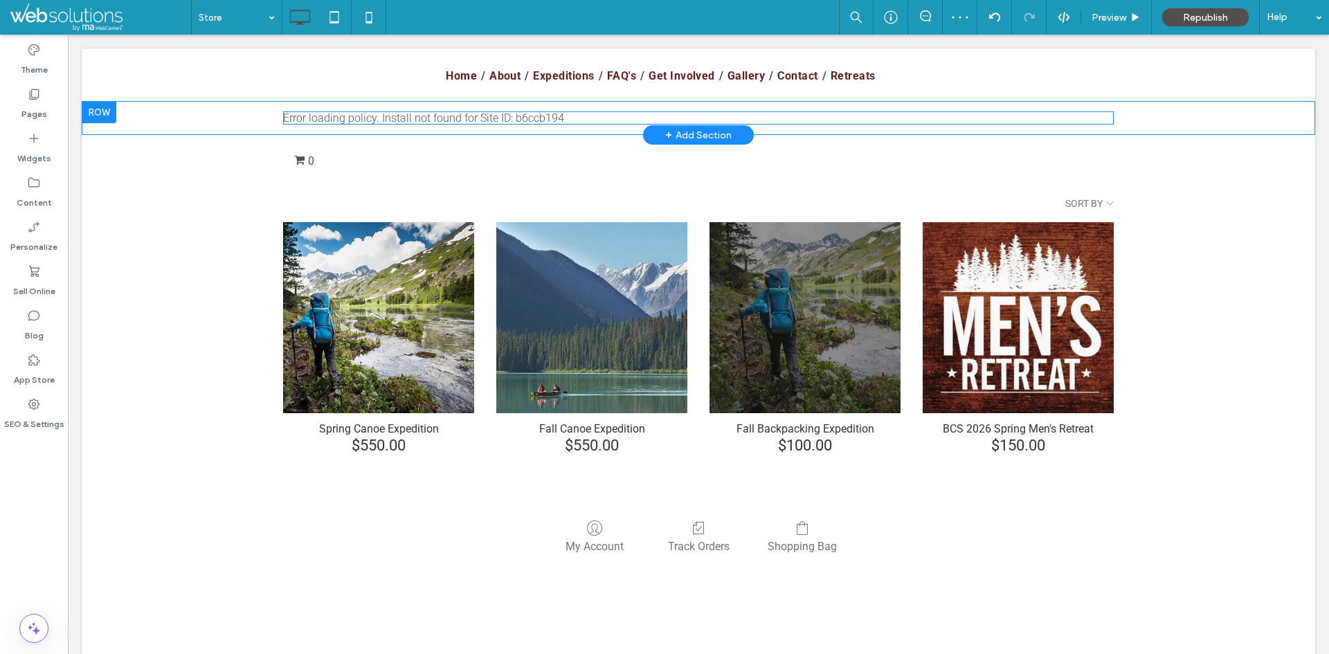
click at [367, 115] on span at bounding box center [698, 117] width 830 height 13
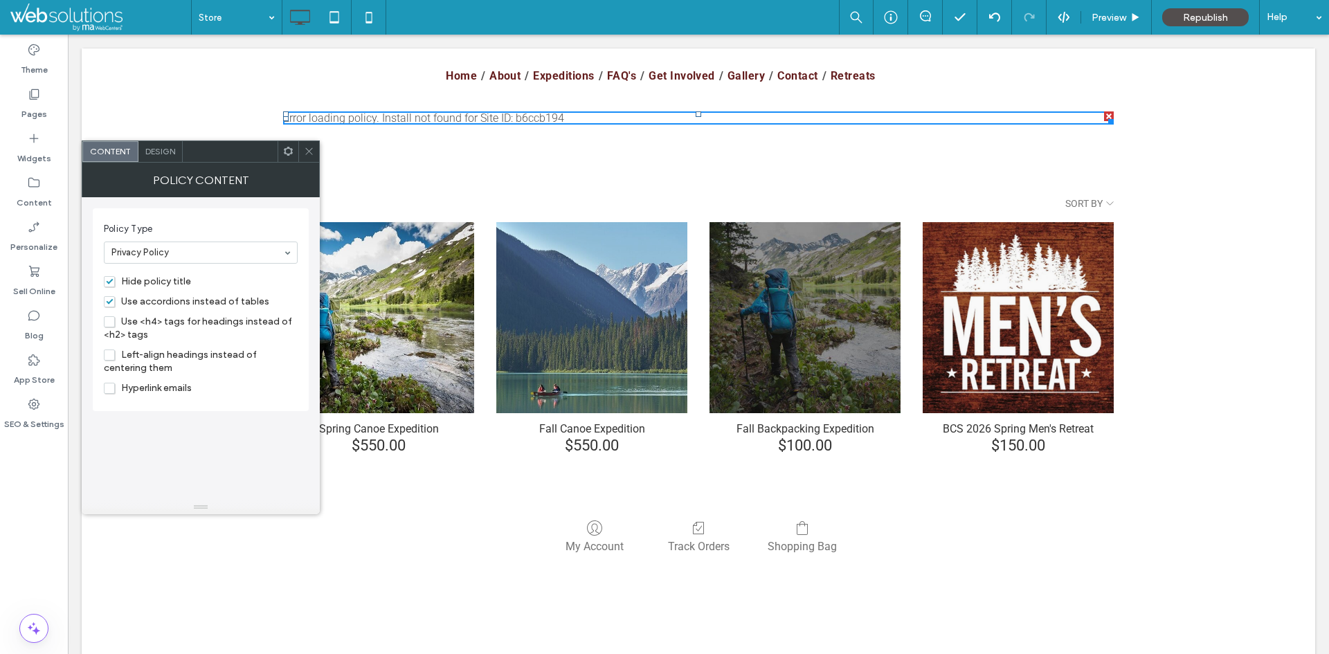
click at [311, 150] on icon at bounding box center [309, 151] width 10 height 10
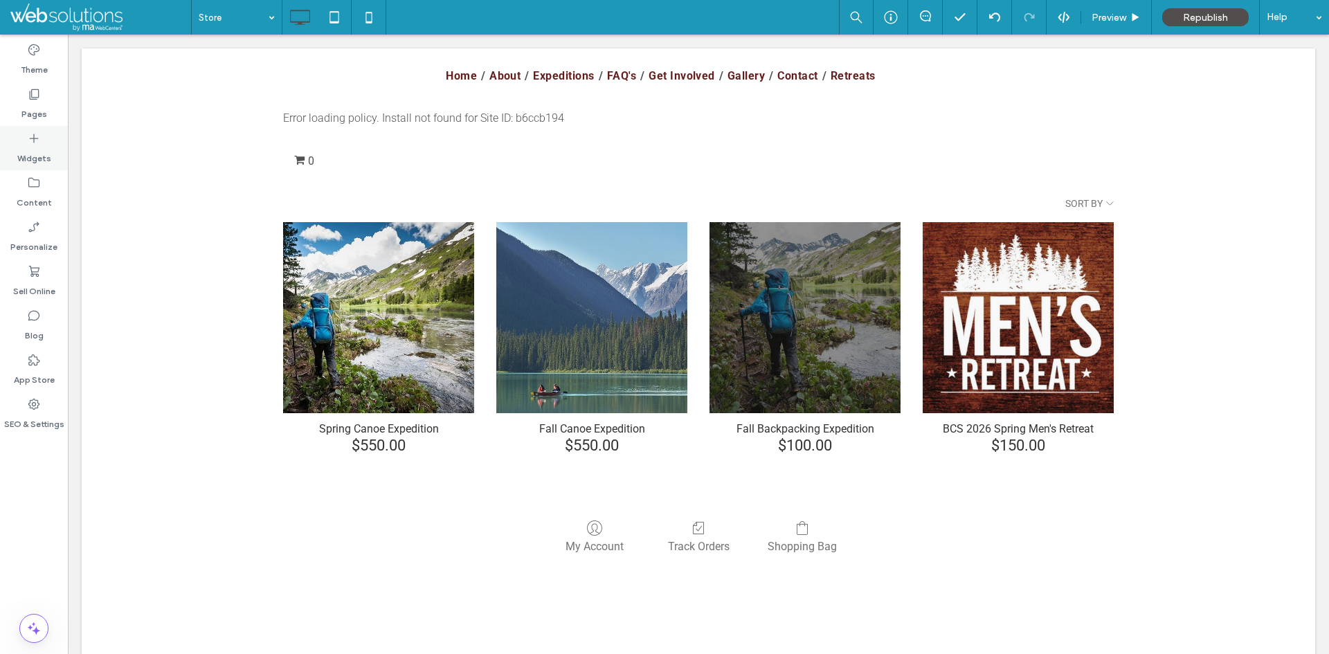
click at [39, 138] on icon at bounding box center [34, 138] width 14 height 14
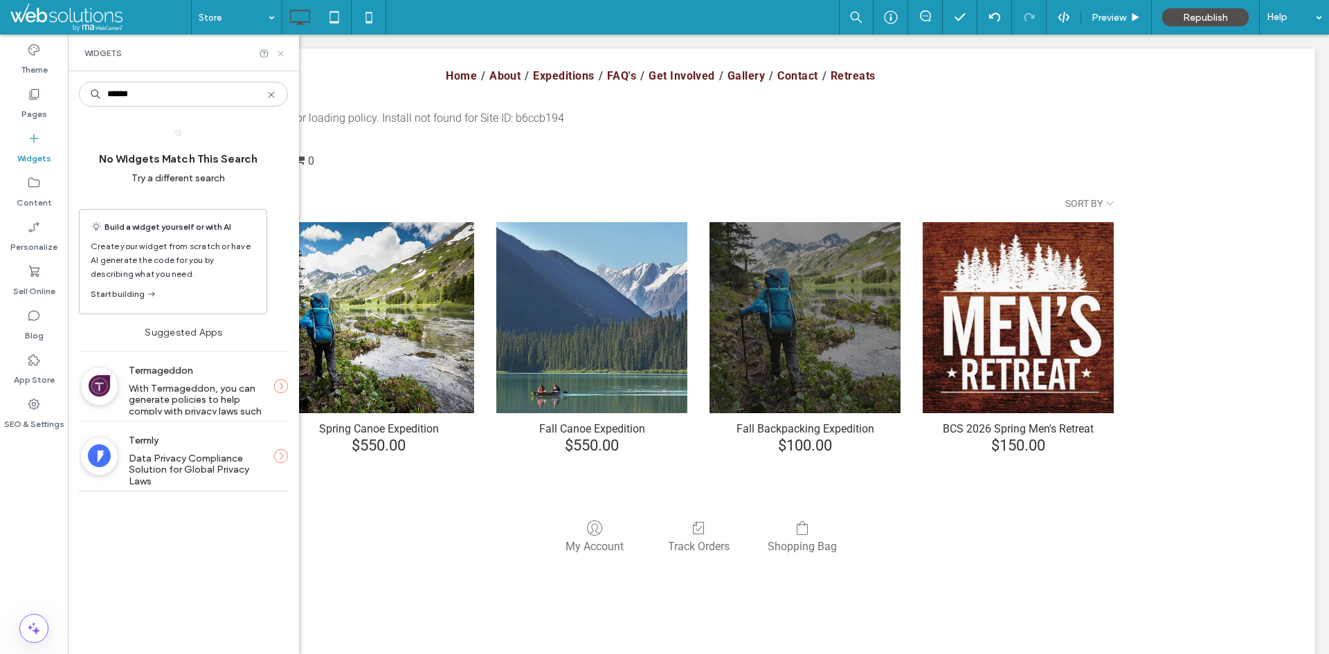
type input "******"
click at [282, 50] on icon at bounding box center [280, 53] width 10 height 10
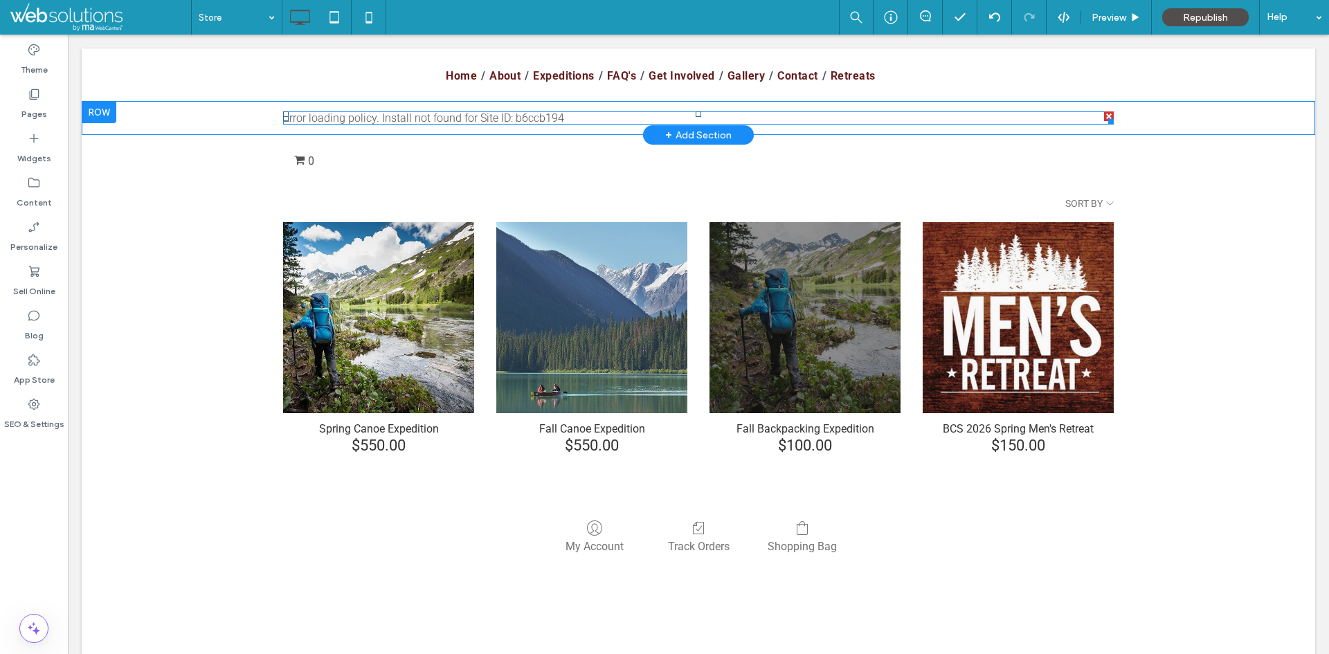
click at [336, 113] on span at bounding box center [698, 117] width 830 height 13
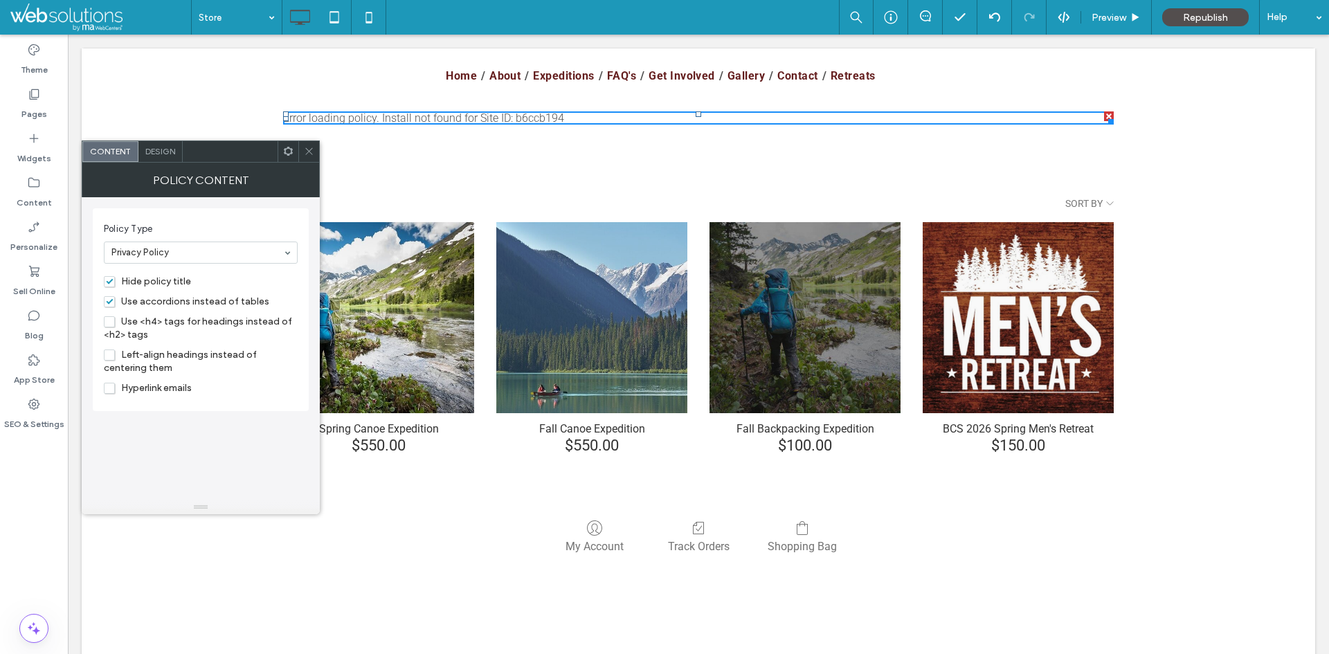
click at [112, 283] on span "Hide policy title" at bounding box center [147, 281] width 87 height 12
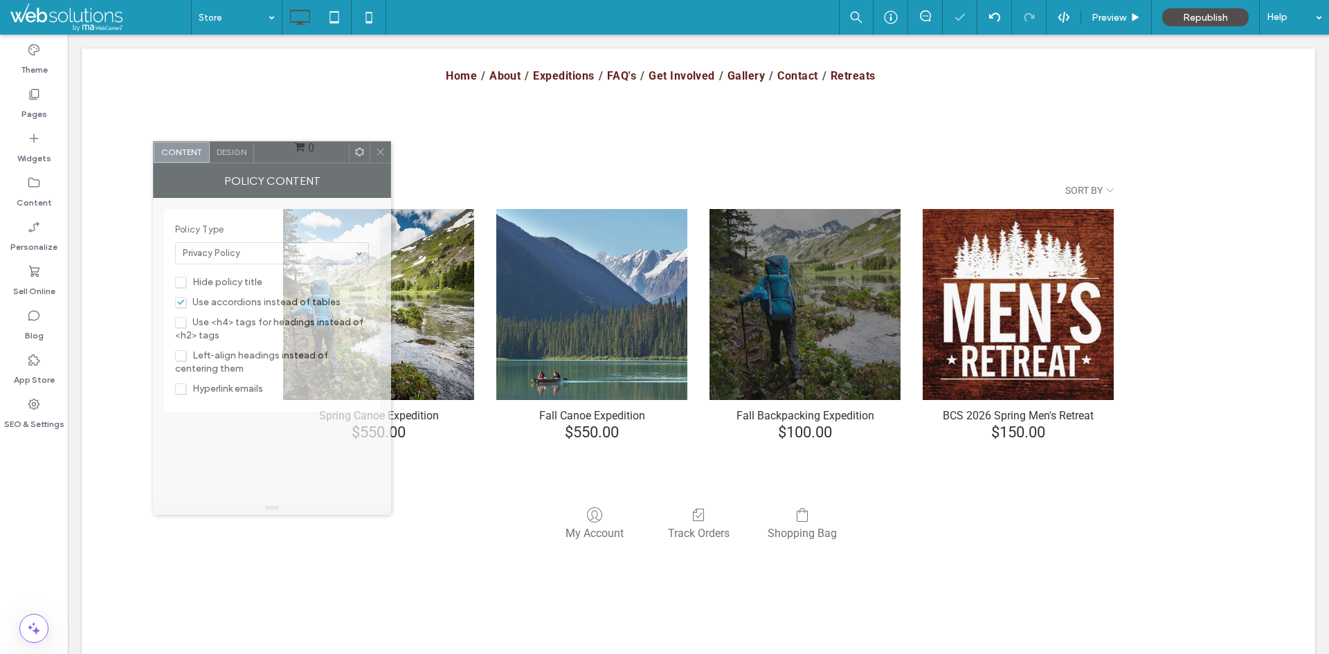
drag, startPoint x: 260, startPoint y: 154, endPoint x: 295, endPoint y: 95, distance: 69.2
click at [303, 155] on div at bounding box center [301, 152] width 95 height 21
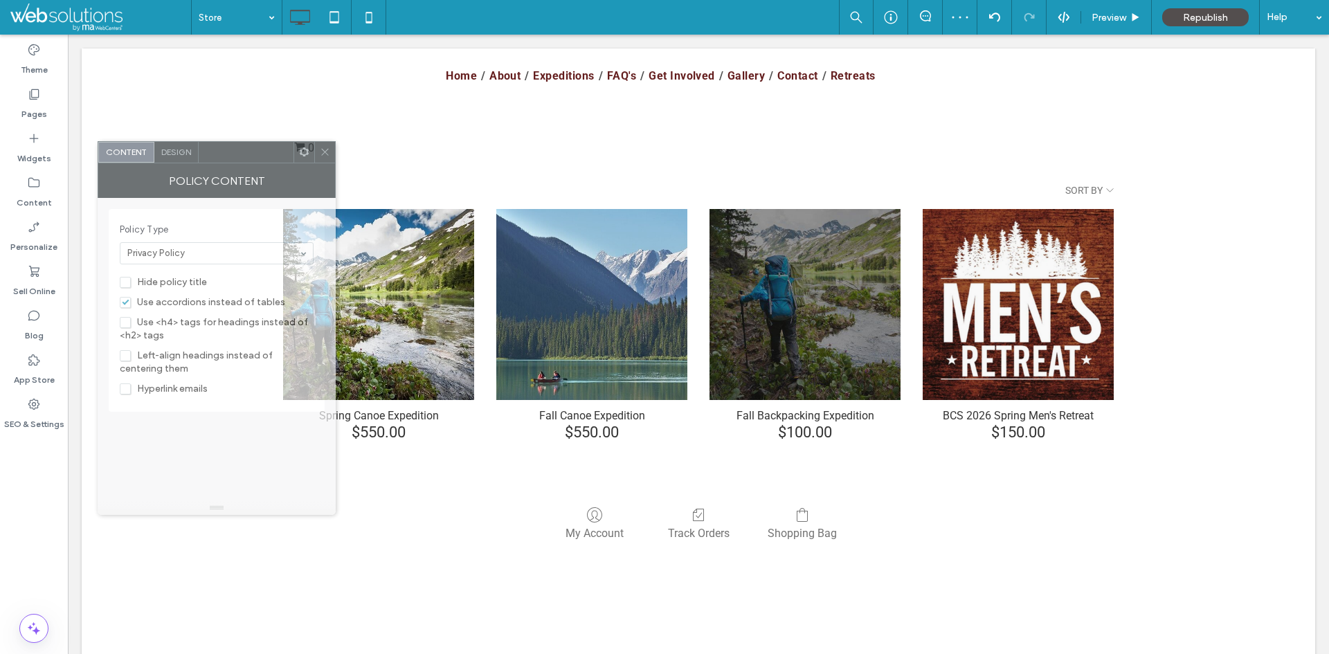
drag, startPoint x: 313, startPoint y: 158, endPoint x: 258, endPoint y: 158, distance: 55.4
click at [258, 158] on div at bounding box center [246, 152] width 95 height 21
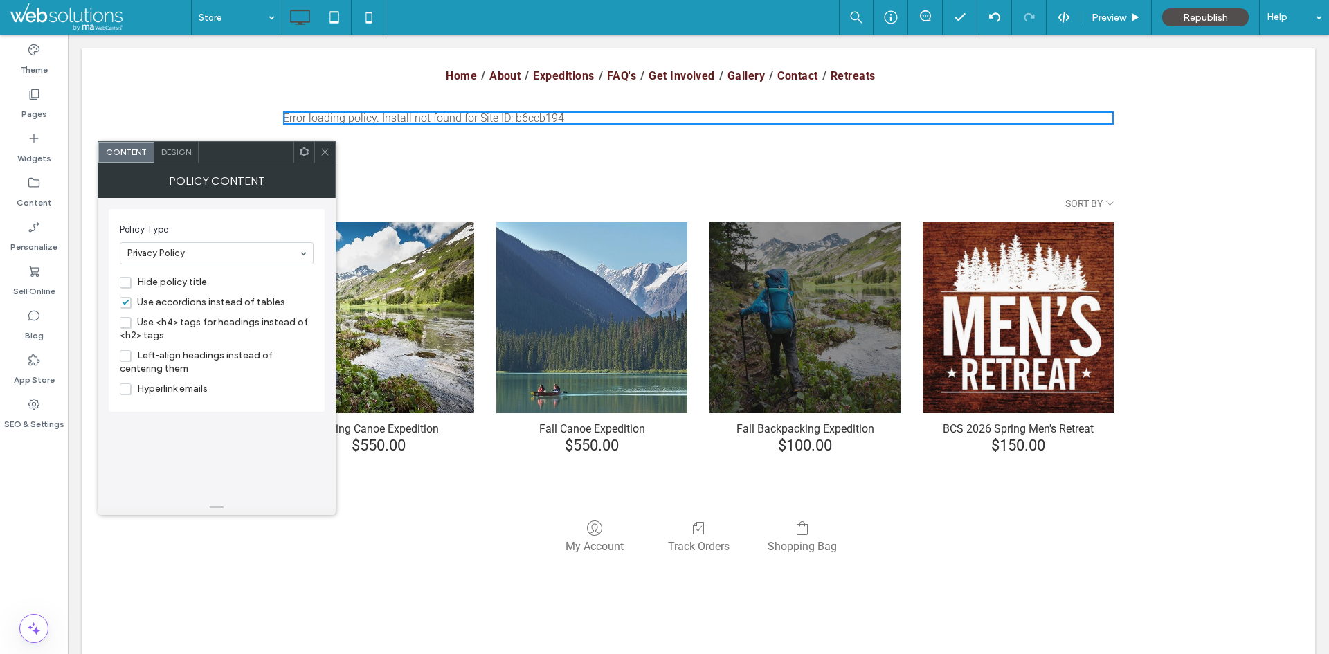
click at [320, 152] on icon at bounding box center [325, 152] width 10 height 10
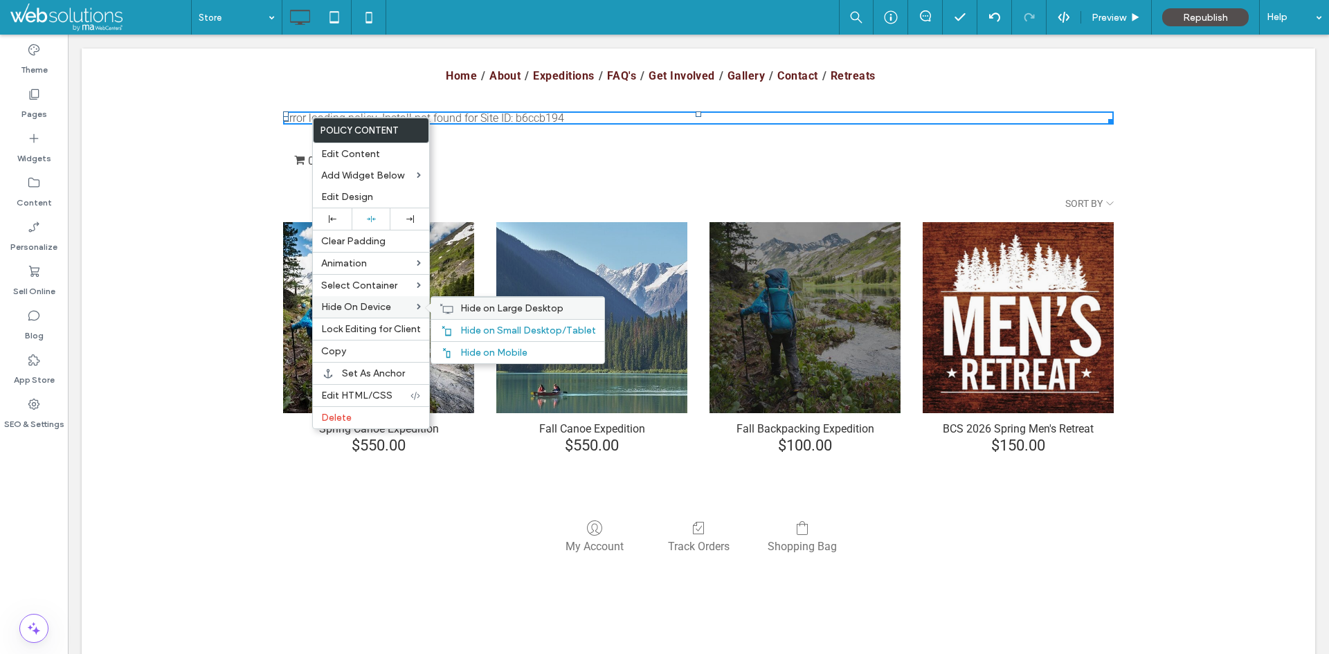
click at [499, 298] on div "Hide on Large Desktop" at bounding box center [517, 308] width 173 height 22
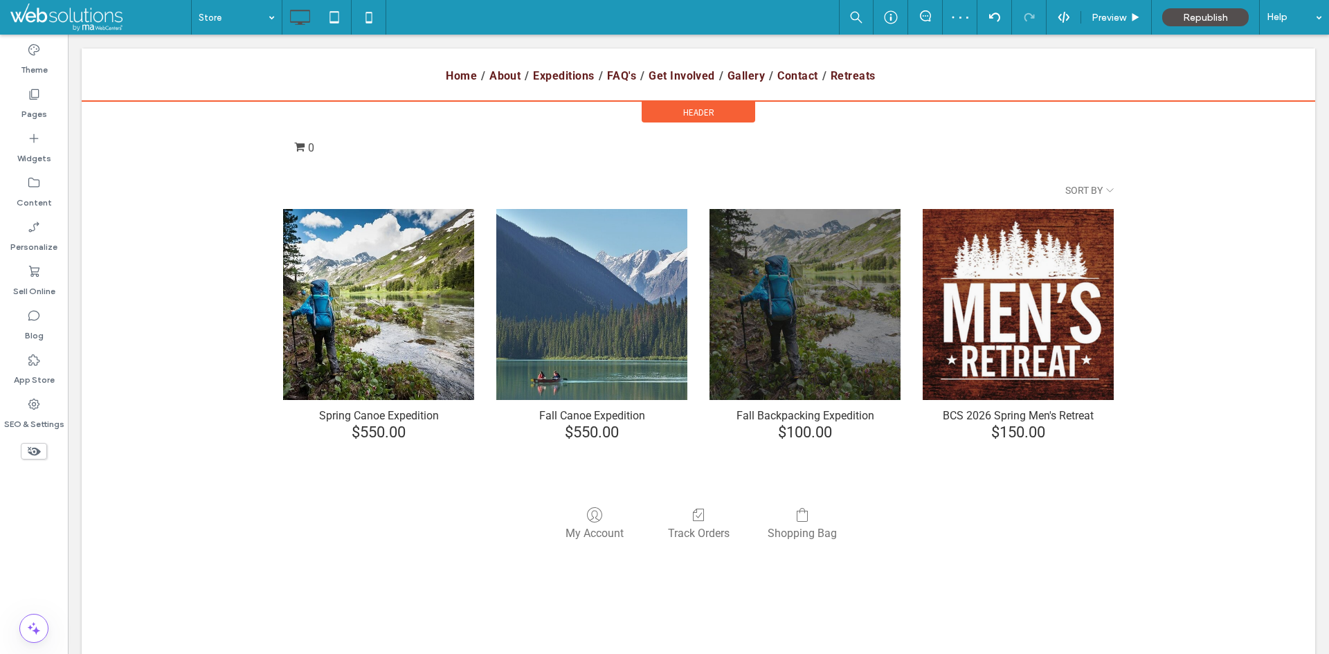
click at [680, 104] on div "Header" at bounding box center [697, 112] width 113 height 21
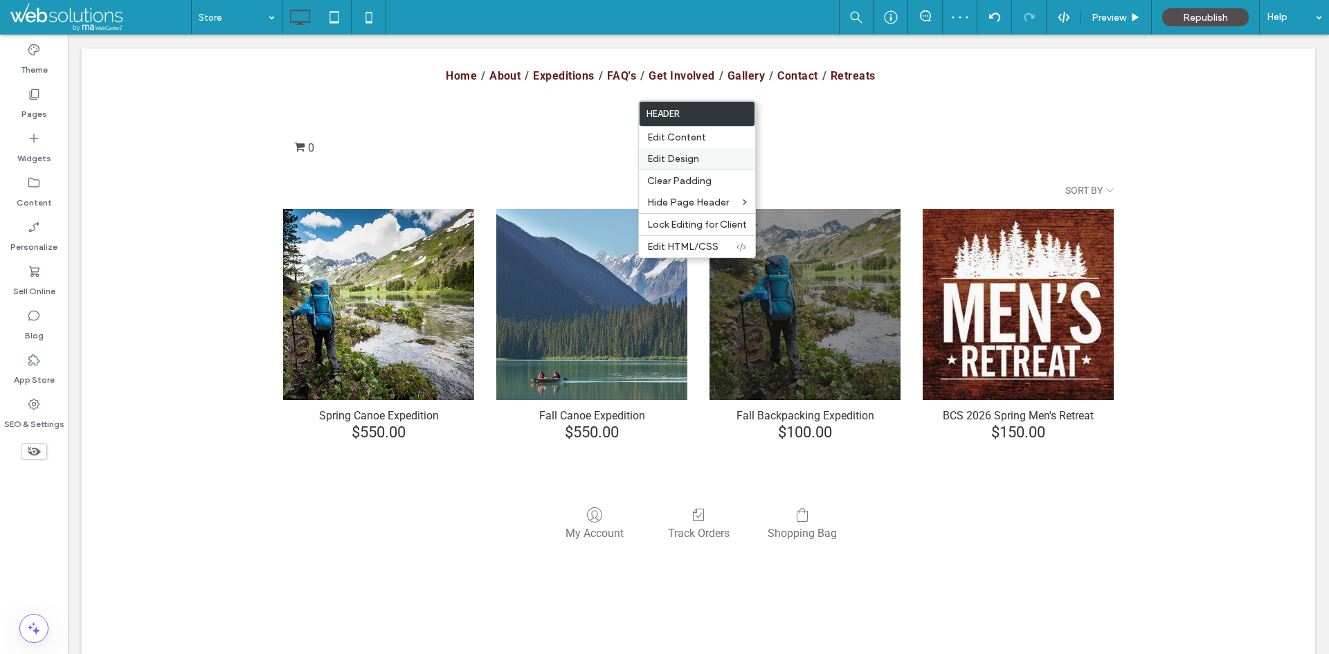
click at [684, 149] on div "Edit Design" at bounding box center [697, 158] width 116 height 21
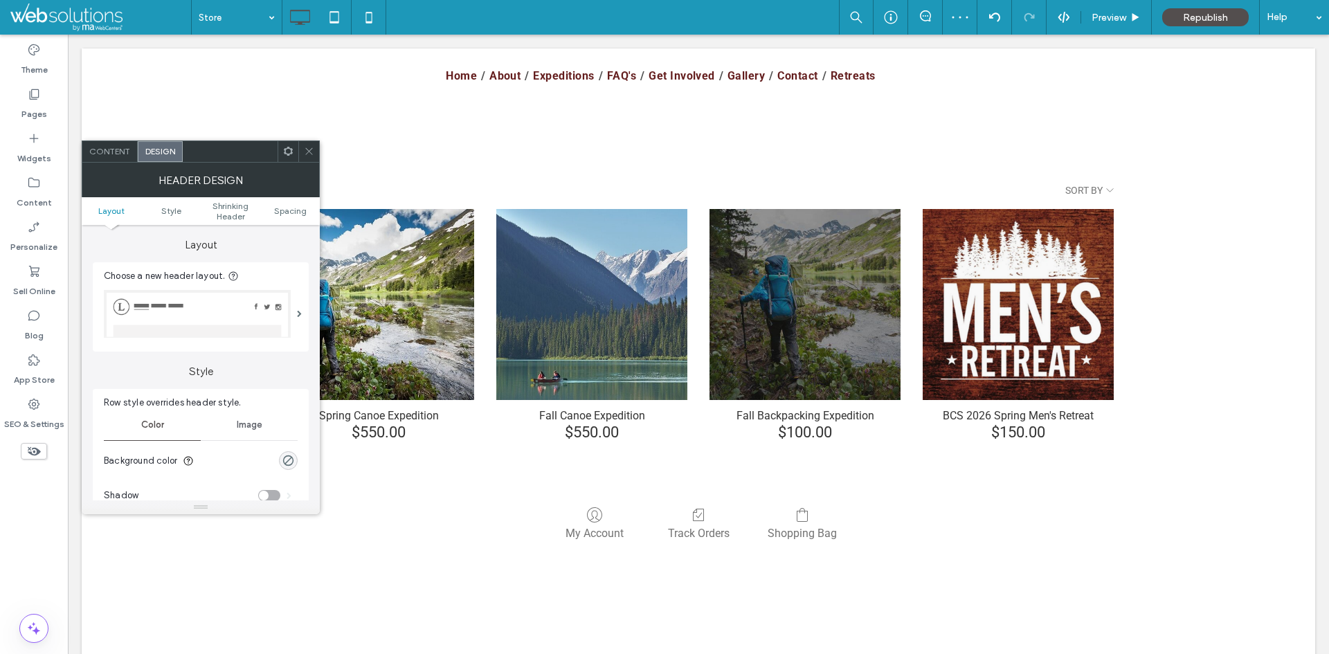
scroll to position [277, 0]
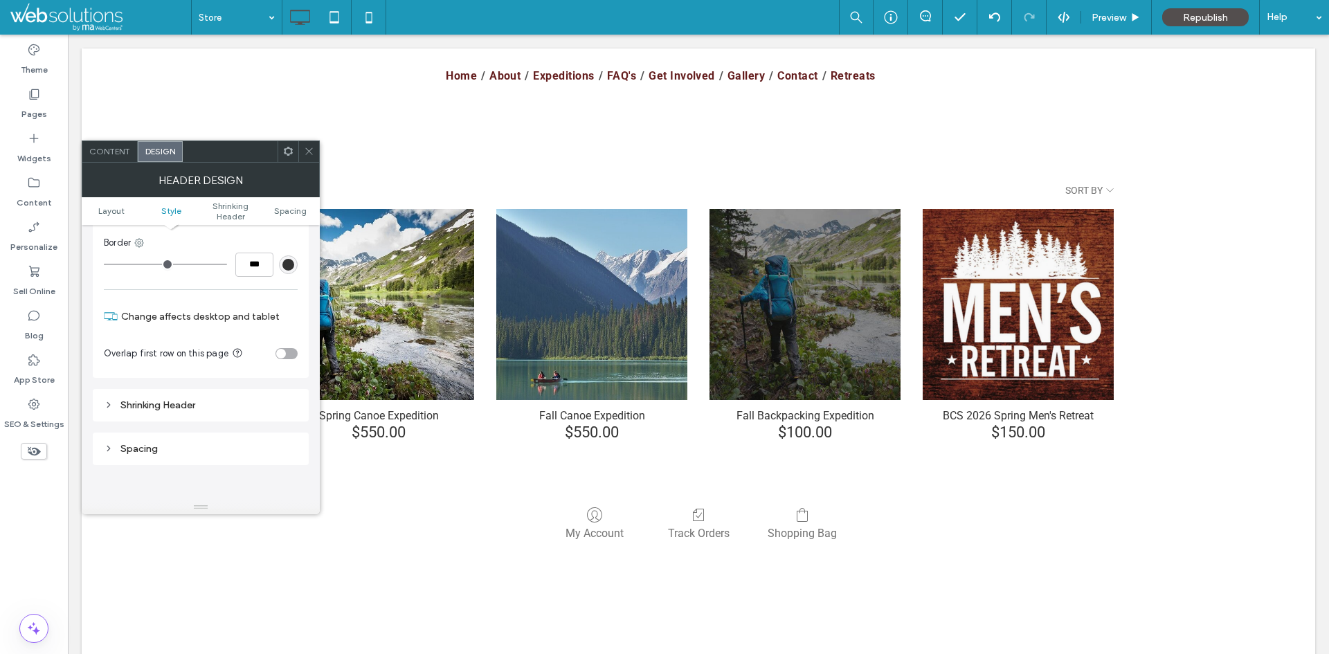
click at [287, 351] on div "toggle" at bounding box center [286, 353] width 22 height 11
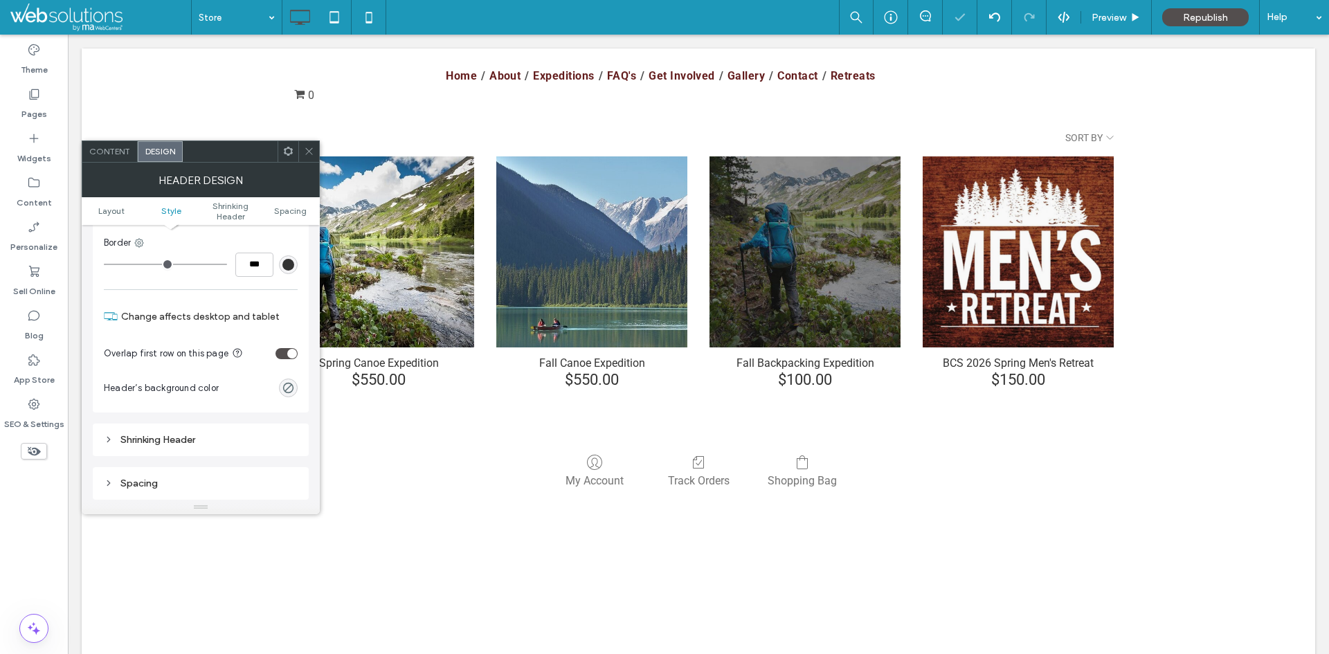
click at [315, 148] on div at bounding box center [308, 151] width 21 height 21
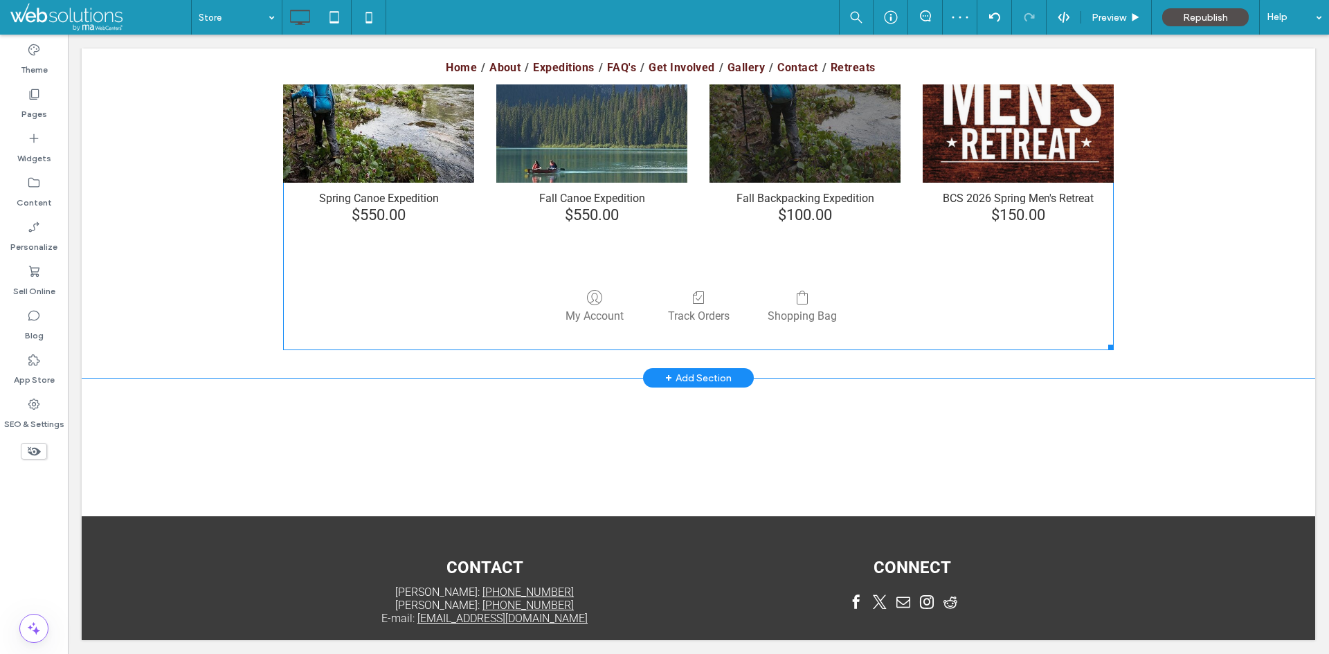
scroll to position [0, 0]
